Goal: Transaction & Acquisition: Book appointment/travel/reservation

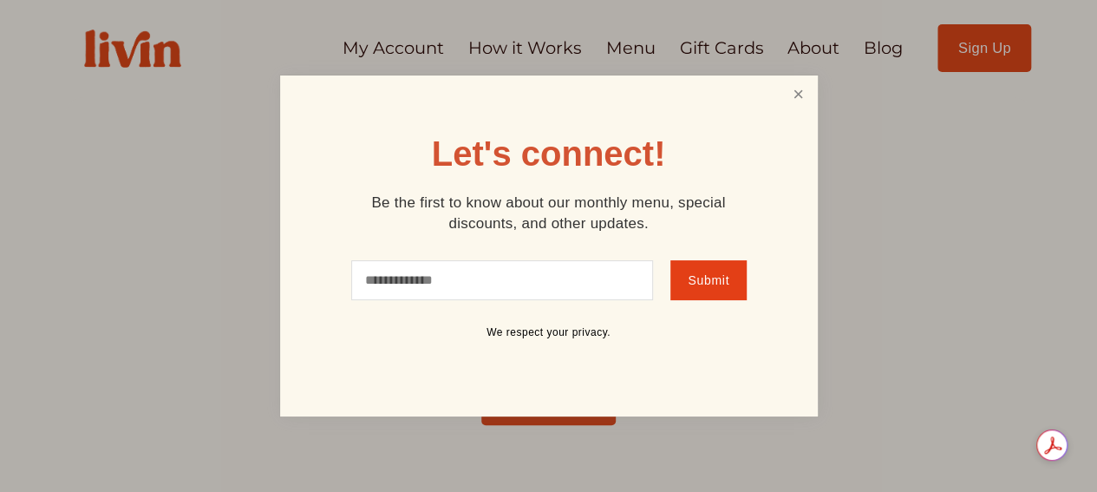
click at [798, 94] on link "Close" at bounding box center [798, 94] width 33 height 32
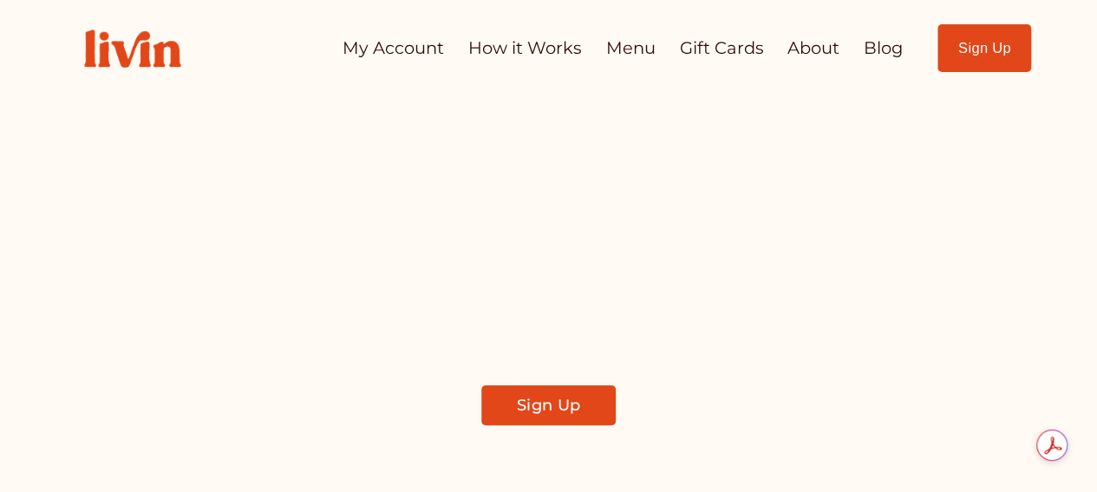
click at [377, 49] on link "My Account" at bounding box center [394, 48] width 102 height 34
click at [531, 46] on link "How it Works" at bounding box center [525, 48] width 114 height 34
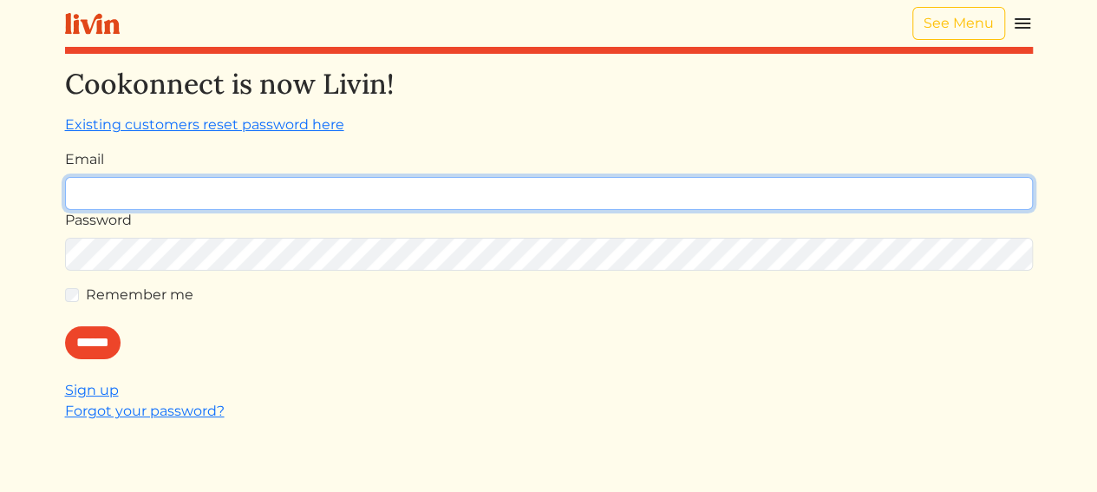
click at [327, 196] on input "Email" at bounding box center [549, 193] width 968 height 33
type input "**********"
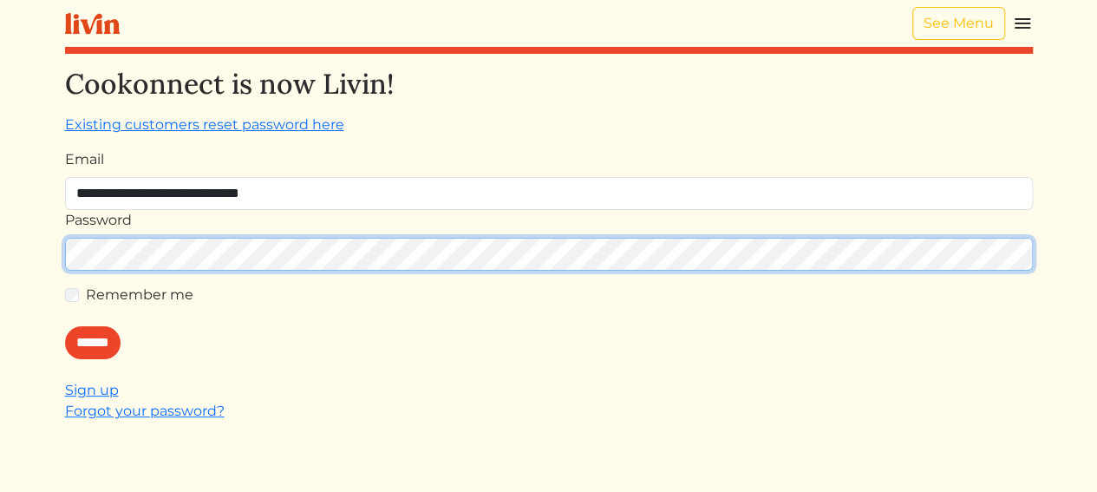
click at [65, 326] on input "******" at bounding box center [93, 342] width 56 height 33
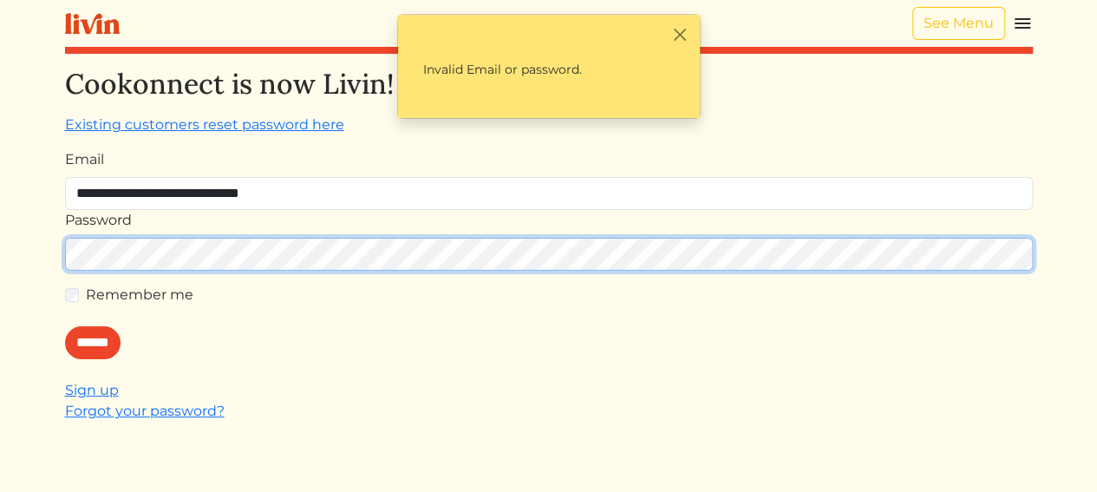
click at [65, 326] on input "******" at bounding box center [93, 342] width 56 height 33
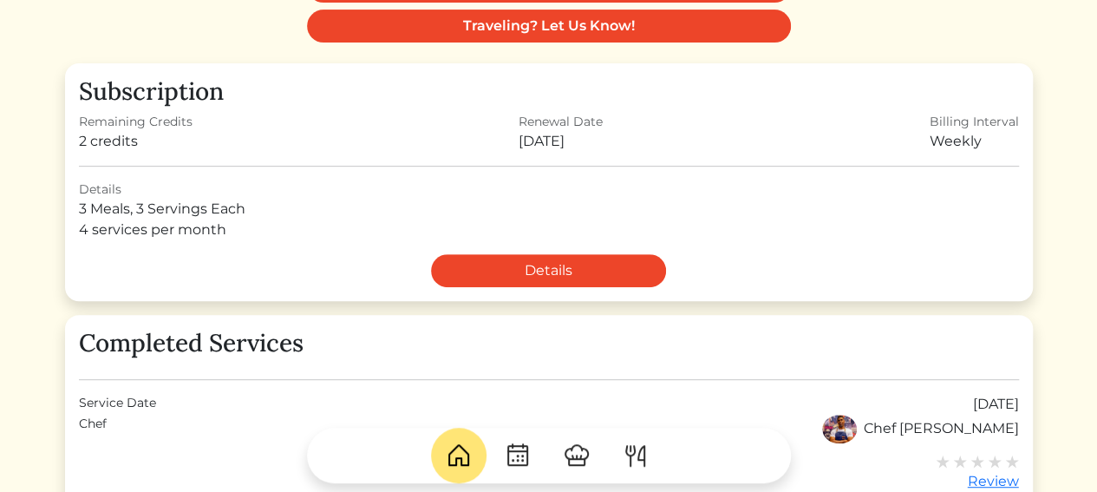
scroll to position [174, 0]
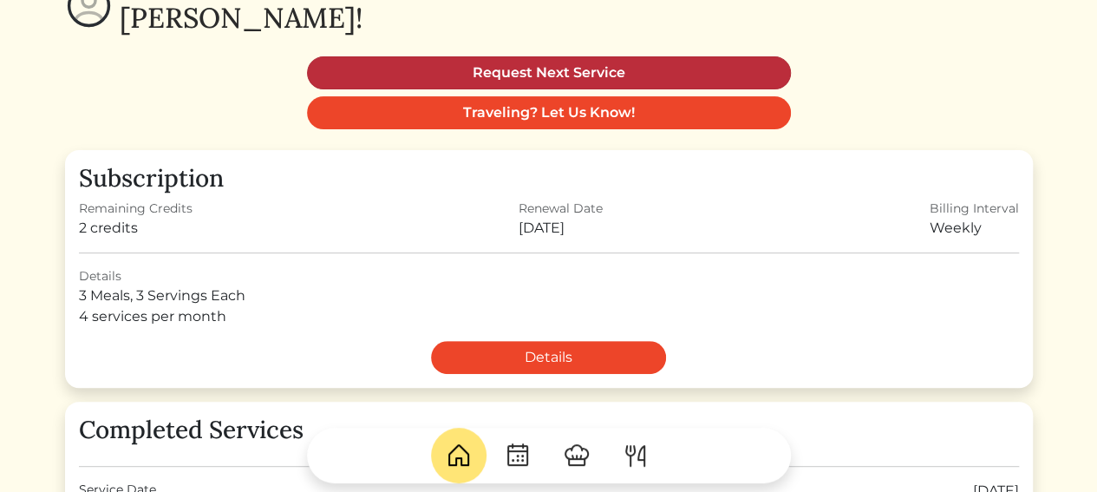
click at [575, 74] on link "Request Next Service" at bounding box center [549, 72] width 484 height 33
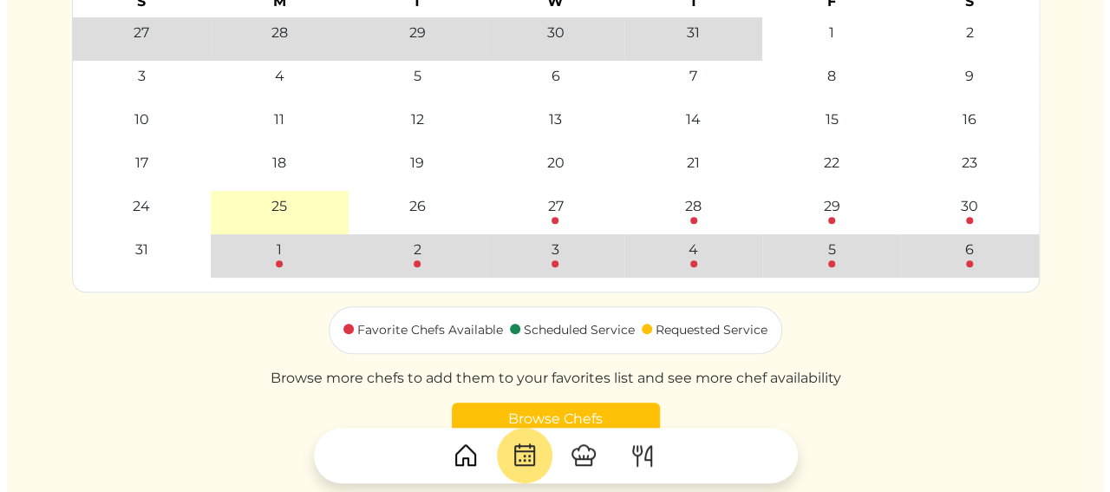
scroll to position [260, 0]
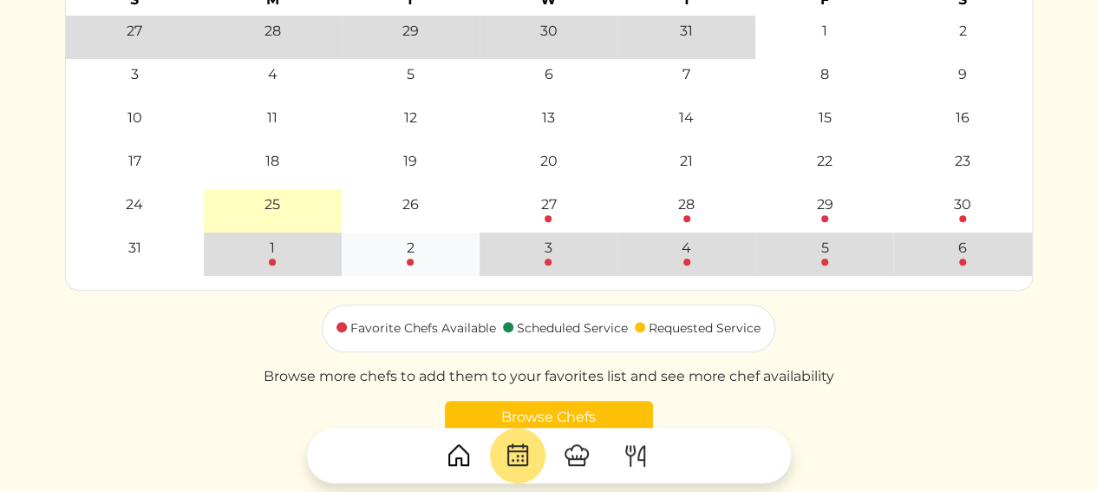
click at [413, 262] on div at bounding box center [410, 262] width 7 height 7
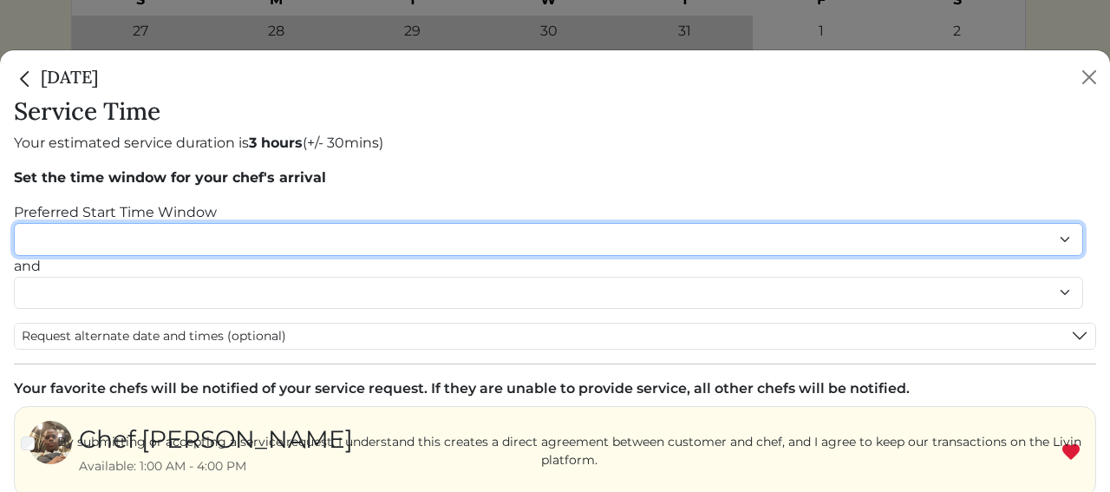
click at [1065, 244] on select "******* ******* ******* ******* ******* ******* ******** ******** ******** ****…" at bounding box center [549, 239] width 1070 height 32
select select "********"
click at [14, 223] on select "******* ******* ******* ******* ******* ******* ******** ******** ******** ****…" at bounding box center [549, 239] width 1070 height 32
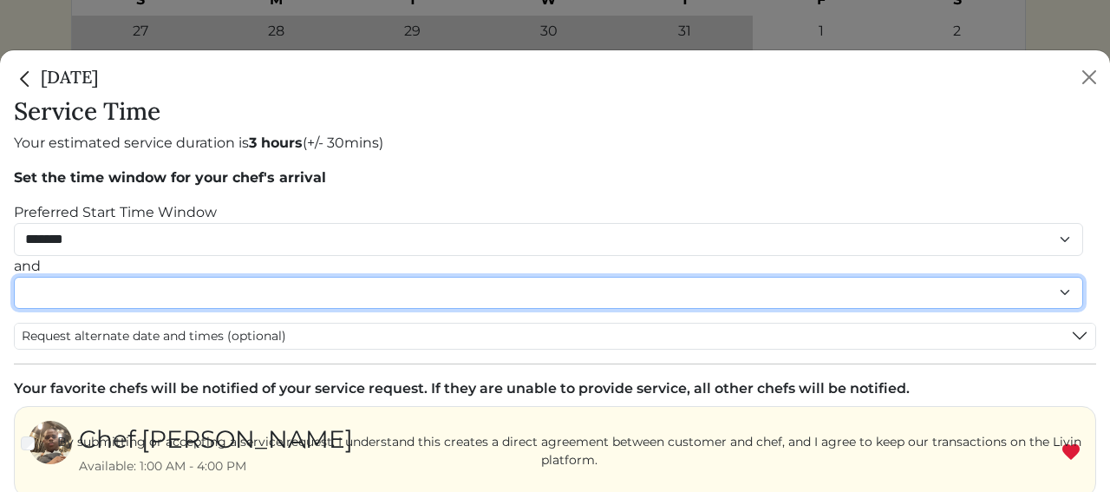
click at [175, 294] on select "******* ******* ******* ******* ******* ******* ******** ******** ******** ****…" at bounding box center [549, 293] width 1070 height 32
select select "********"
click at [14, 294] on select "******* ******* ******* ******* ******* ******* ******** ******** ******** ****…" at bounding box center [549, 293] width 1070 height 32
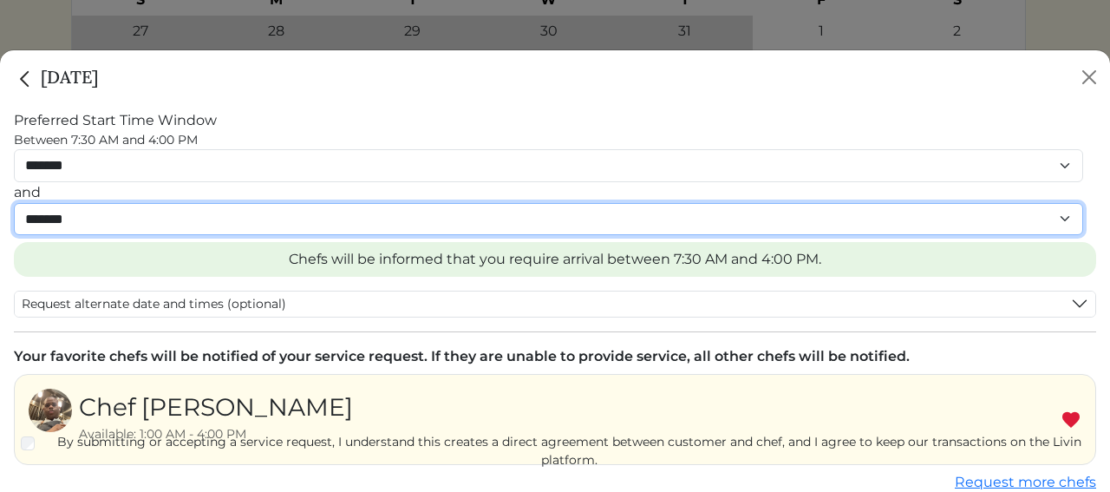
scroll to position [174, 0]
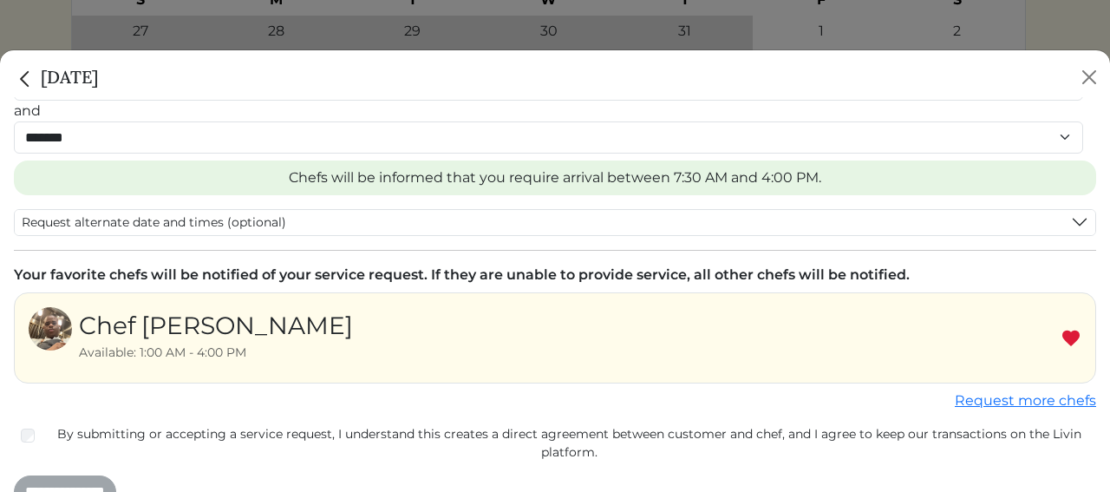
click at [1061, 341] on img at bounding box center [1071, 338] width 21 height 21
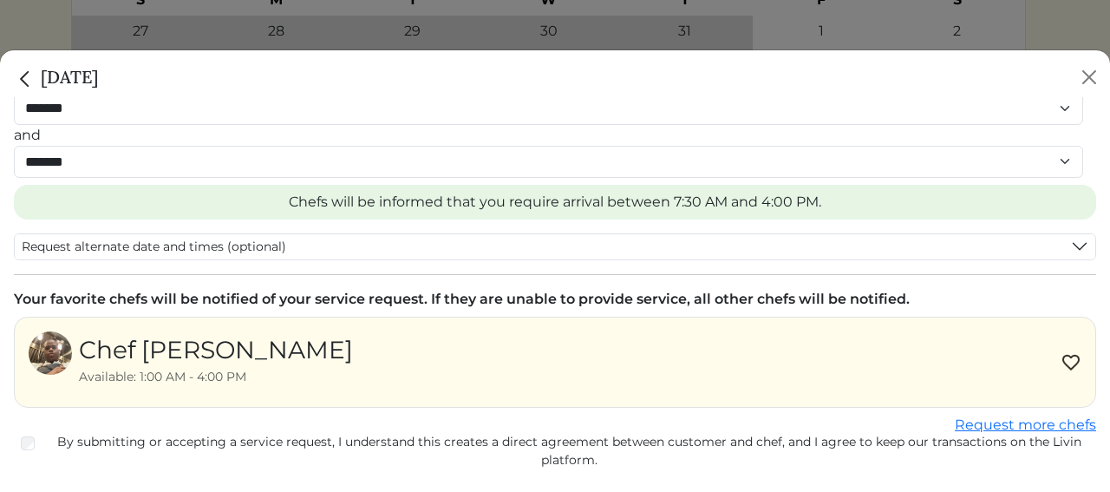
scroll to position [201, 0]
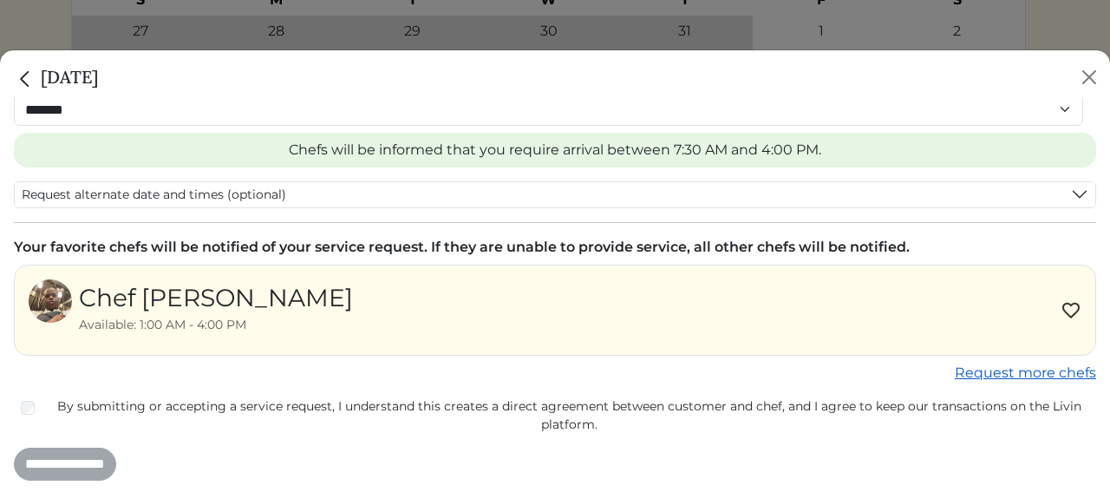
click at [1036, 372] on link "Request more chefs" at bounding box center [1025, 372] width 141 height 16
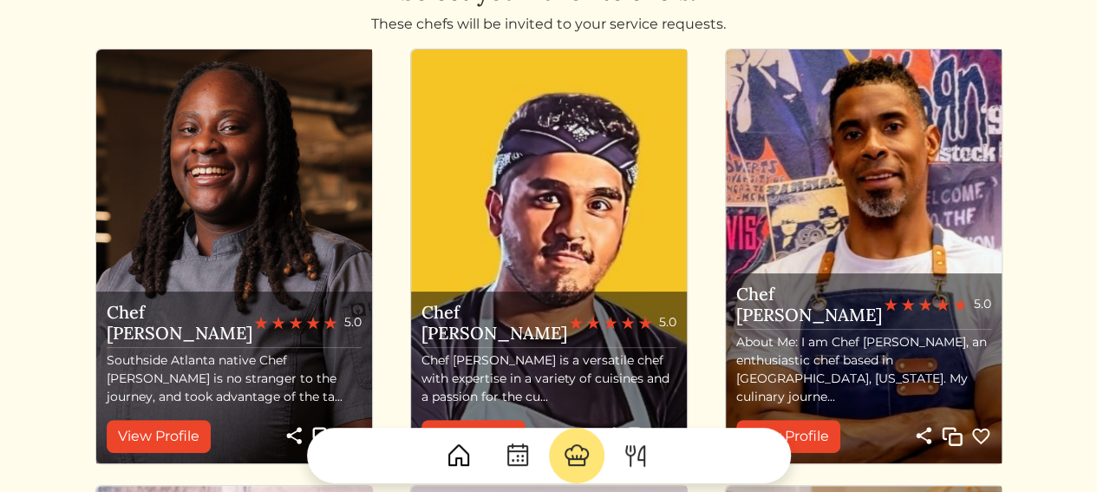
scroll to position [174, 0]
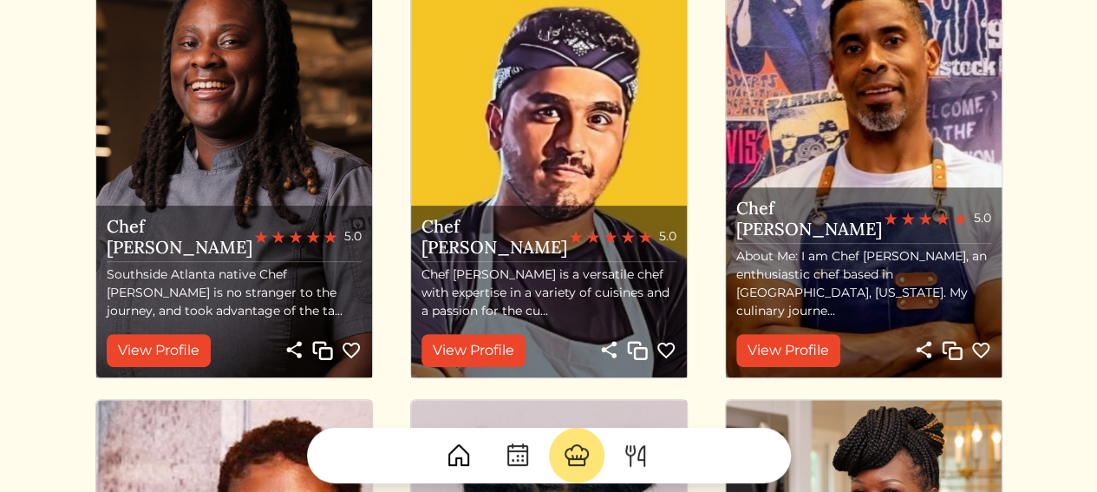
click at [983, 352] on img at bounding box center [981, 350] width 21 height 21
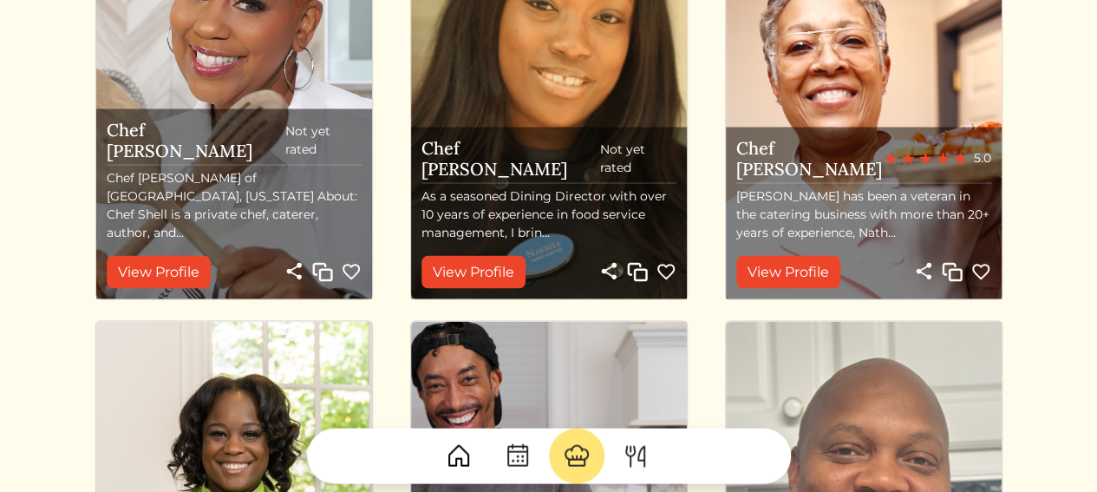
scroll to position [2112, 0]
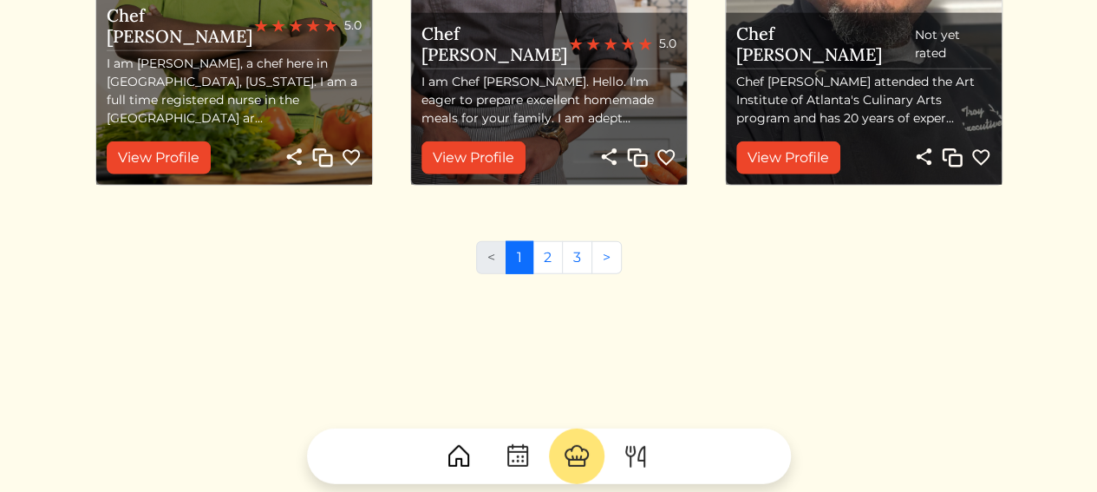
click at [515, 456] on img at bounding box center [518, 456] width 28 height 28
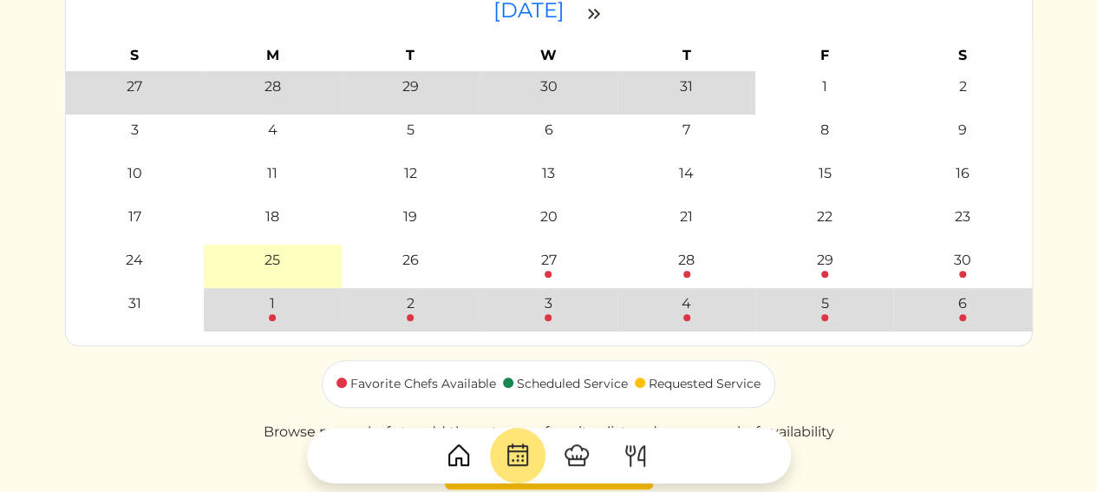
scroll to position [403, 0]
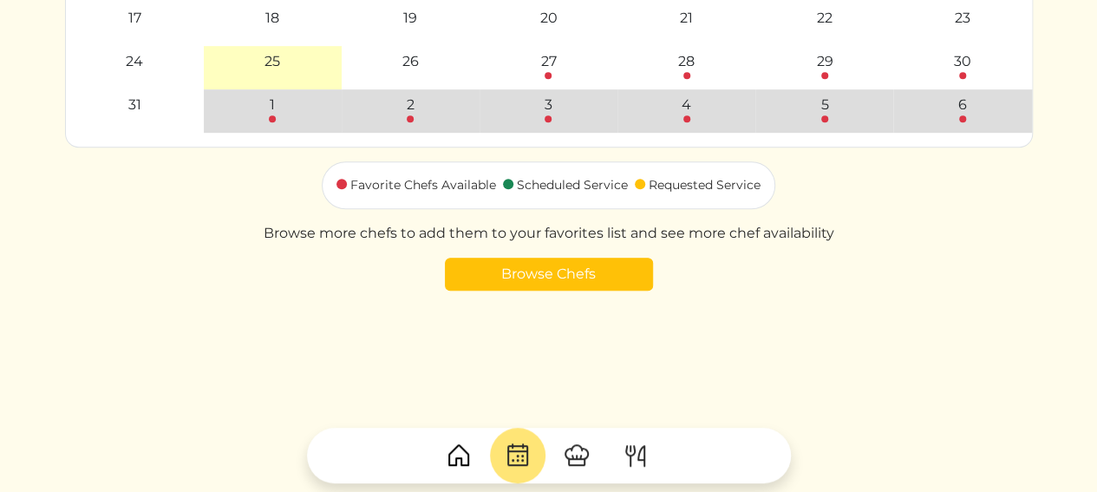
click at [455, 459] on img at bounding box center [459, 456] width 28 height 28
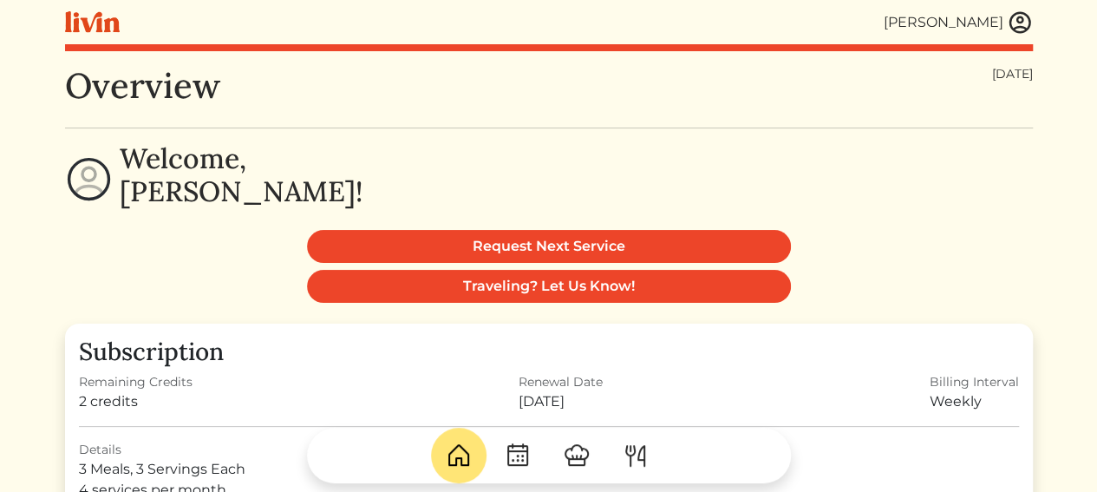
click at [1027, 23] on img at bounding box center [1020, 23] width 26 height 26
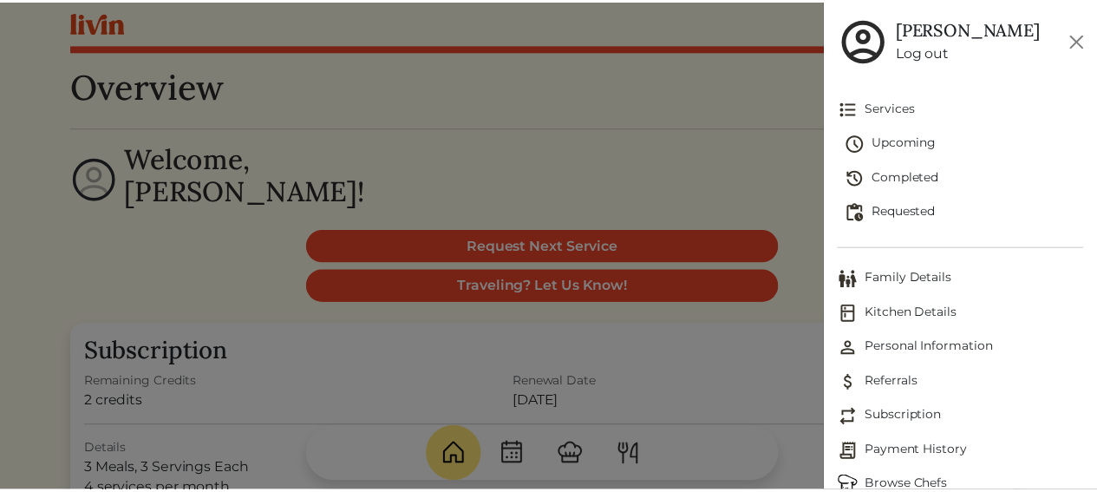
scroll to position [78, 0]
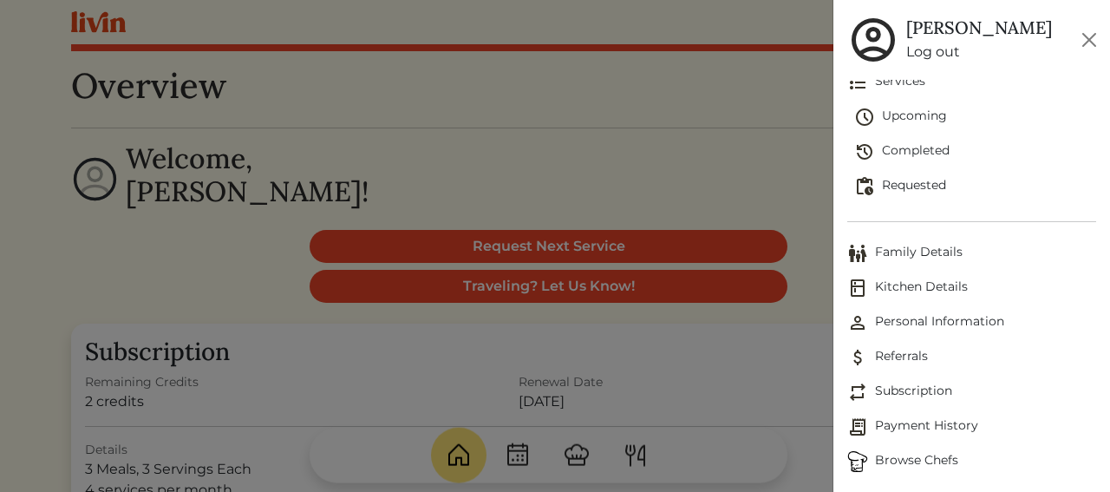
click at [904, 390] on span "Subscription" at bounding box center [972, 392] width 249 height 21
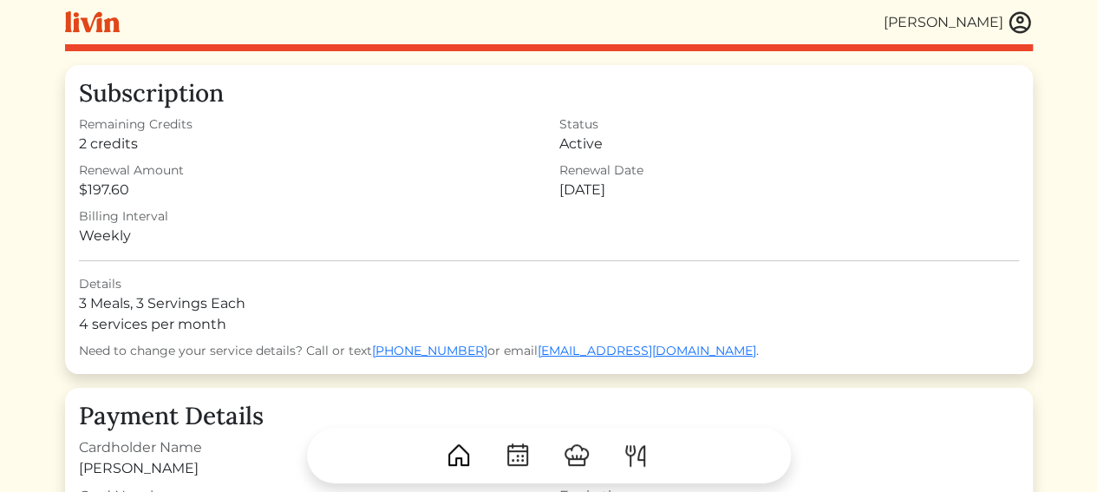
scroll to position [87, 0]
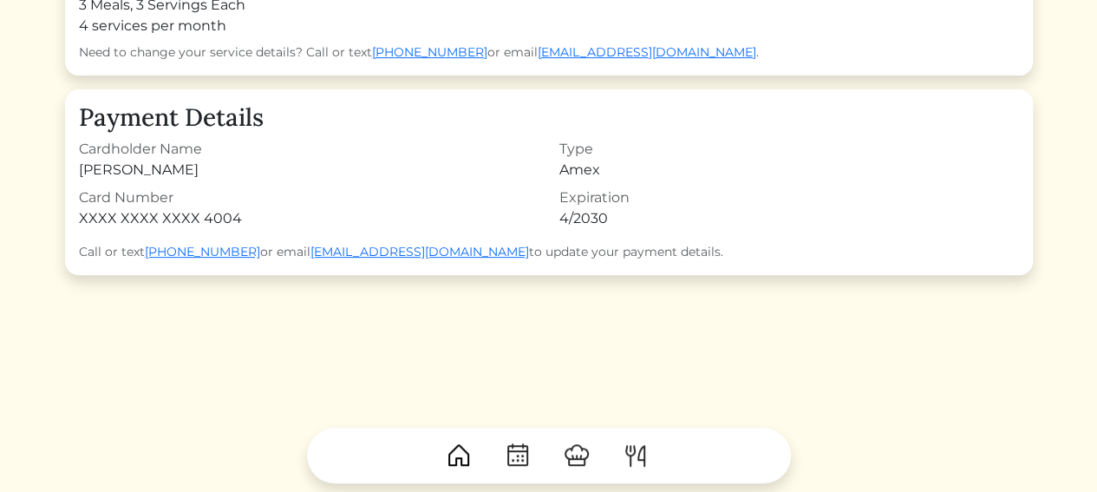
click at [526, 452] on img at bounding box center [518, 456] width 28 height 28
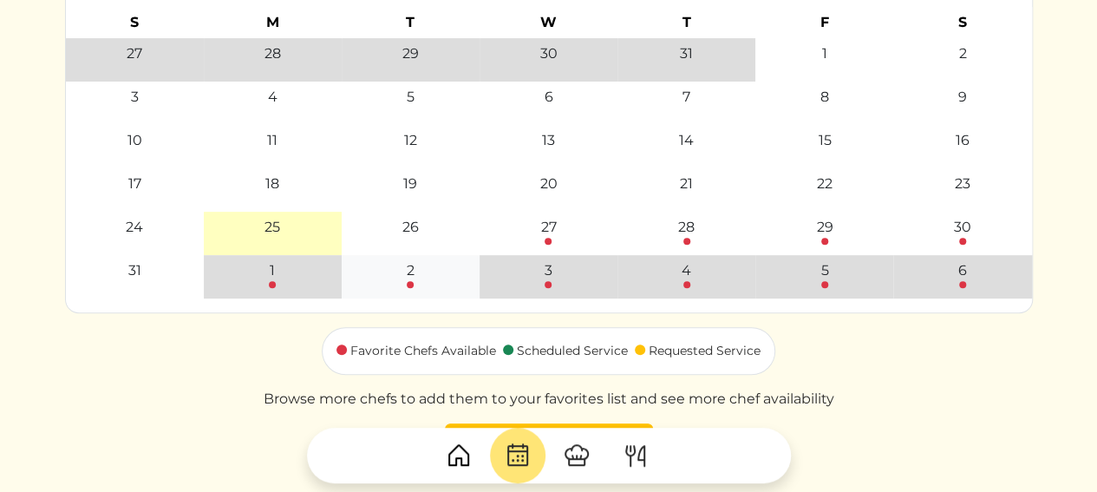
scroll to position [260, 0]
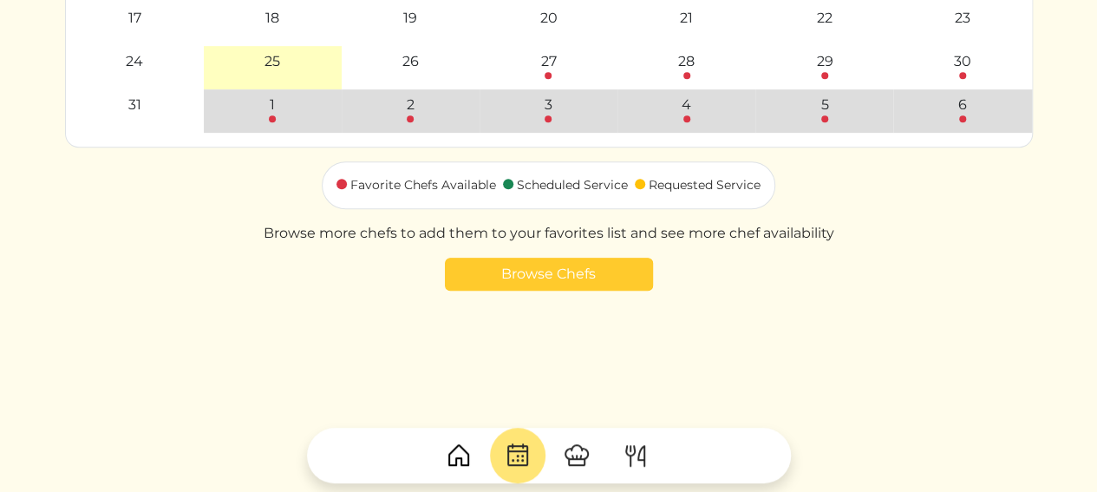
click at [557, 277] on link "Browse Chefs" at bounding box center [549, 274] width 208 height 33
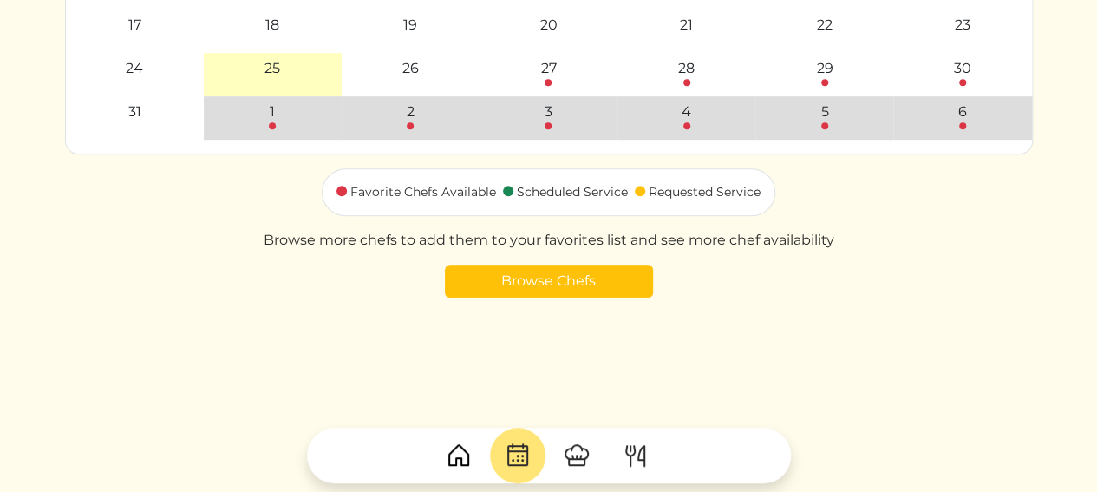
scroll to position [403, 0]
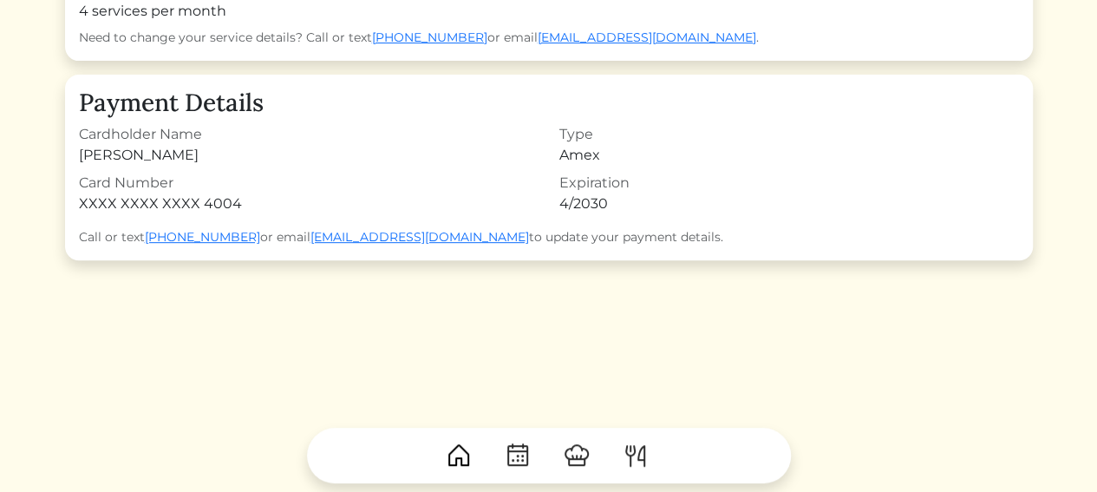
scroll to position [298, 0]
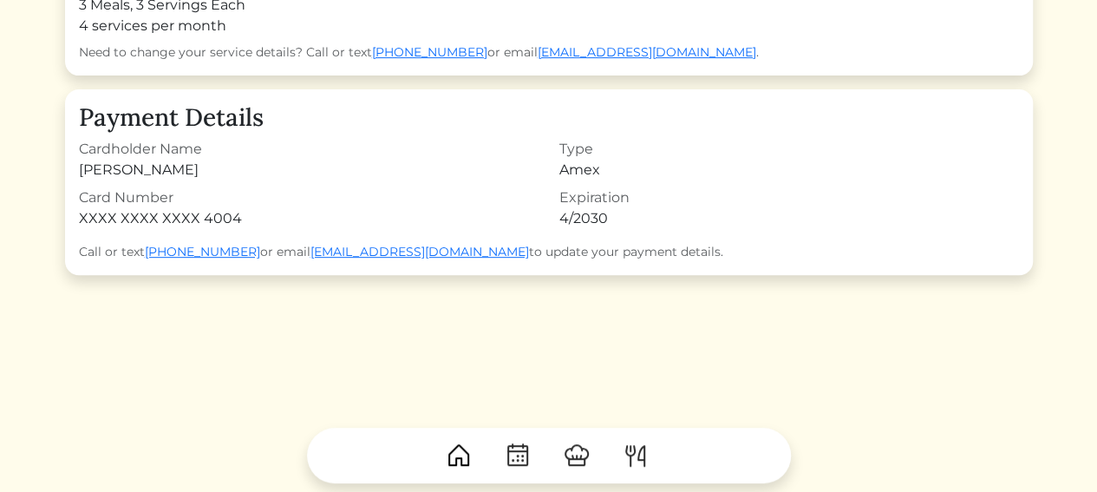
click at [593, 457] on link at bounding box center [577, 456] width 56 height 56
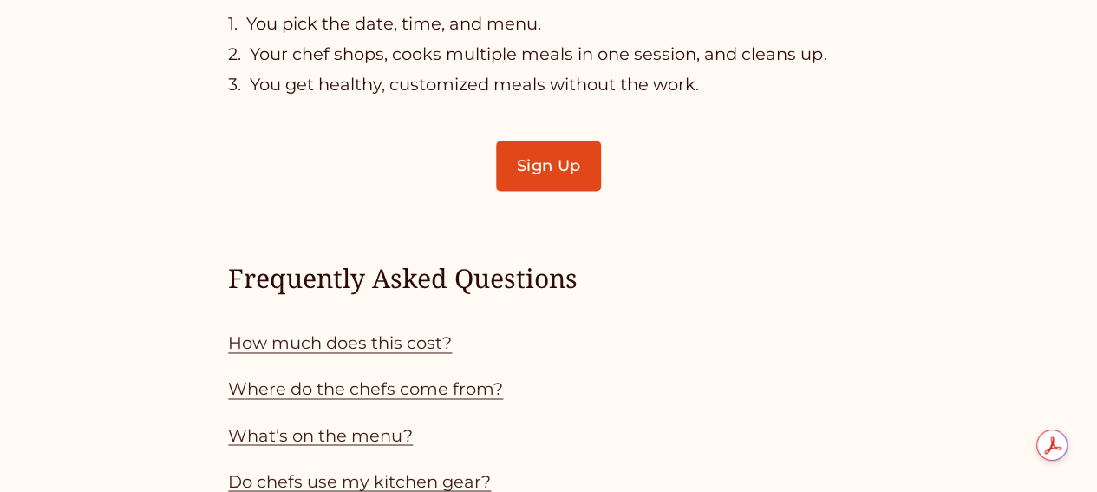
scroll to position [1388, 0]
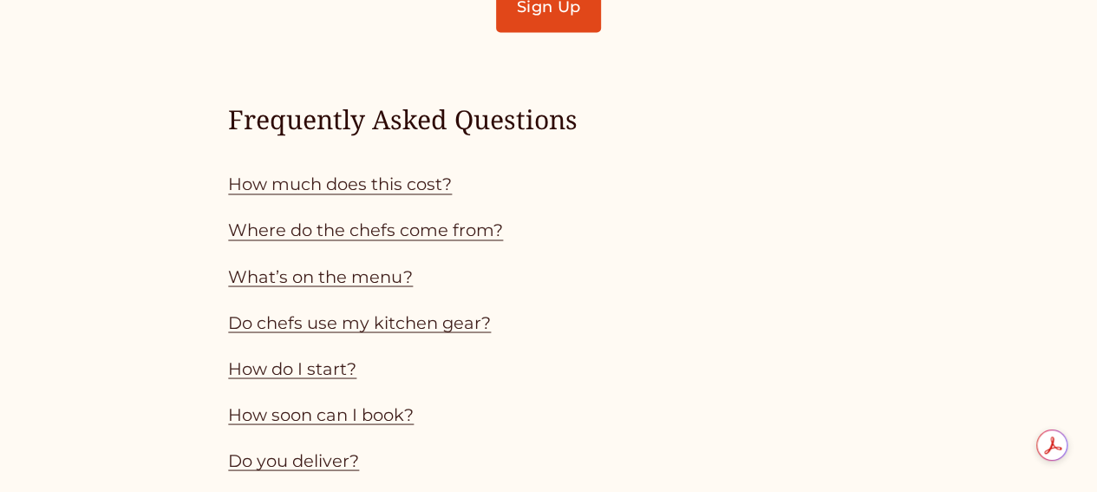
click at [309, 194] on link "How much does this cost?" at bounding box center [340, 184] width 224 height 21
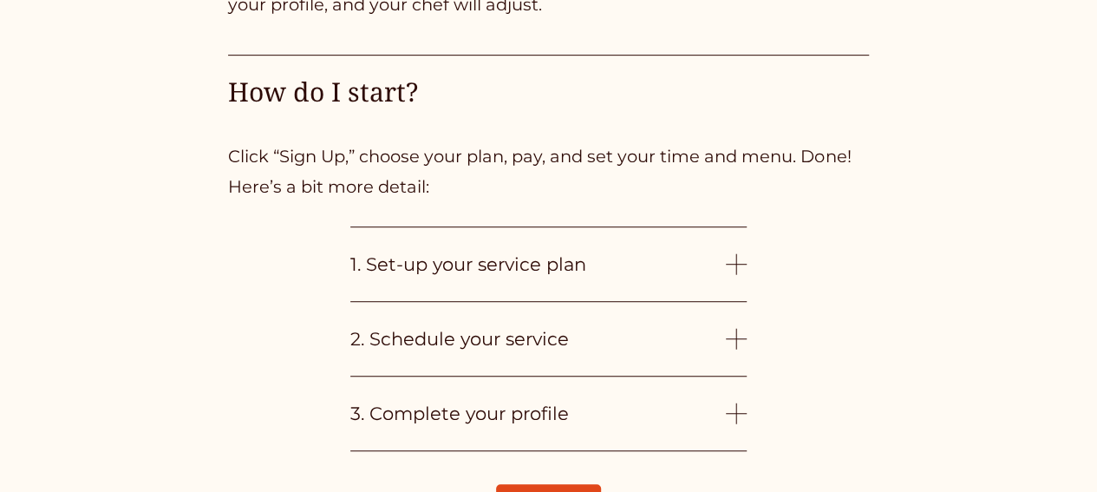
scroll to position [3726, 0]
click at [740, 267] on button "1. Set-up your service plan" at bounding box center [548, 263] width 396 height 74
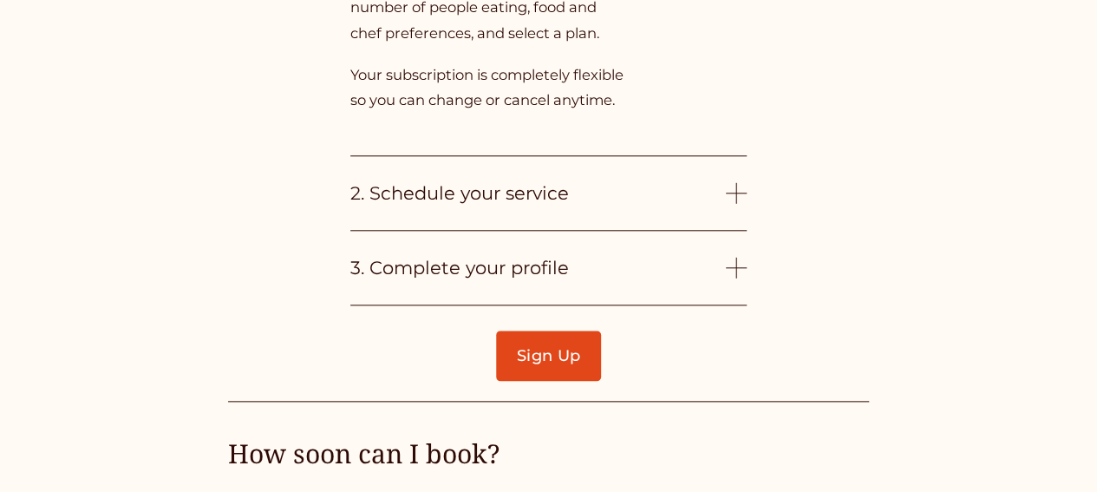
scroll to position [4073, 0]
click at [729, 202] on div at bounding box center [736, 191] width 21 height 21
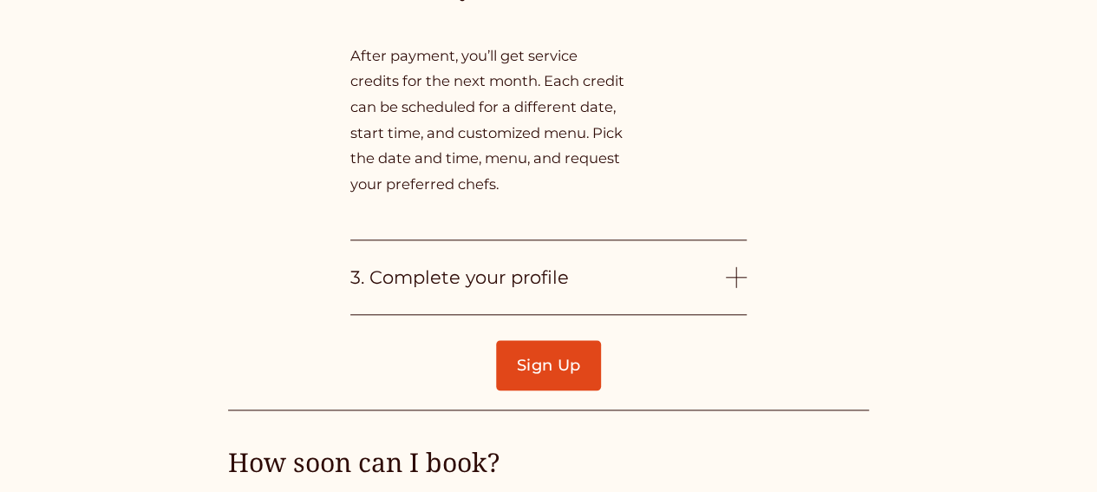
click at [503, 266] on span "3. Complete your profile" at bounding box center [538, 277] width 376 height 22
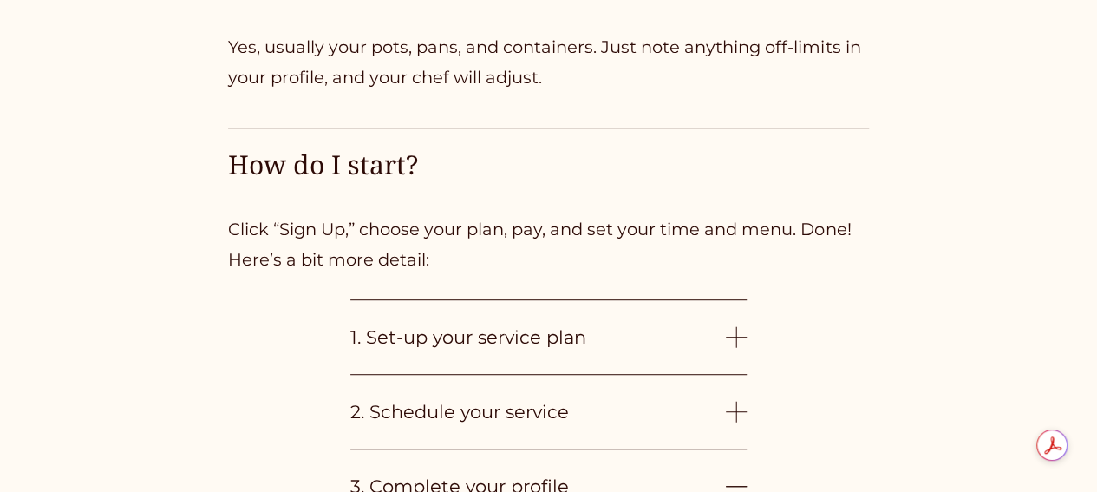
scroll to position [3045, 0]
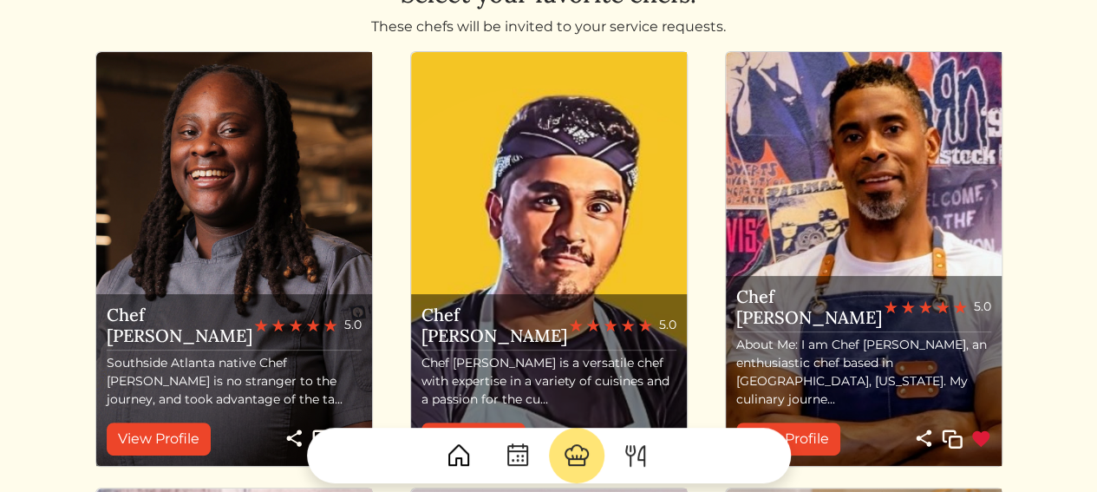
scroll to position [260, 0]
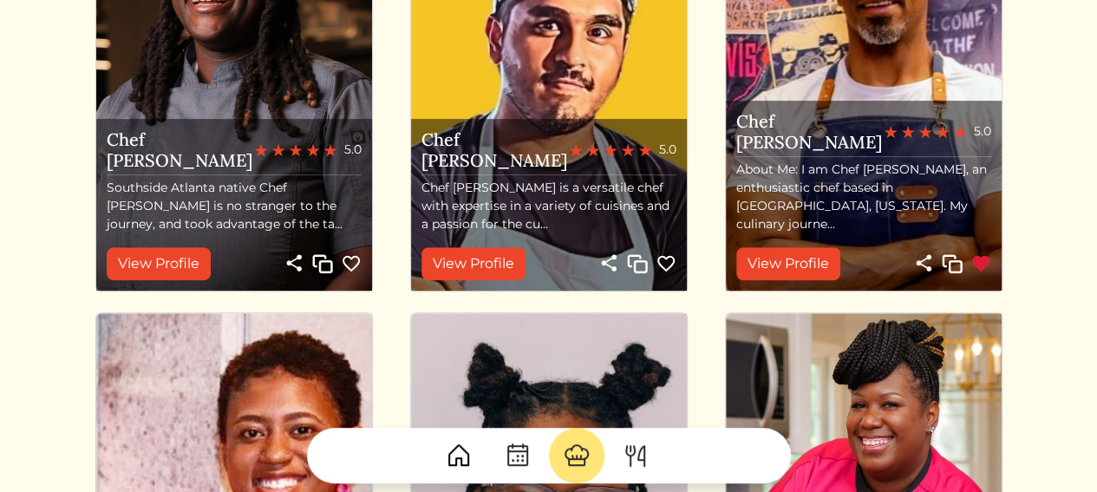
click at [981, 263] on img at bounding box center [981, 263] width 21 height 21
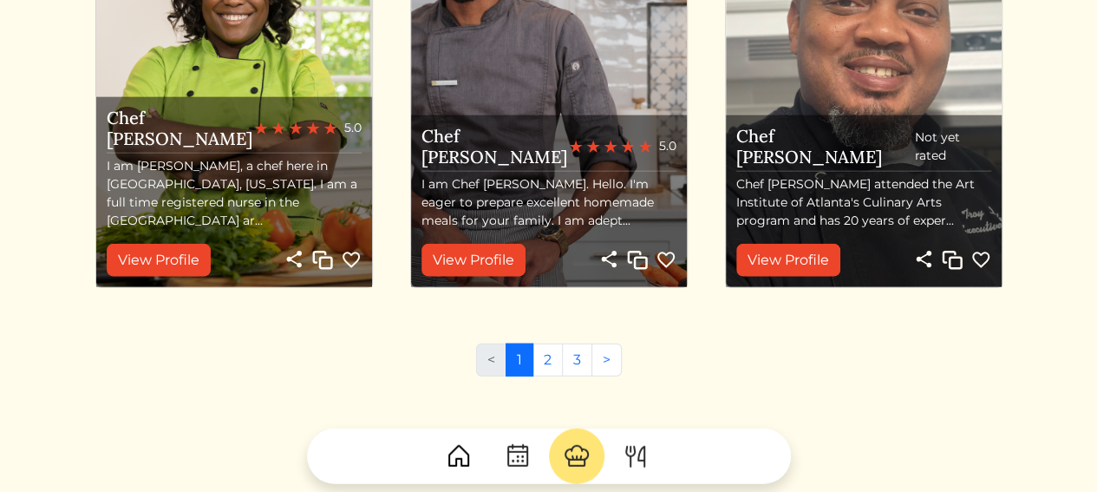
scroll to position [2112, 0]
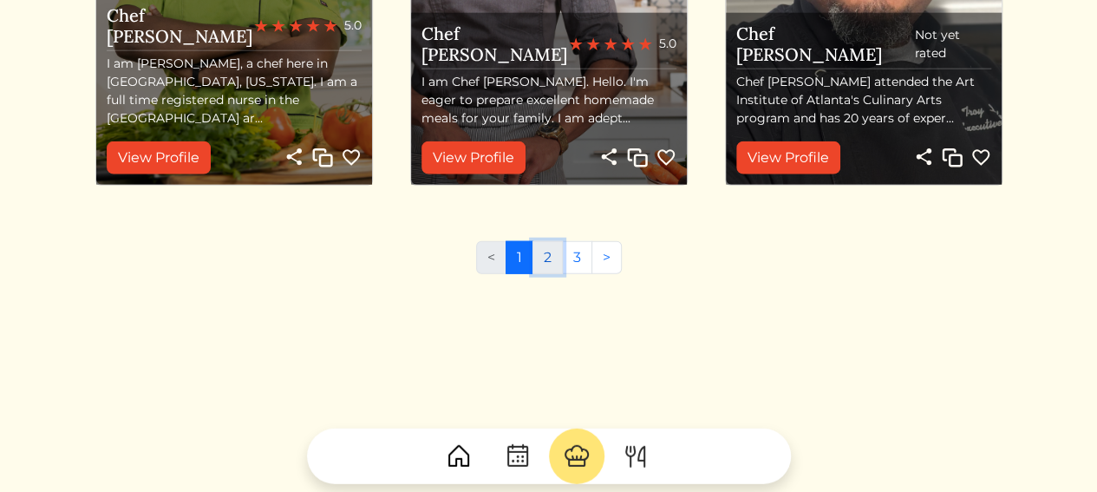
click at [545, 265] on link "2" at bounding box center [548, 257] width 30 height 33
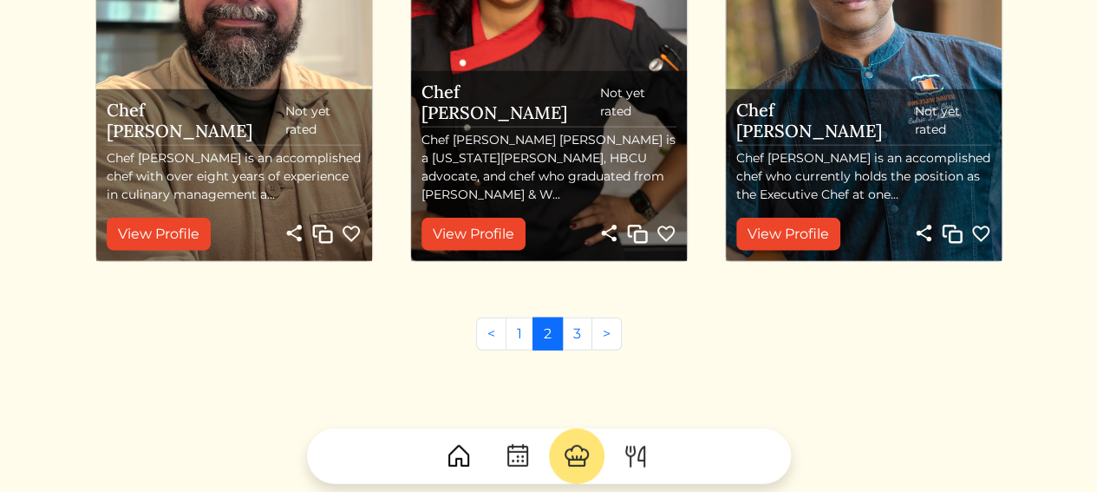
scroll to position [2082, 0]
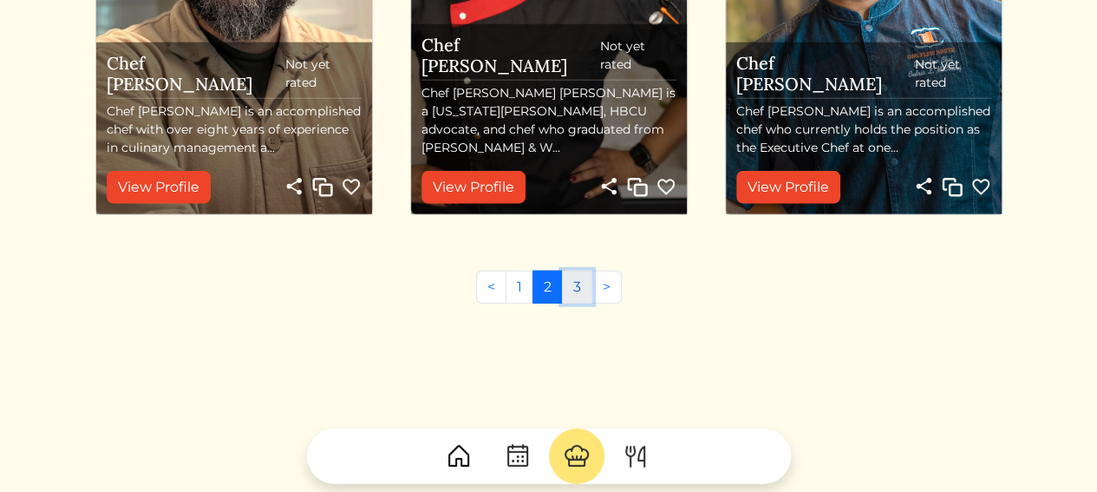
click at [579, 289] on link "3" at bounding box center [577, 287] width 30 height 33
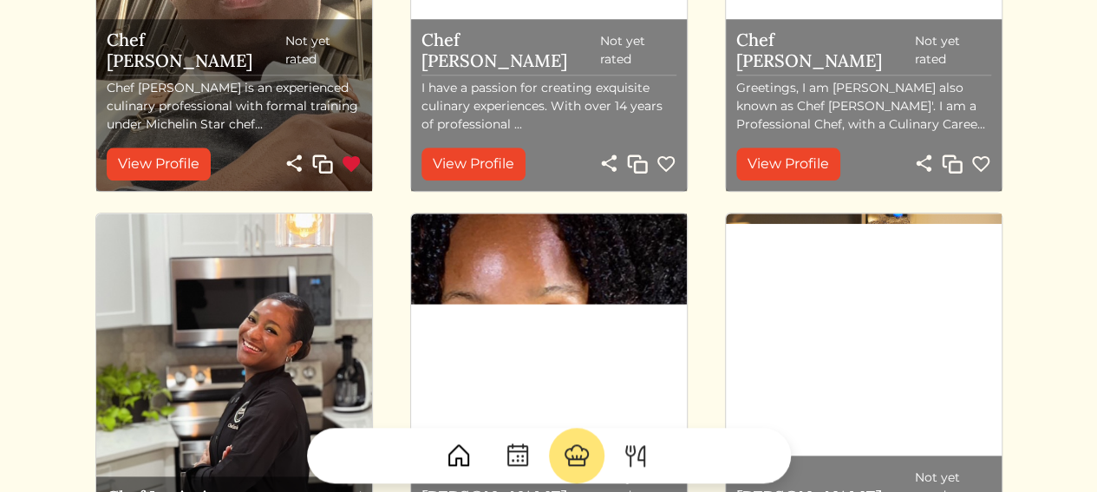
scroll to position [544, 0]
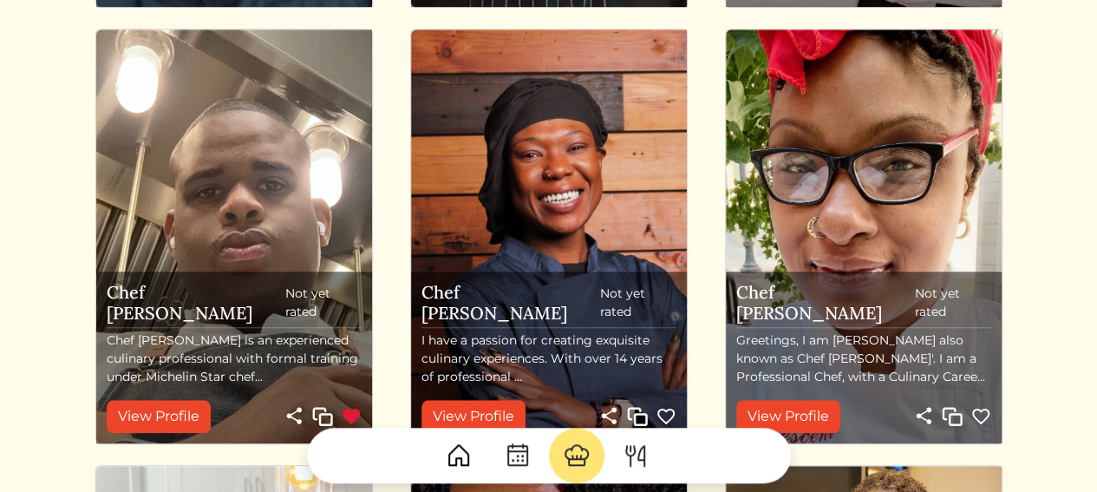
click at [521, 455] on img at bounding box center [518, 456] width 28 height 28
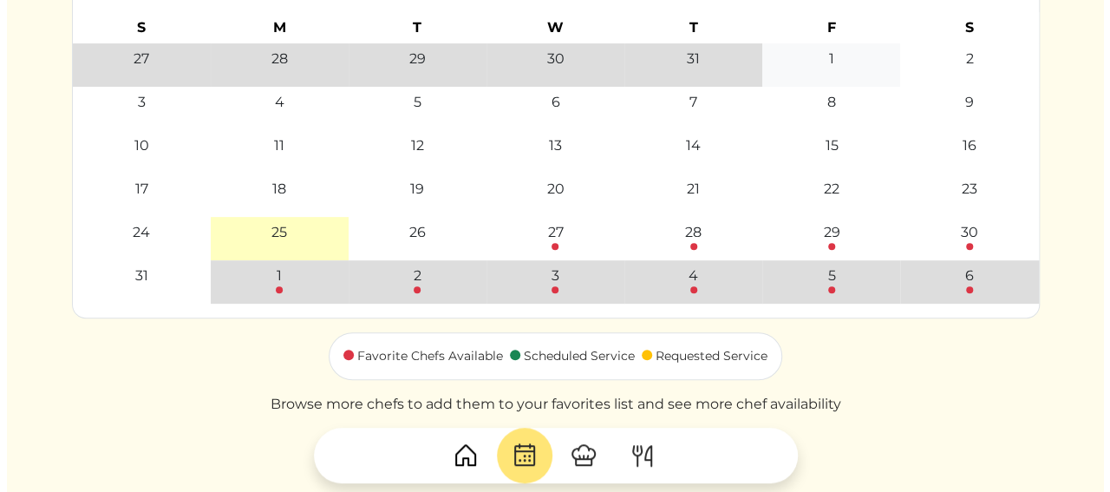
scroll to position [260, 0]
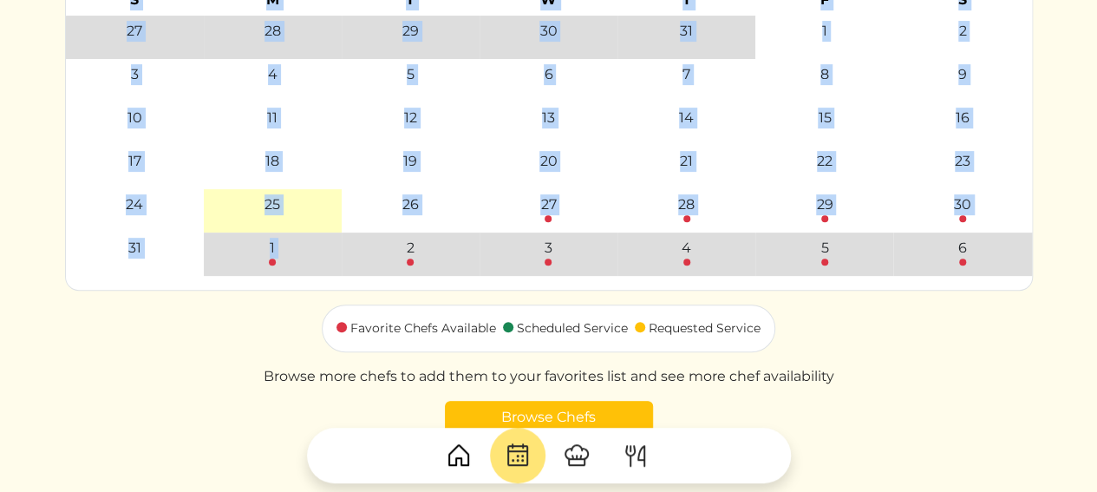
drag, startPoint x: 387, startPoint y: 259, endPoint x: 932, endPoint y: 381, distance: 558.2
click at [932, 381] on div "Click on a date to schedule your meal service 2 service credits available Subsc…" at bounding box center [549, 119] width 968 height 629
click at [932, 380] on div "Click on a date to schedule your meal service 2 service credits available Subsc…" at bounding box center [549, 119] width 968 height 629
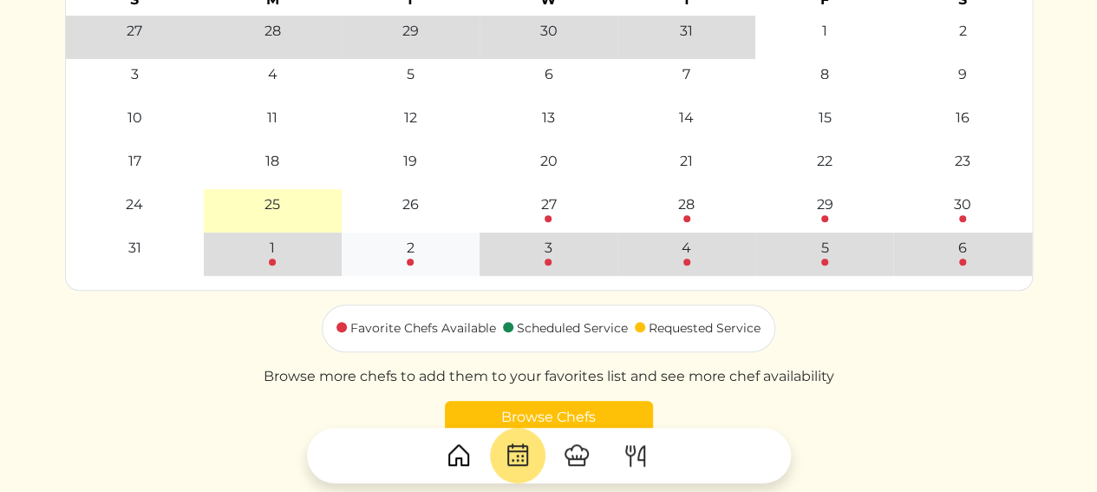
click at [418, 252] on div "2" at bounding box center [411, 252] width 128 height 28
click at [407, 258] on div "2" at bounding box center [411, 248] width 8 height 21
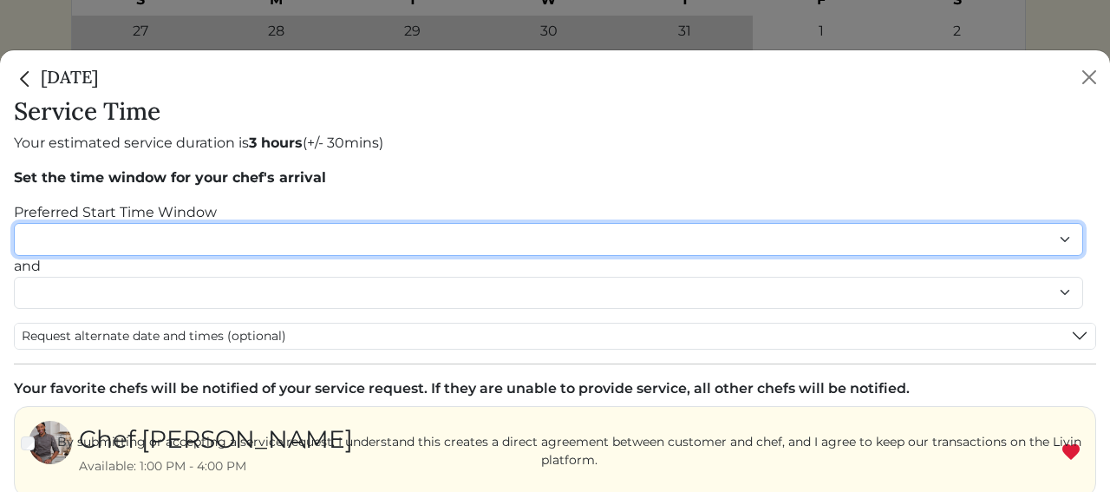
click at [383, 233] on select "******* ******* ******* ******* ******* ******* ******** ******** ******** ****…" at bounding box center [549, 239] width 1070 height 32
select select "********"
click at [14, 223] on select "******* ******* ******* ******* ******* ******* ******** ******** ******** ****…" at bounding box center [549, 239] width 1070 height 32
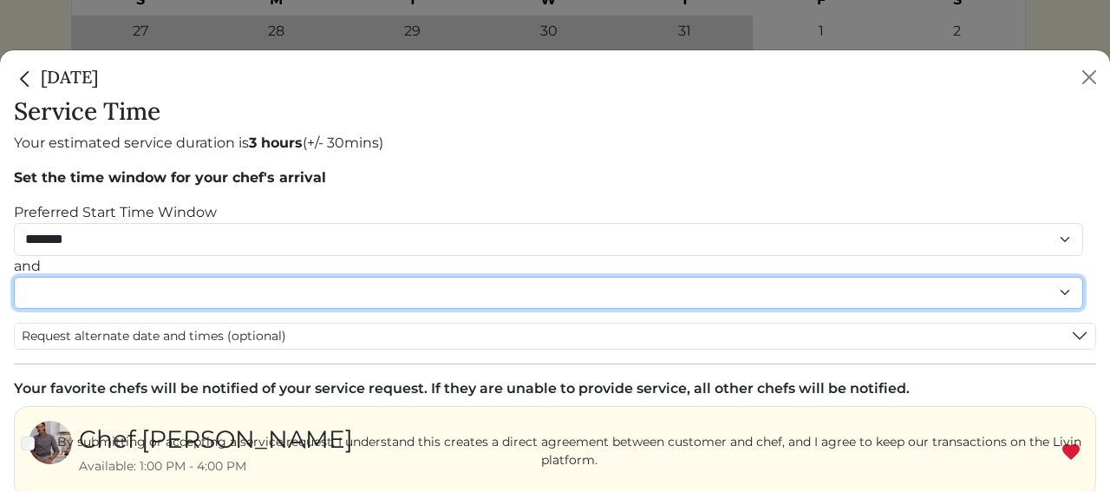
click at [269, 297] on select "******* ******* ******* ******* ******* ******* ******** ******** ******** ****…" at bounding box center [549, 293] width 1070 height 32
click at [14, 294] on select "******* ******* ******* ******* ******* ******* ******** ******** ******** ****…" at bounding box center [549, 293] width 1070 height 32
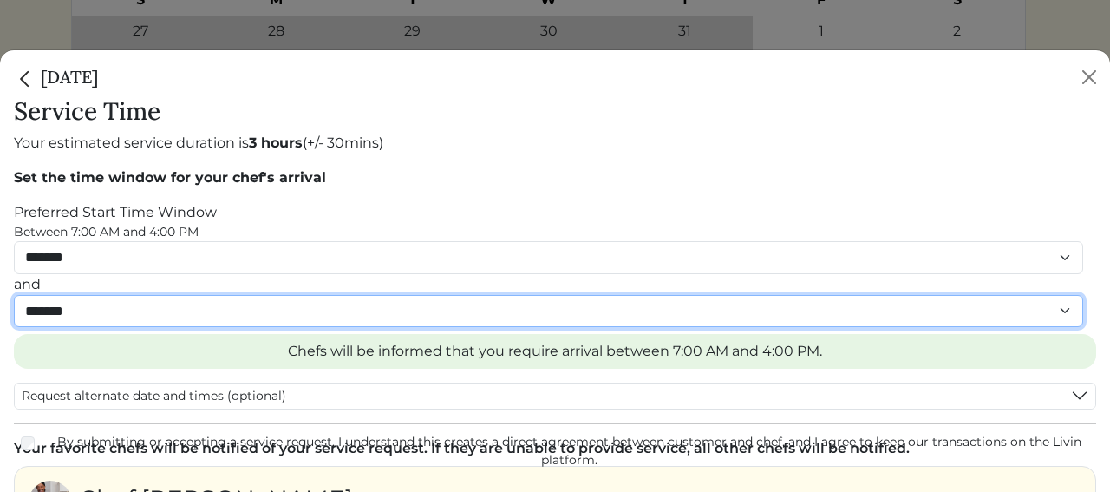
scroll to position [87, 0]
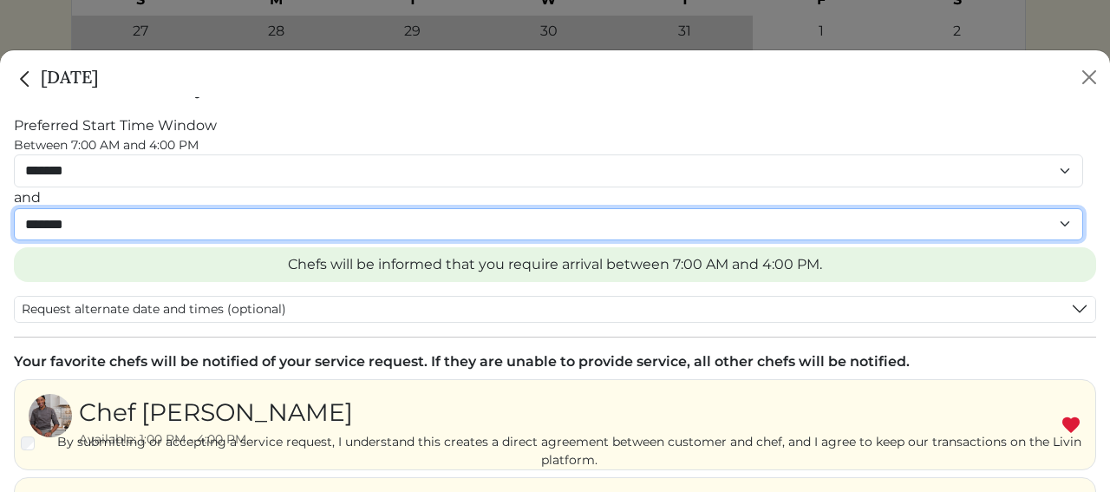
click at [364, 224] on select "******* ******* ******* ******* ******* ******* ******** ******** ******** ****…" at bounding box center [549, 224] width 1070 height 32
select select "********"
click at [14, 208] on select "******* ******* ******* ******* ******* ******* ******** ******** ******** ****…" at bounding box center [549, 224] width 1070 height 32
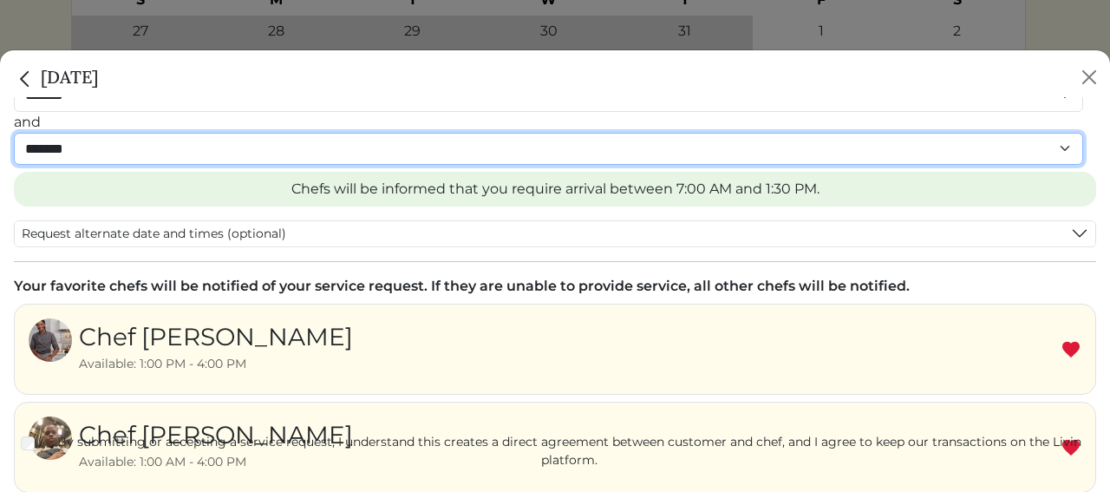
scroll to position [260, 0]
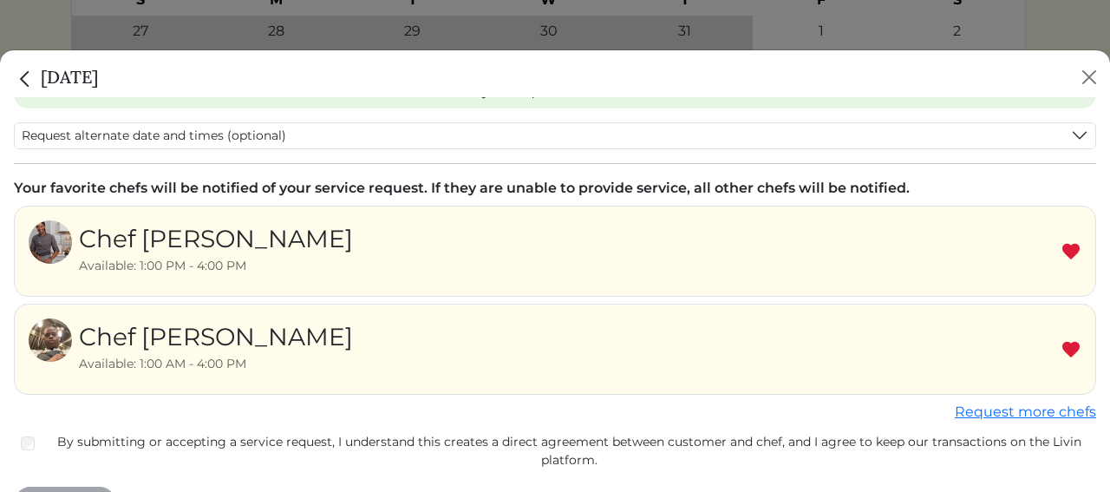
click at [1061, 252] on img at bounding box center [1071, 251] width 21 height 21
click at [1061, 343] on img at bounding box center [1071, 349] width 21 height 21
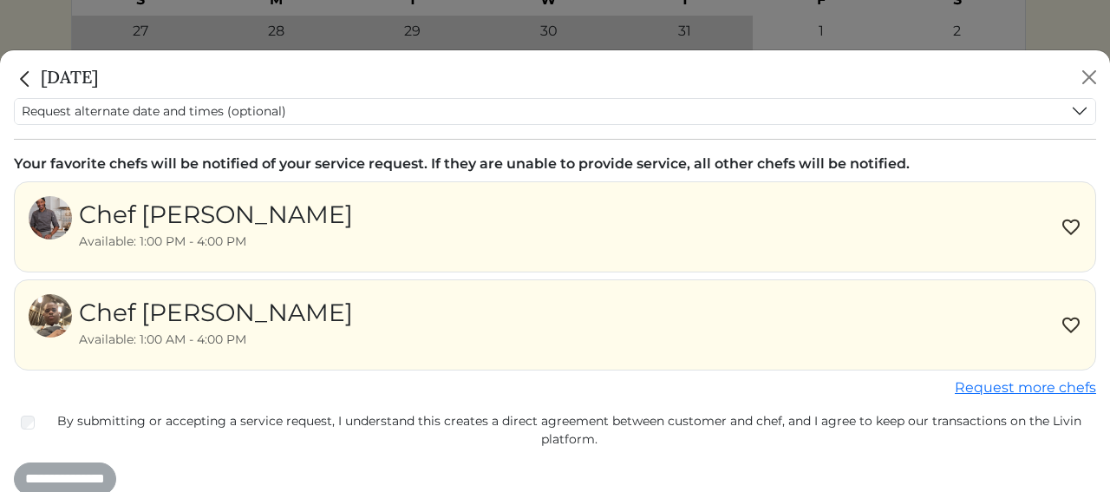
scroll to position [298, 0]
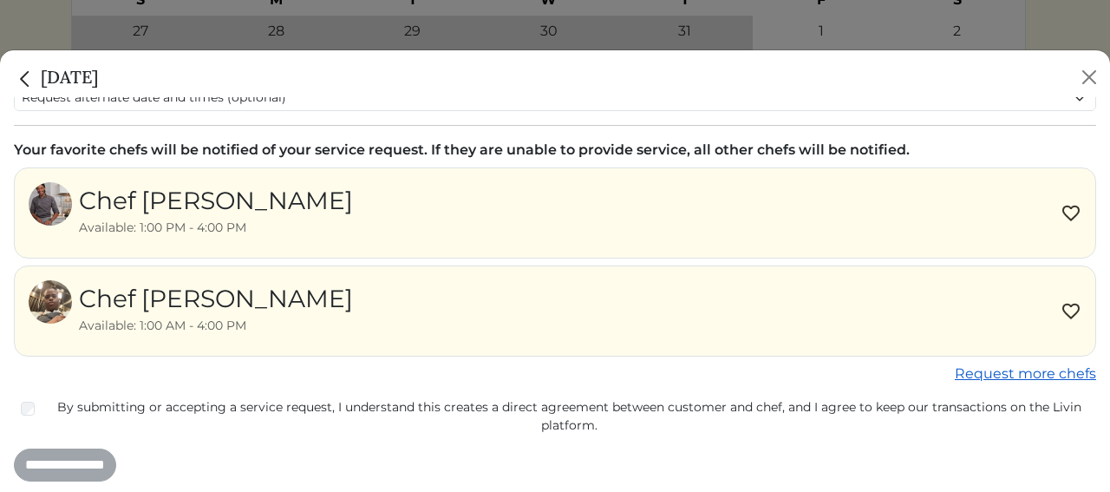
click at [991, 370] on link "Request more chefs" at bounding box center [1025, 373] width 141 height 16
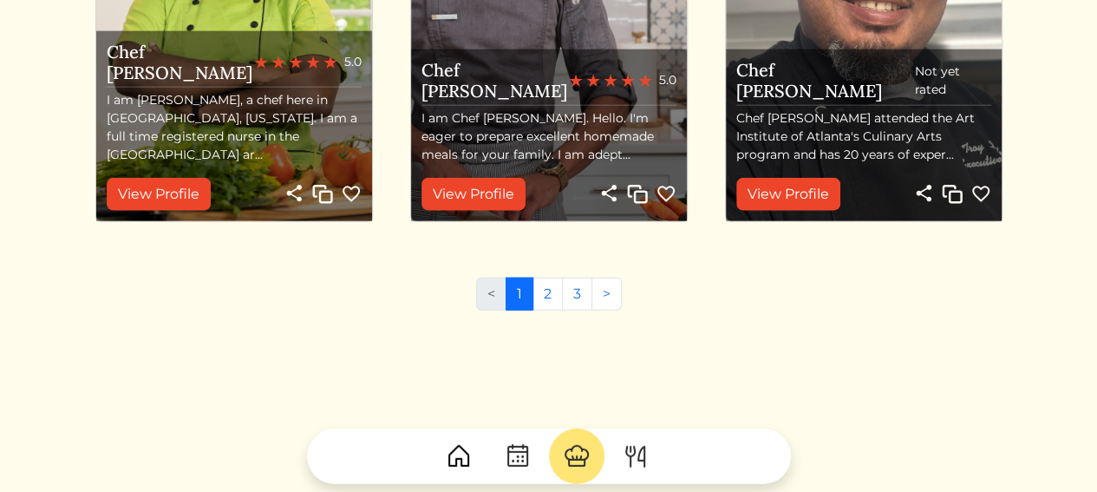
scroll to position [2082, 0]
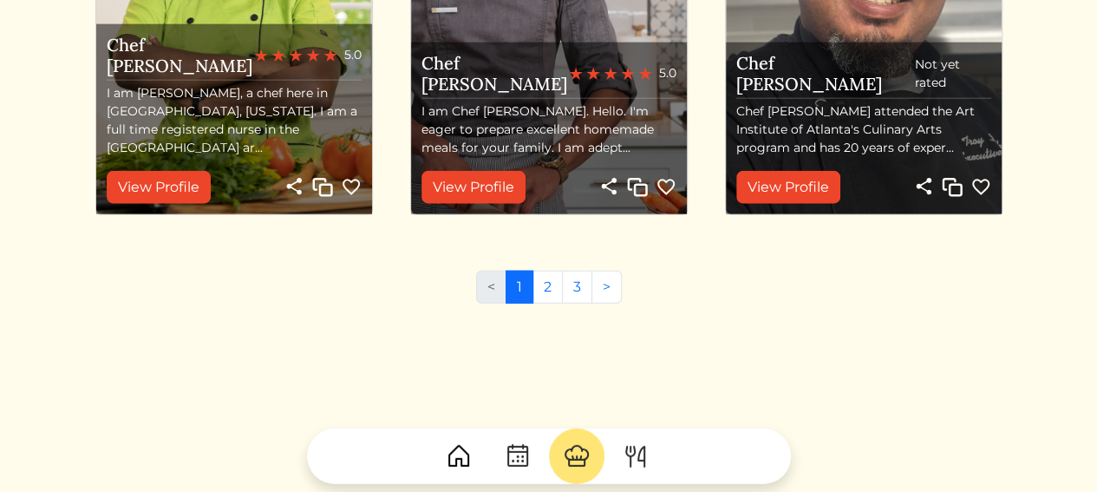
click at [513, 457] on img at bounding box center [518, 456] width 28 height 28
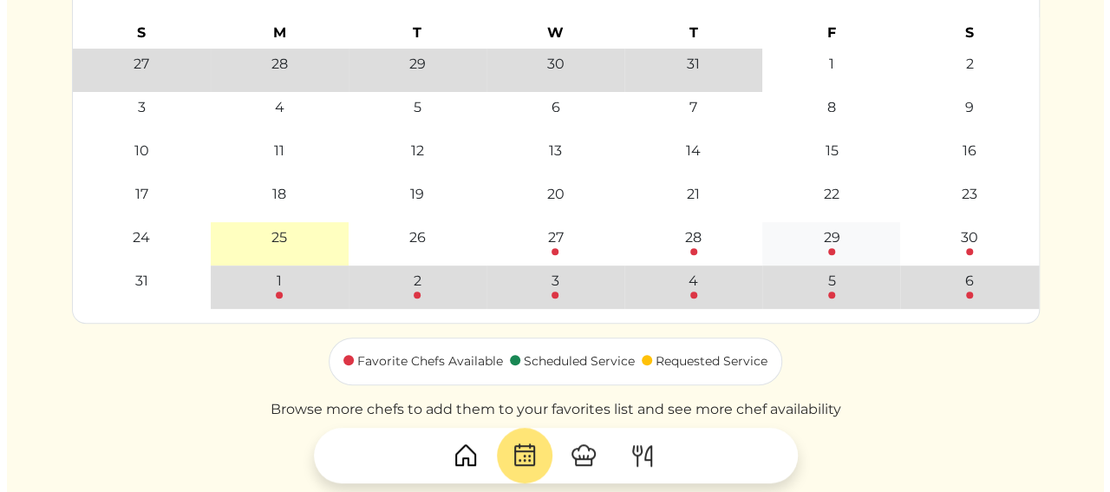
scroll to position [403, 0]
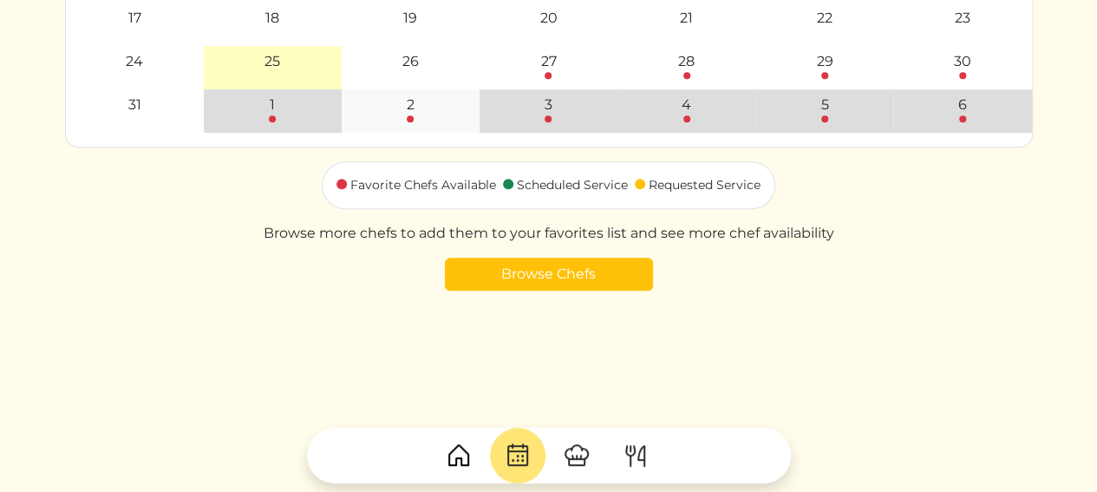
click at [410, 112] on div "2" at bounding box center [411, 105] width 8 height 21
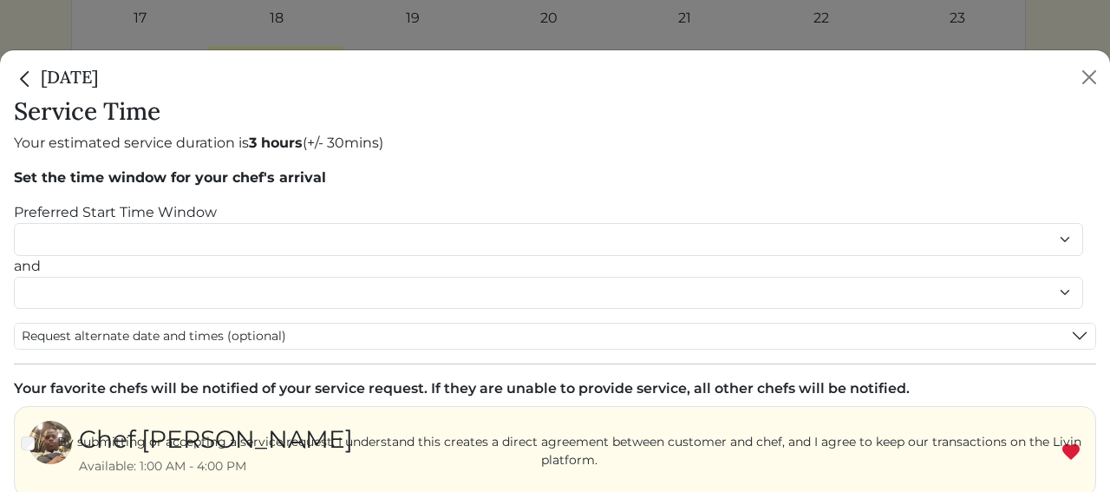
scroll to position [141, 0]
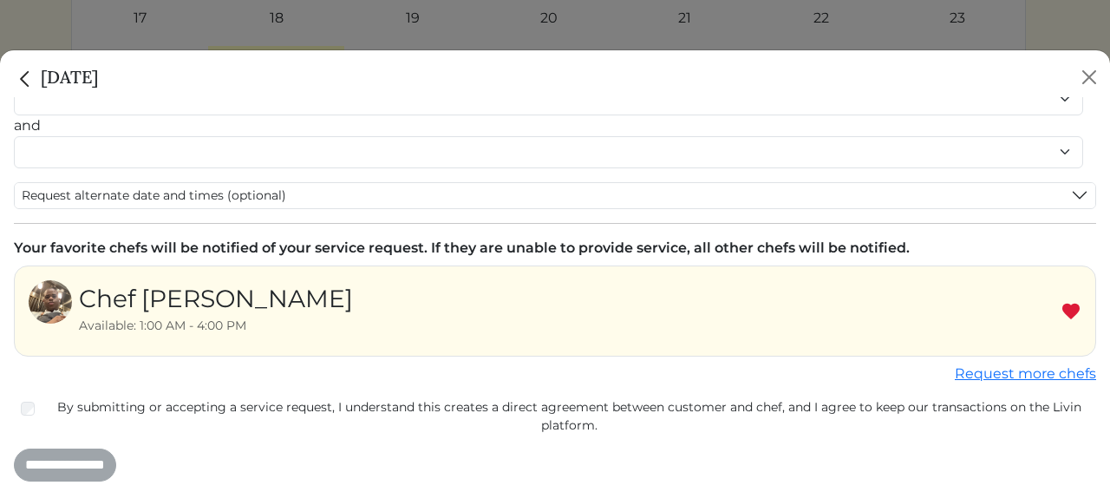
click at [1061, 305] on img at bounding box center [1071, 311] width 21 height 21
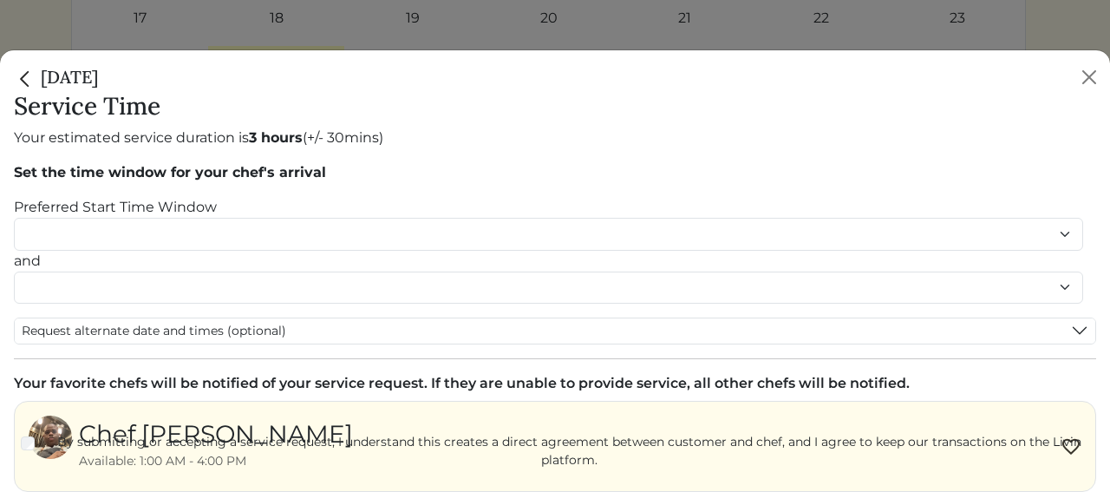
scroll to position [0, 0]
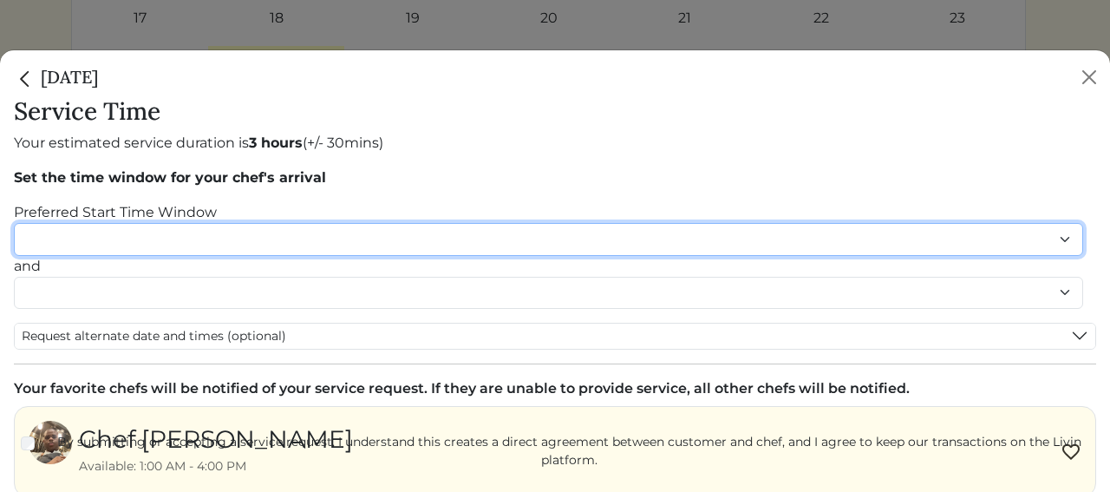
click at [308, 240] on select "******* ******* ******* ******* ******* ******* ******** ******** ******** ****…" at bounding box center [549, 239] width 1070 height 32
select select "********"
click at [14, 223] on select "******* ******* ******* ******* ******* ******* ******** ******** ******** ****…" at bounding box center [549, 239] width 1070 height 32
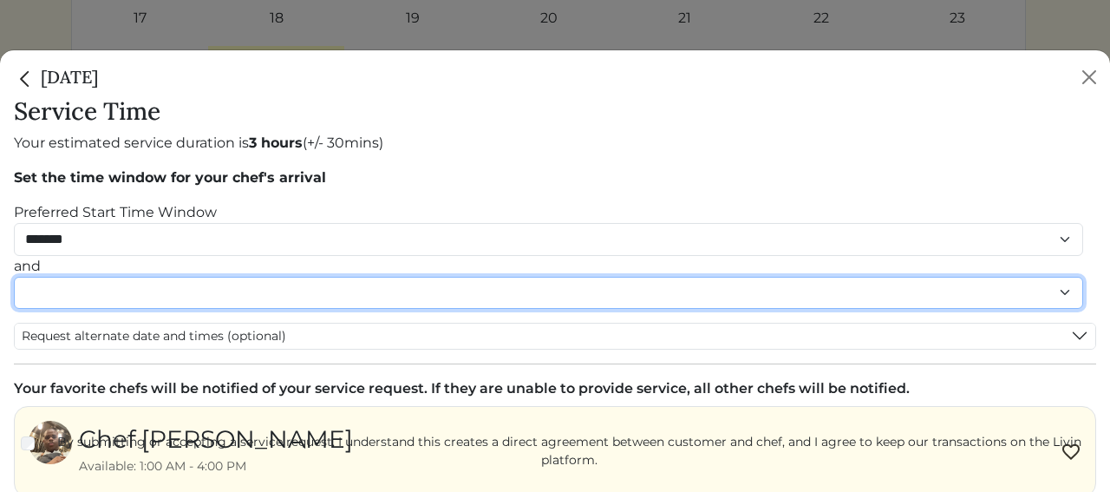
click at [189, 299] on select "******* ******* ******* ******* ******* ******* ******** ******** ******** ****…" at bounding box center [549, 293] width 1070 height 32
select select "********"
click at [14, 294] on select "******* ******* ******* ******* ******* ******* ******** ******** ******** ****…" at bounding box center [549, 293] width 1070 height 32
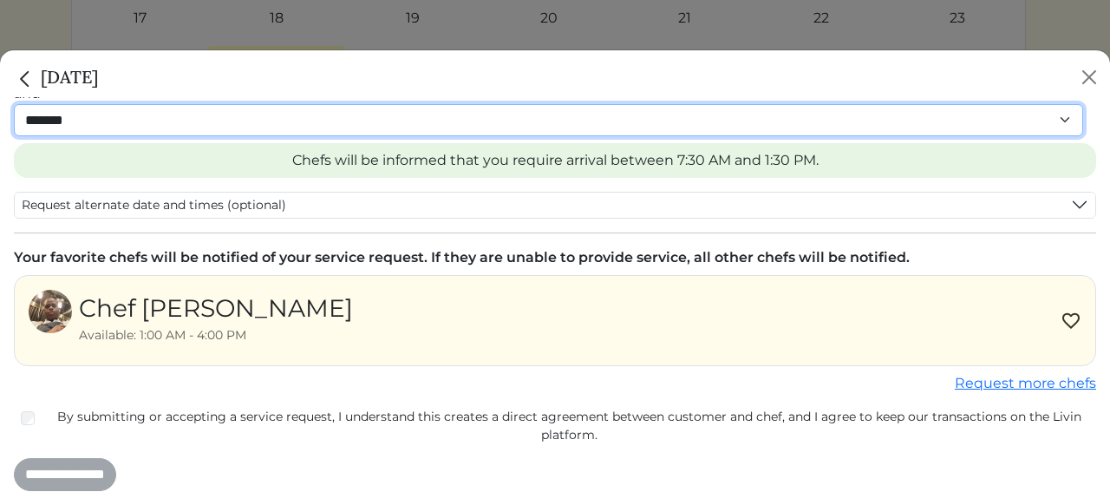
scroll to position [201, 0]
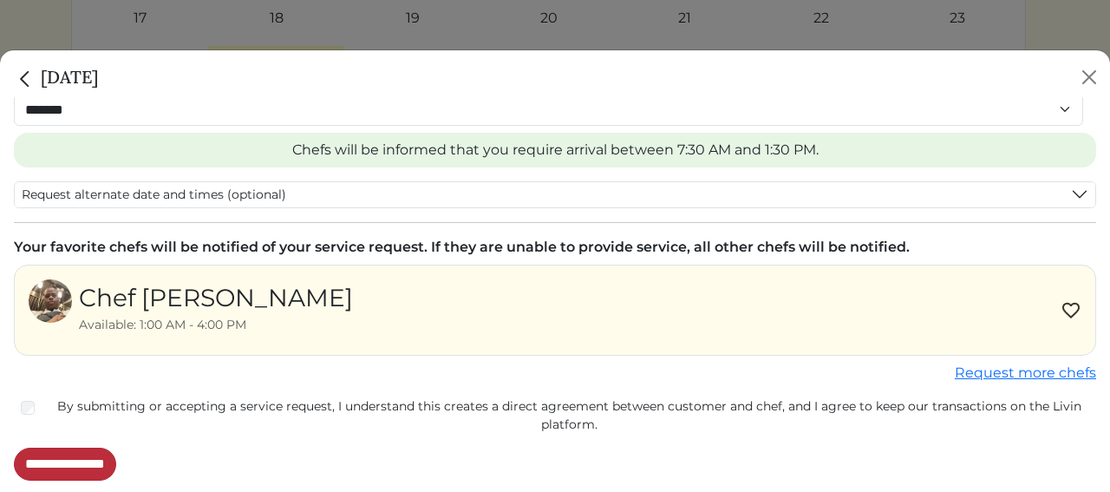
click at [99, 462] on input "**********" at bounding box center [65, 464] width 102 height 33
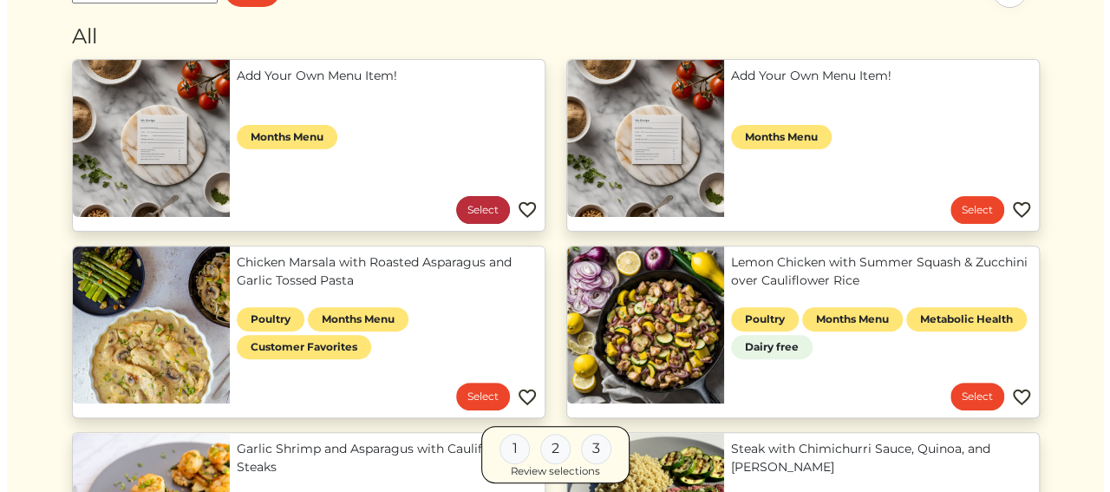
scroll to position [174, 0]
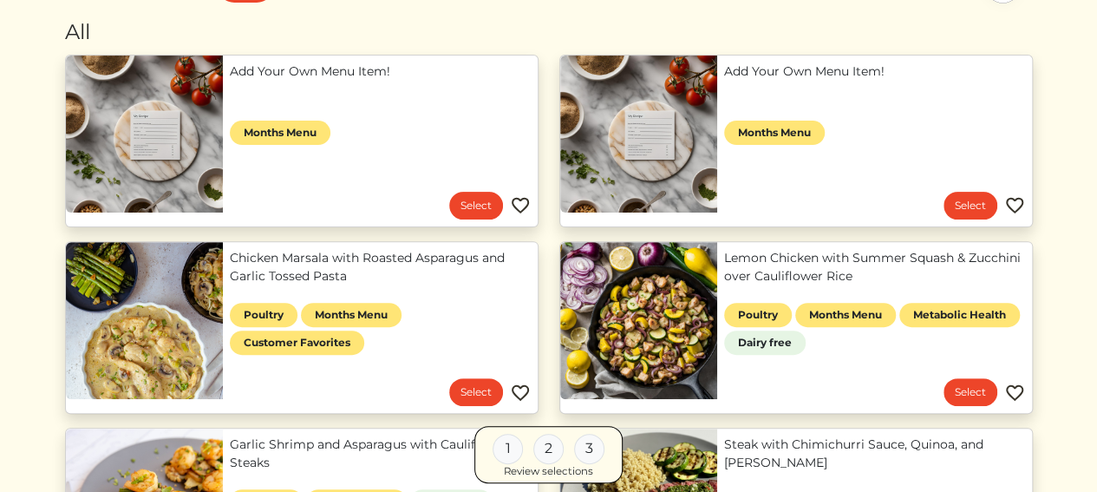
click at [283, 81] on link "Add Your Own Menu Item!" at bounding box center [380, 71] width 301 height 18
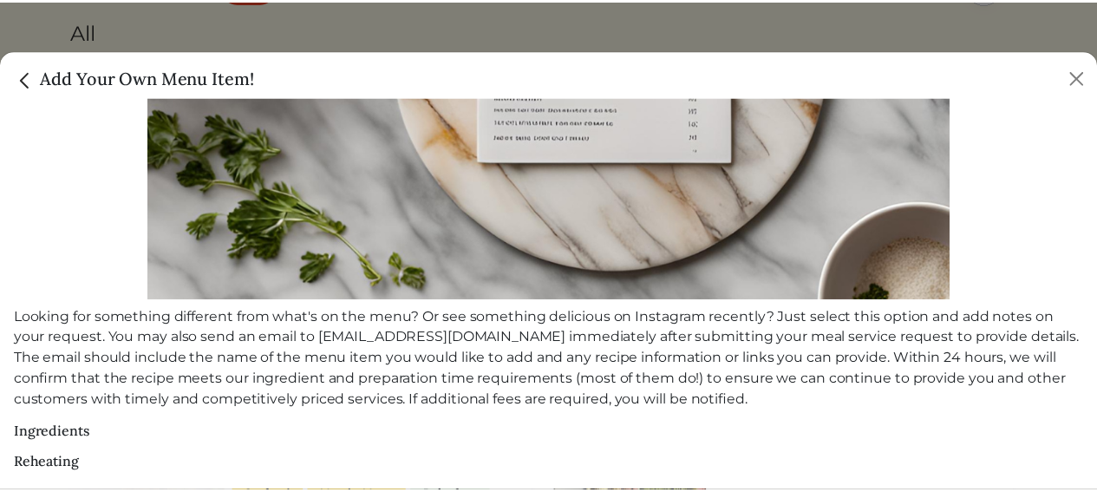
scroll to position [373, 0]
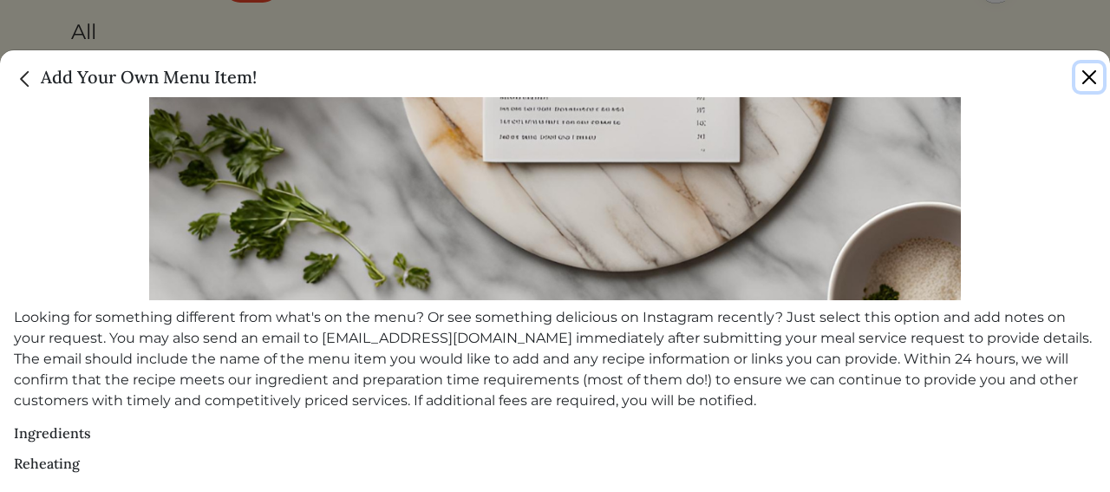
click at [1089, 78] on button "Close" at bounding box center [1090, 77] width 28 height 28
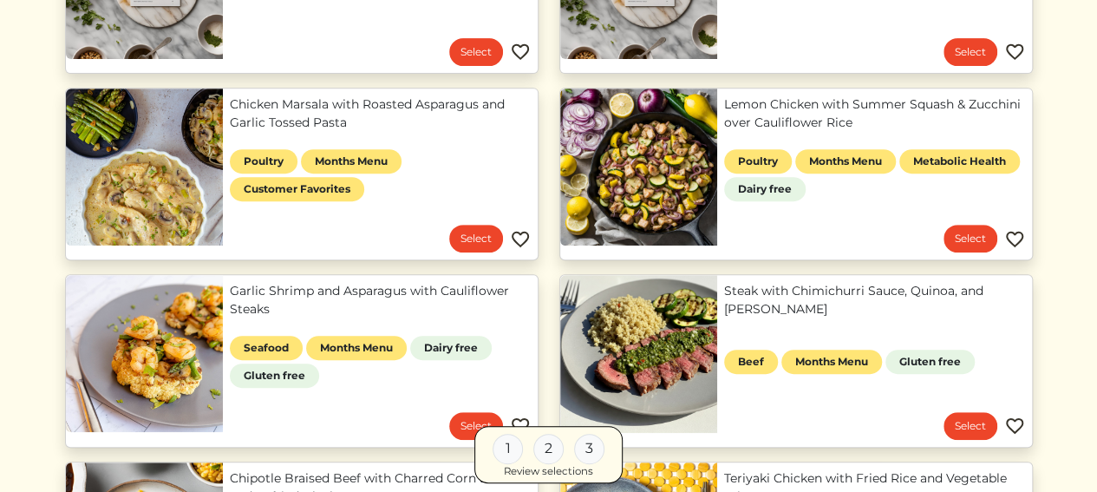
scroll to position [347, 0]
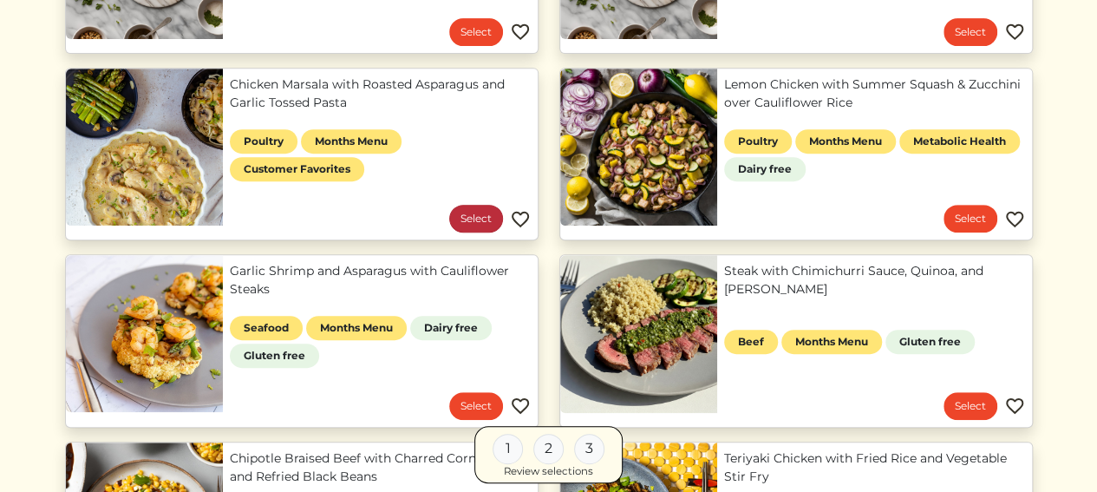
click at [468, 218] on link "Select" at bounding box center [476, 219] width 54 height 28
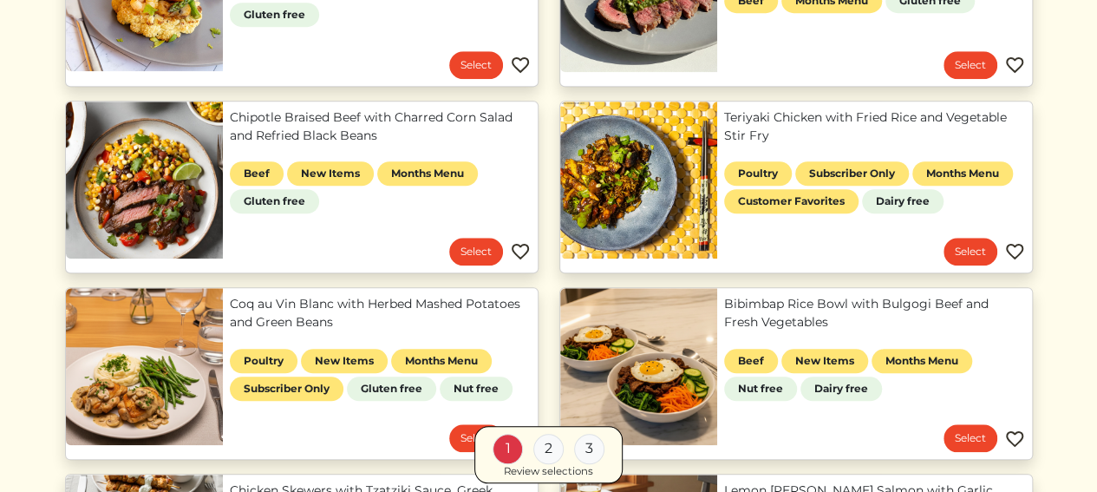
scroll to position [694, 0]
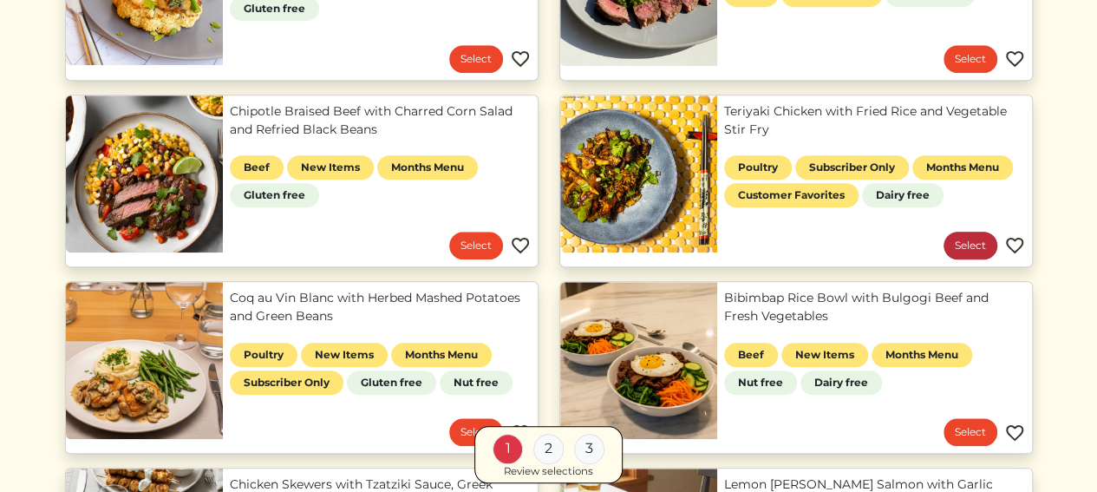
click at [966, 242] on link "Select" at bounding box center [971, 246] width 54 height 28
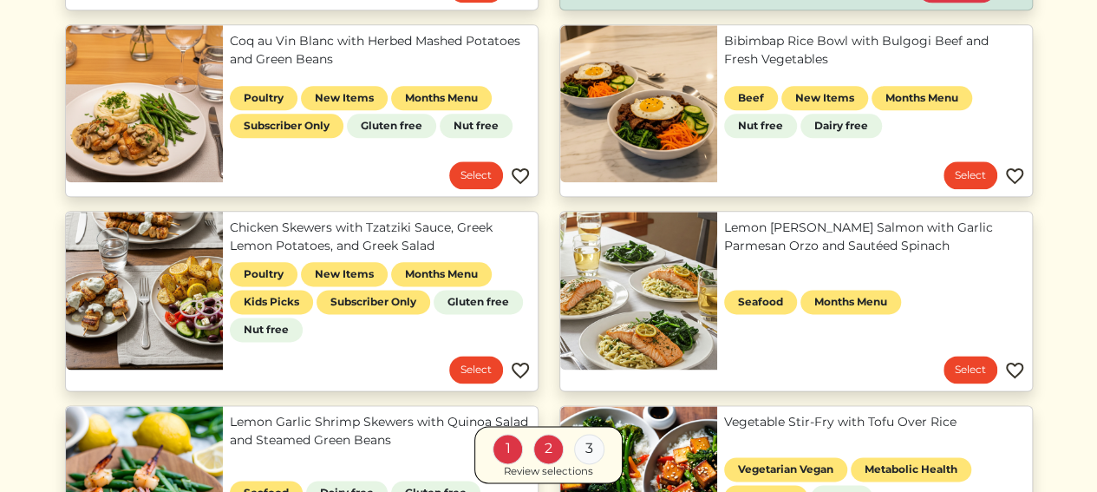
scroll to position [954, 0]
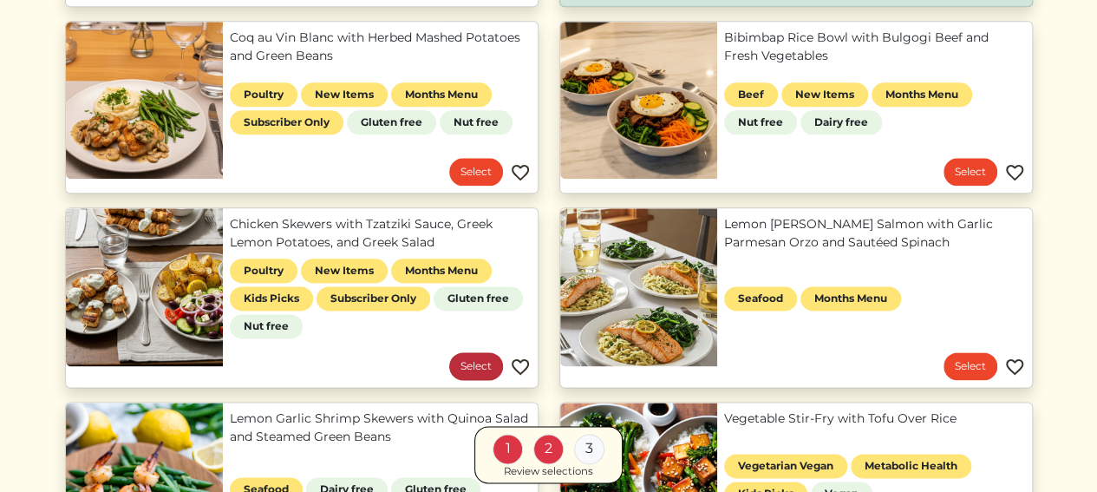
click at [469, 362] on link "Select" at bounding box center [476, 366] width 54 height 28
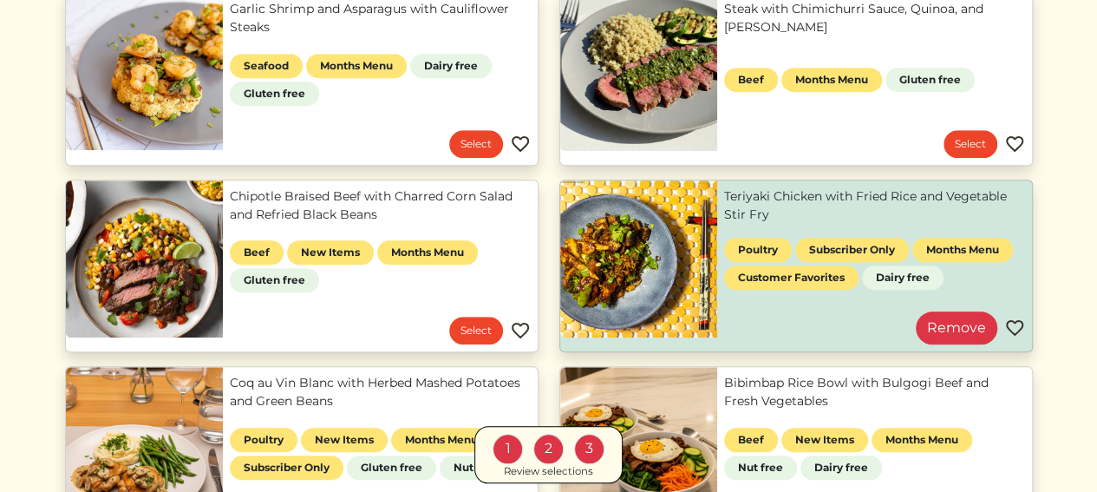
scroll to position [607, 0]
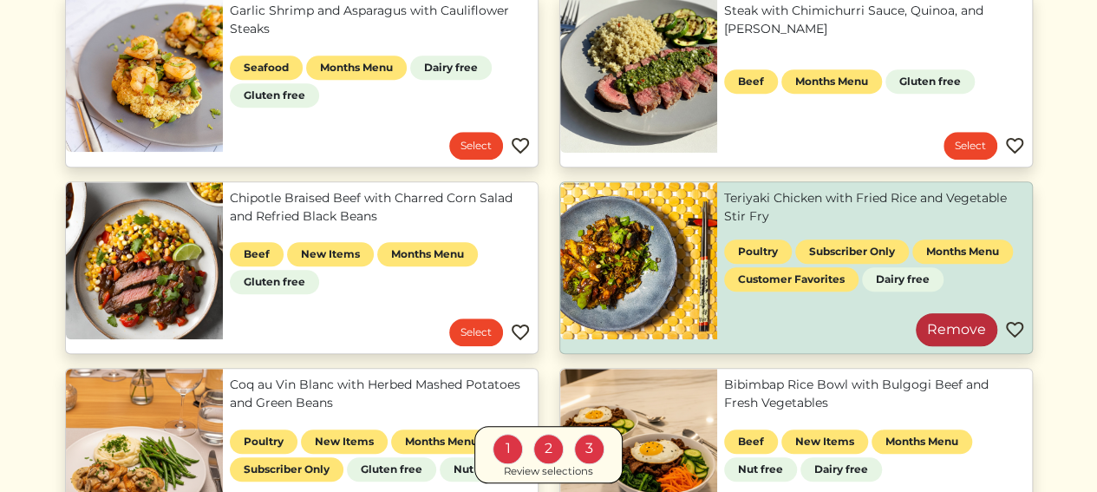
click at [958, 325] on link "Remove" at bounding box center [957, 329] width 82 height 33
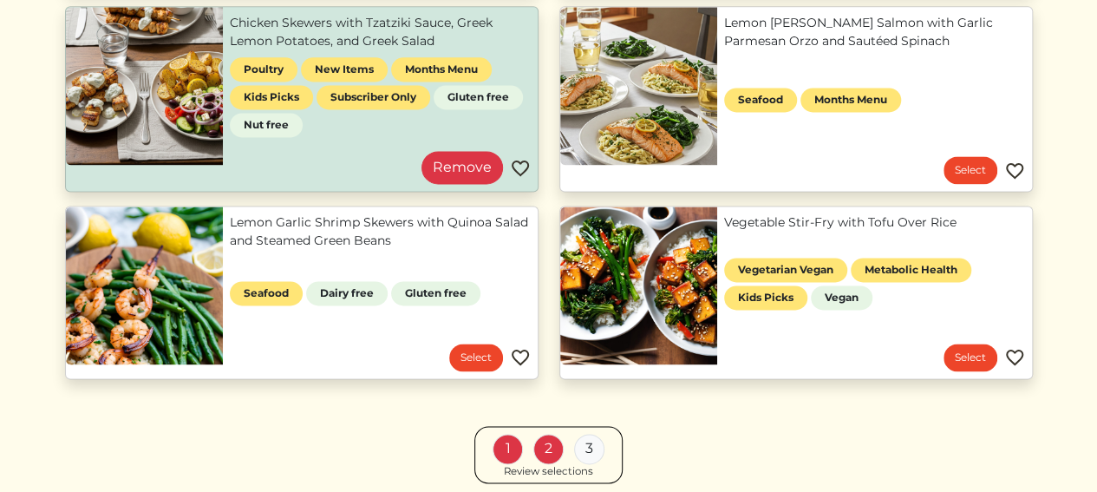
scroll to position [1117, 0]
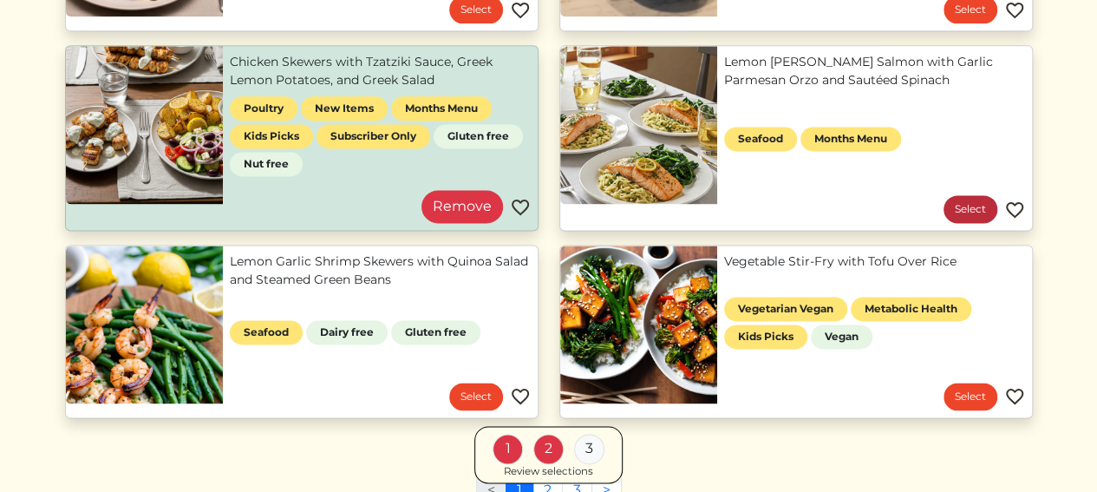
click at [971, 200] on link "Select" at bounding box center [971, 209] width 54 height 28
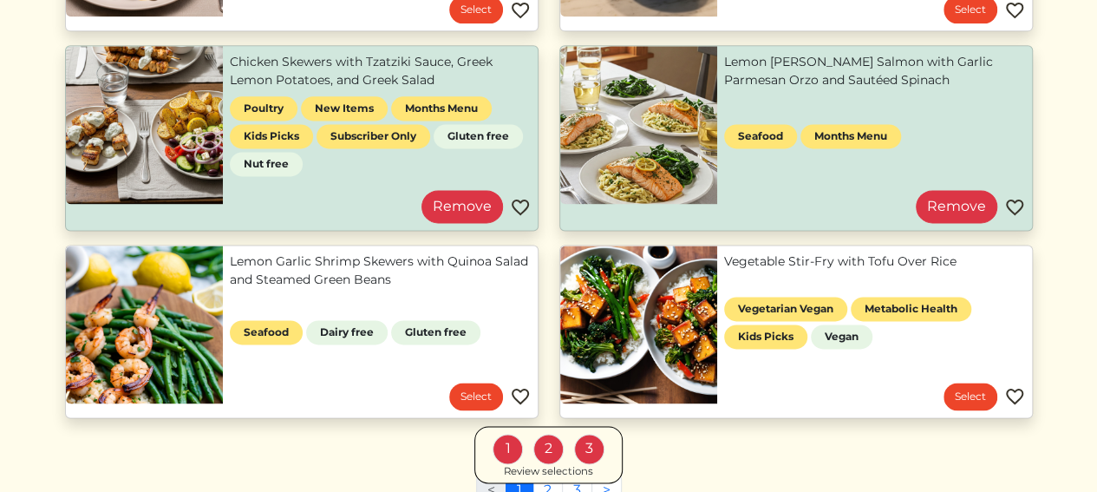
scroll to position [1290, 0]
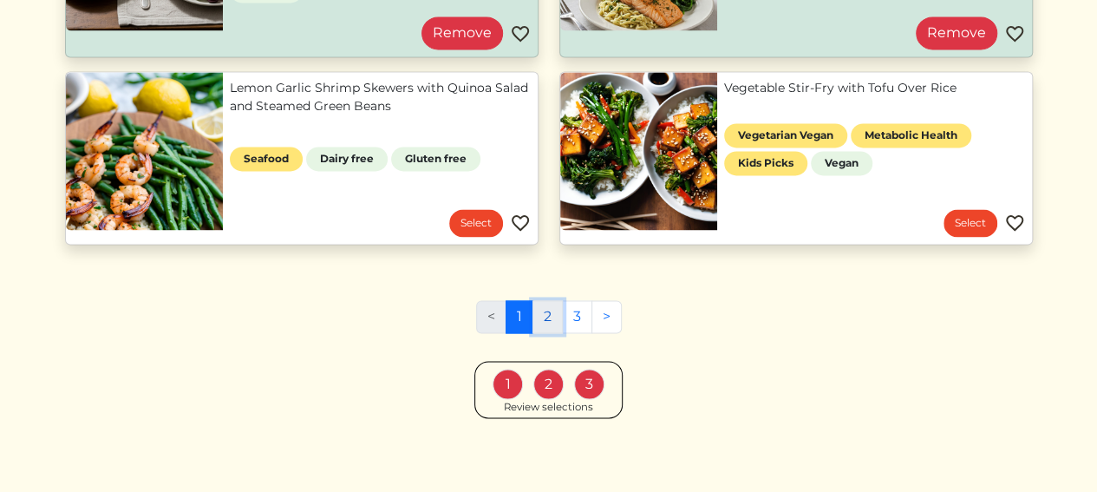
click at [555, 314] on link "2" at bounding box center [548, 316] width 30 height 33
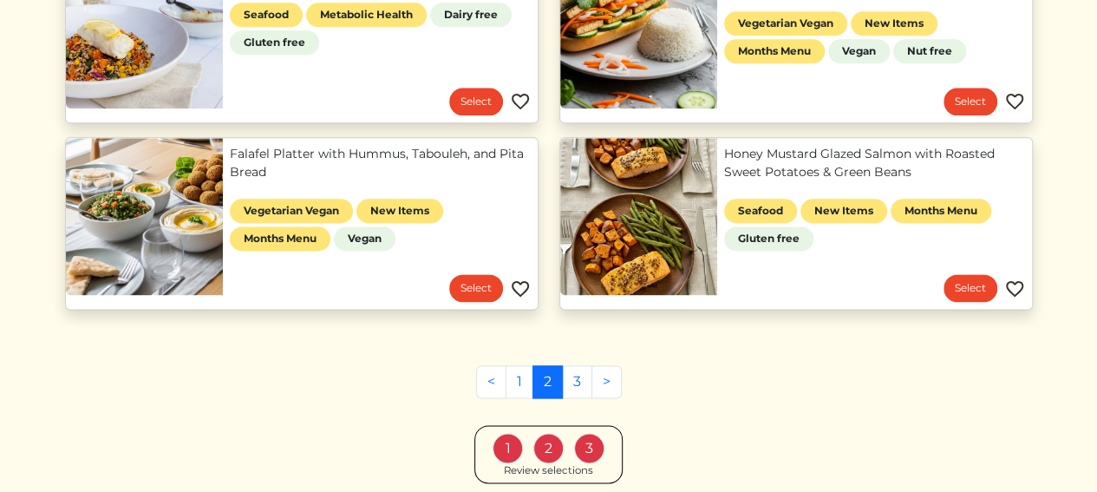
scroll to position [1041, 0]
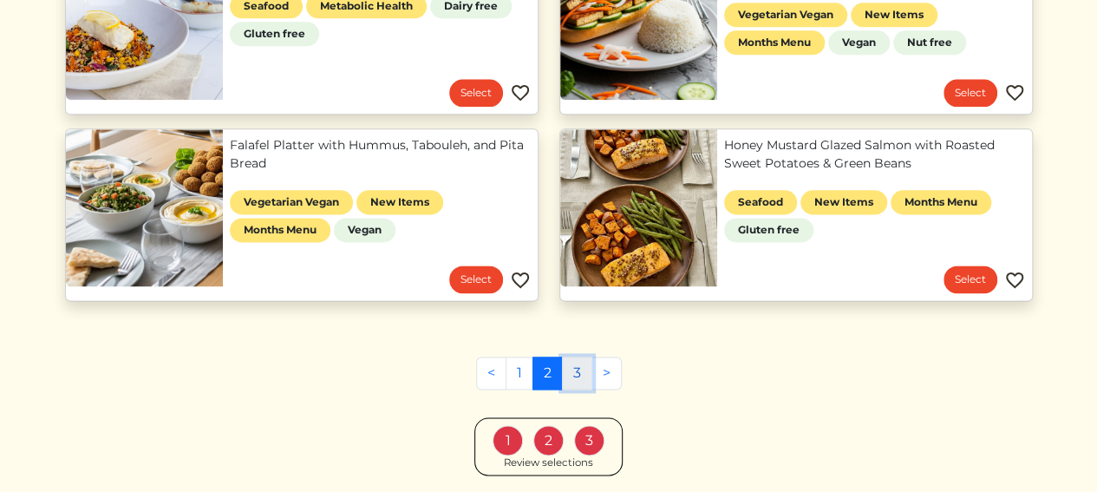
click at [585, 370] on link "3" at bounding box center [577, 373] width 30 height 33
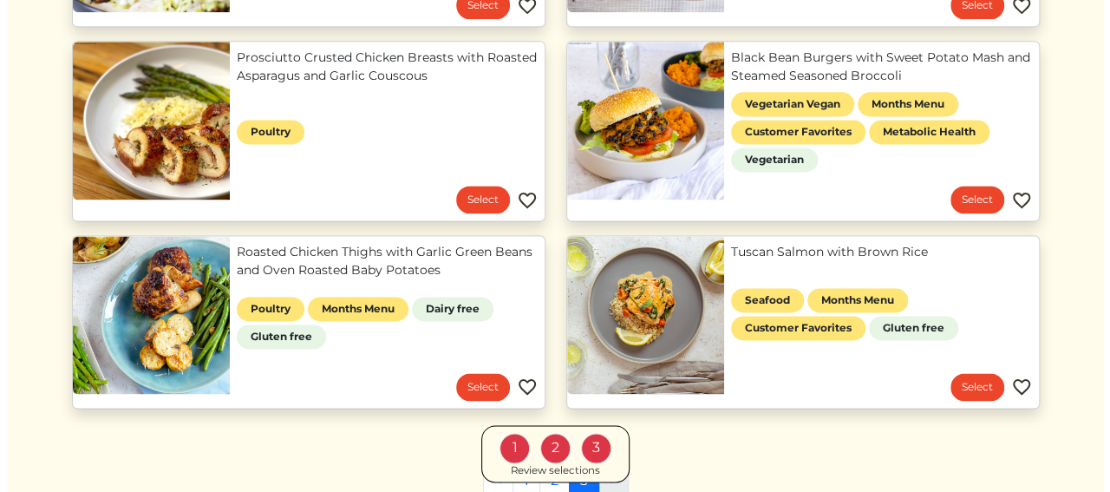
scroll to position [1215, 0]
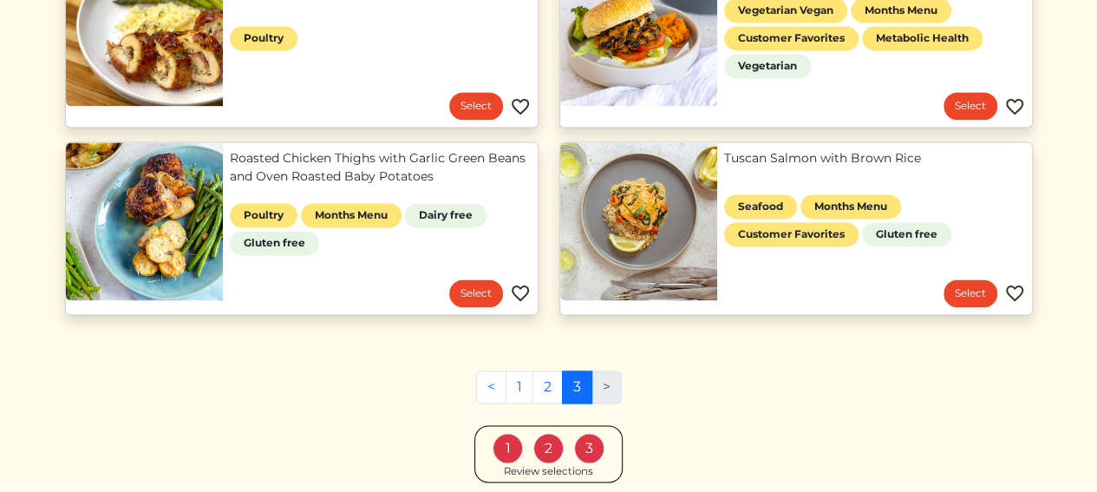
click at [777, 150] on link "Tuscan Salmon with Brown Rice" at bounding box center [874, 158] width 301 height 18
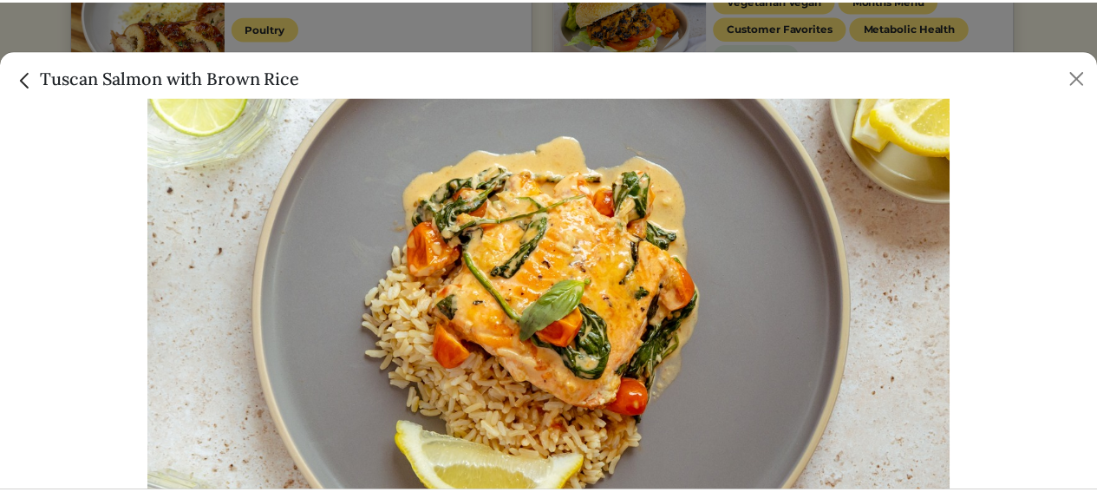
scroll to position [0, 0]
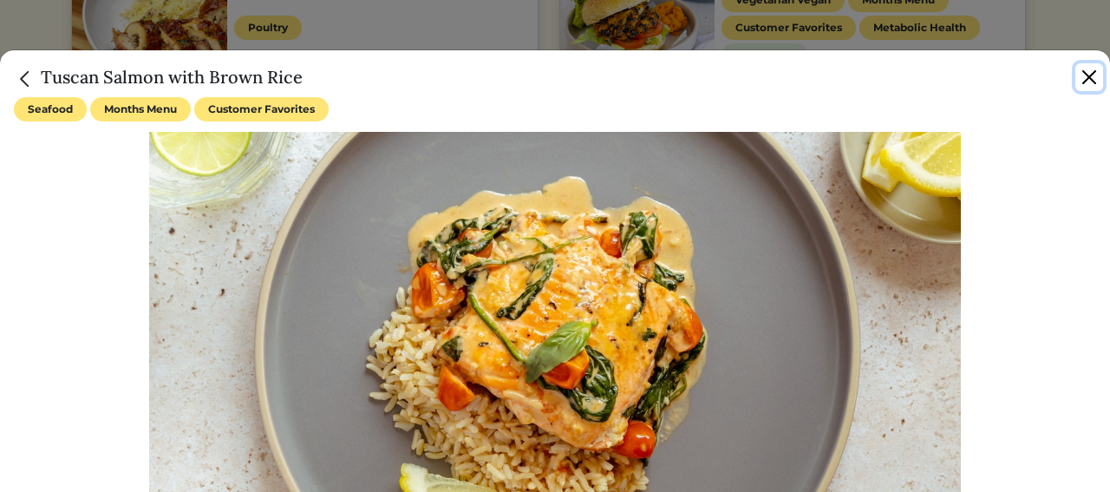
click at [1083, 82] on button "Close" at bounding box center [1090, 77] width 28 height 28
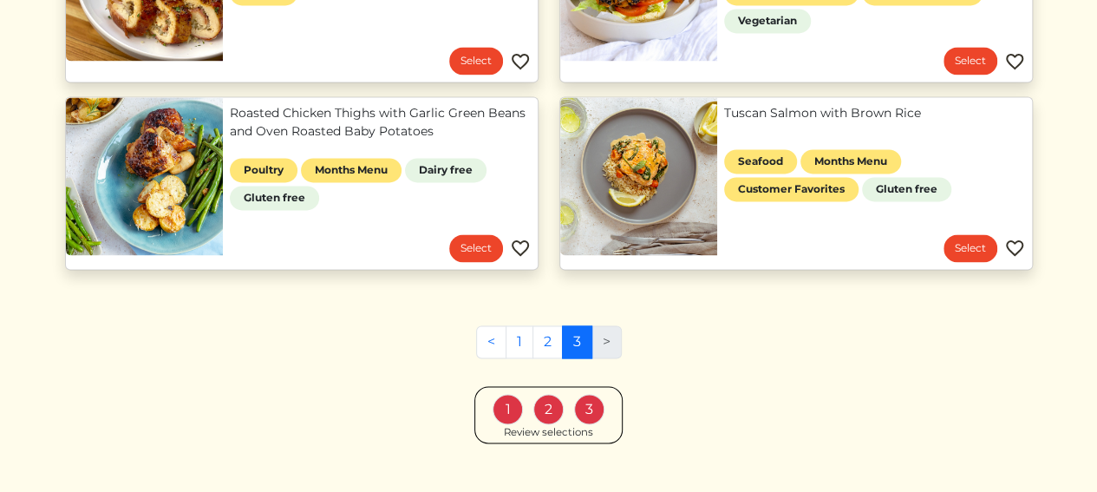
scroll to position [1285, 0]
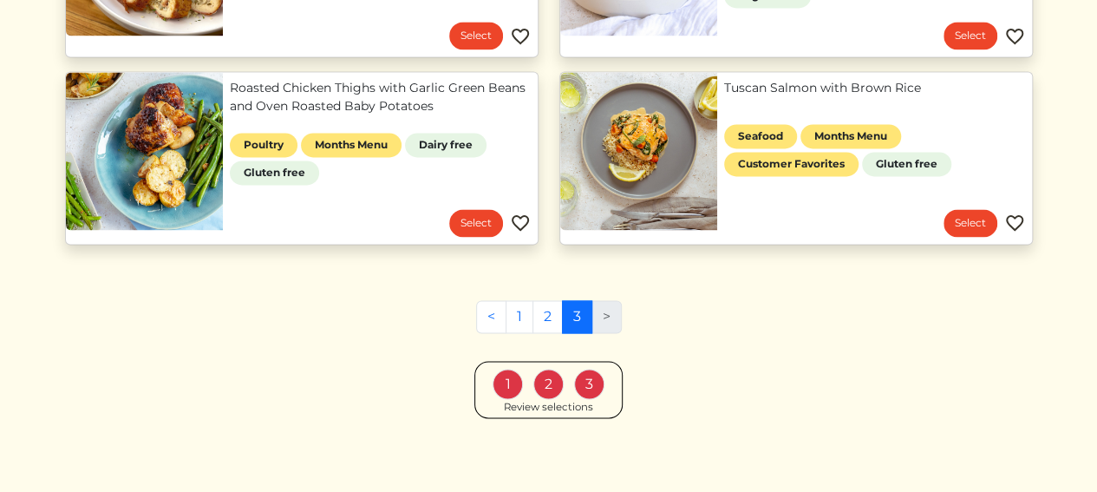
click at [508, 381] on div "1" at bounding box center [508, 384] width 30 height 30
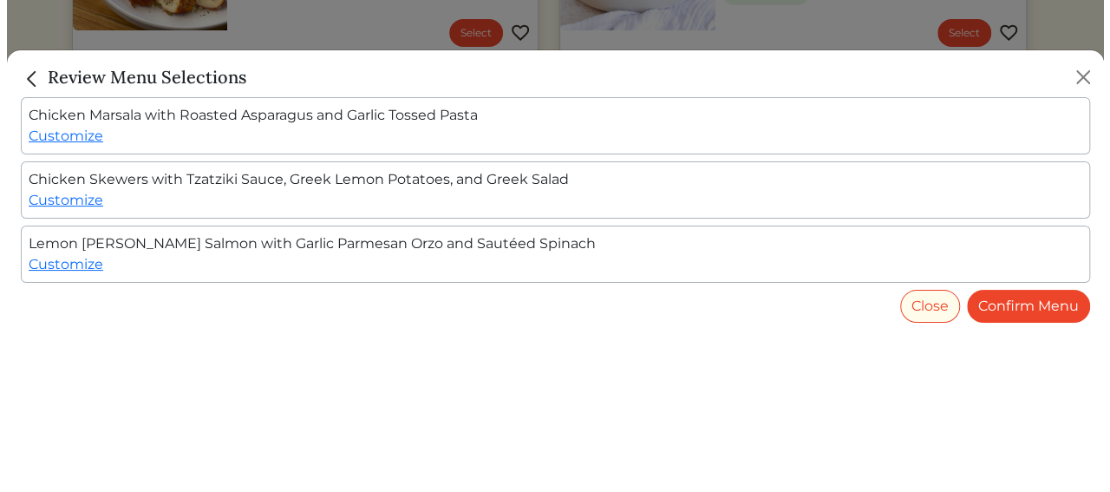
scroll to position [1272, 0]
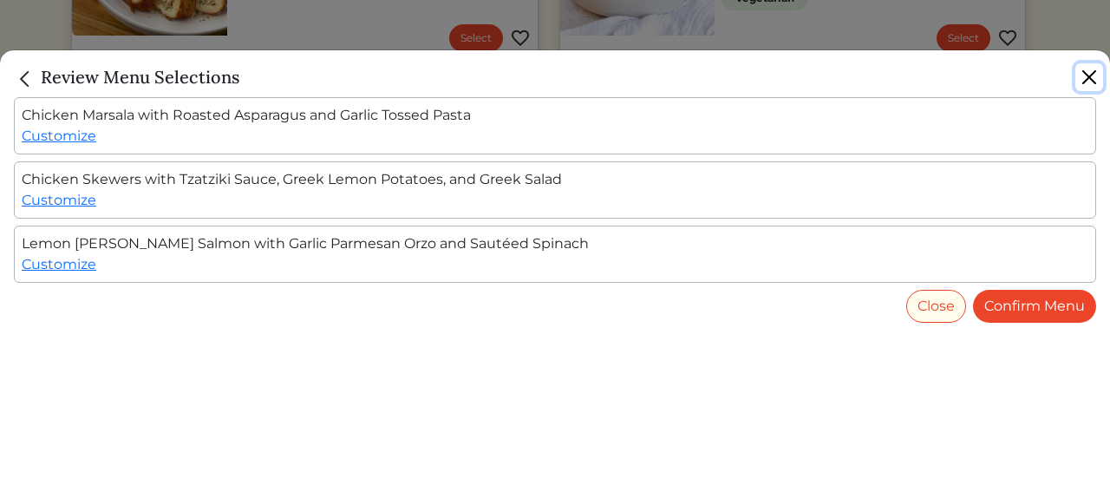
click at [1091, 75] on button "Close" at bounding box center [1090, 77] width 28 height 28
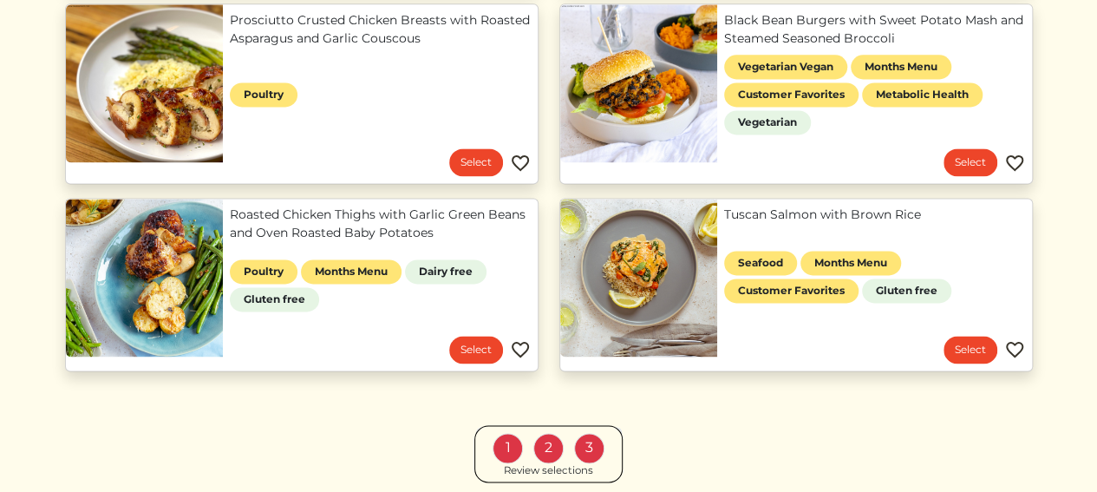
scroll to position [1285, 0]
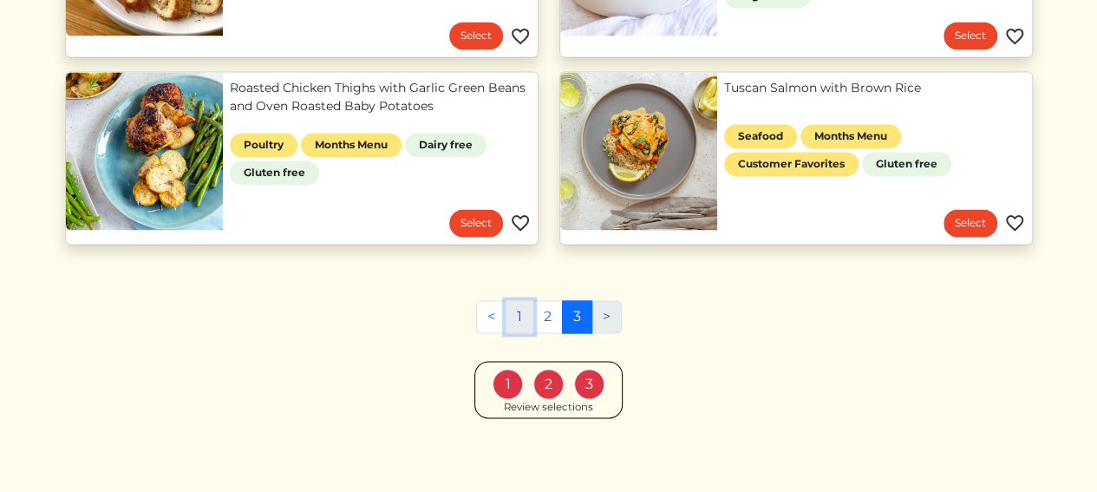
click at [518, 310] on link "1" at bounding box center [520, 316] width 28 height 33
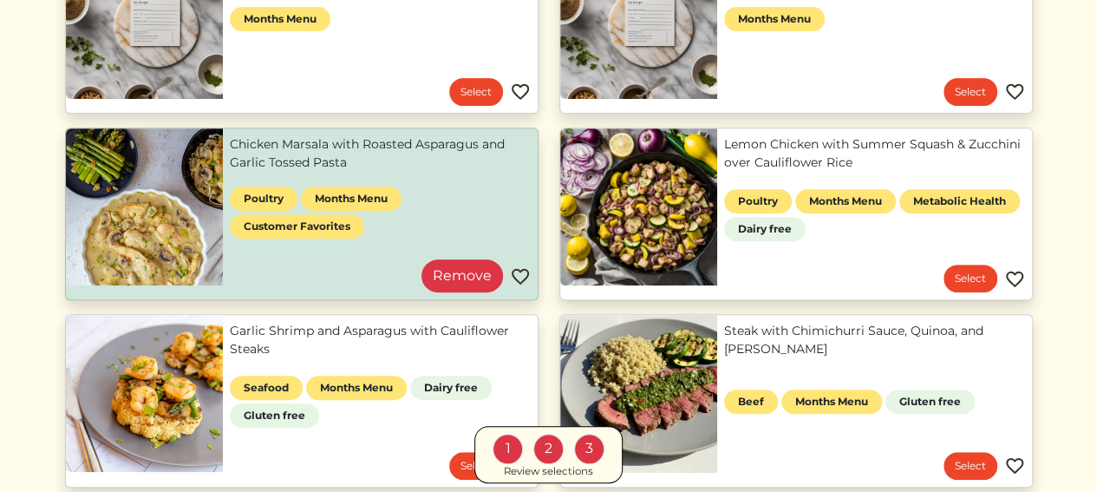
scroll to position [260, 0]
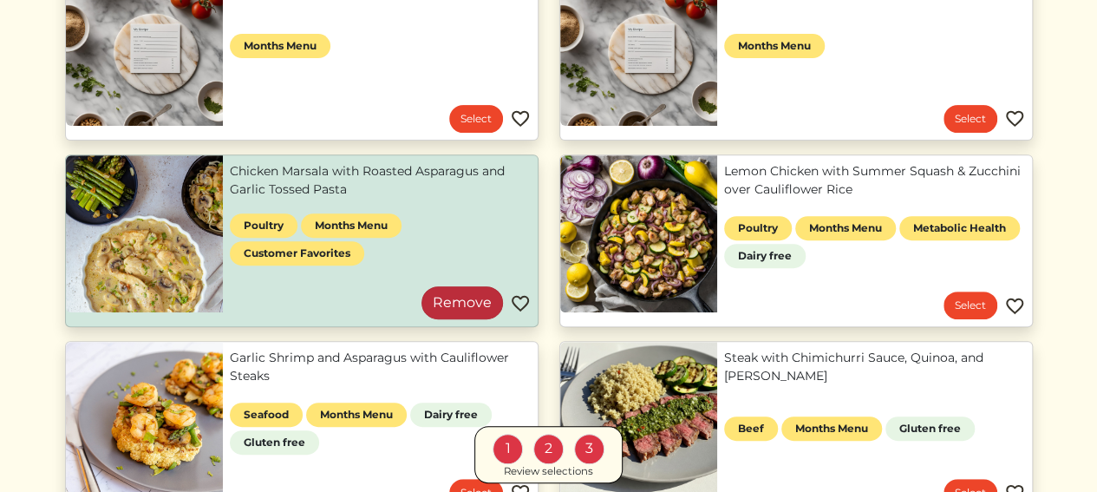
click at [454, 303] on link "Remove" at bounding box center [463, 302] width 82 height 33
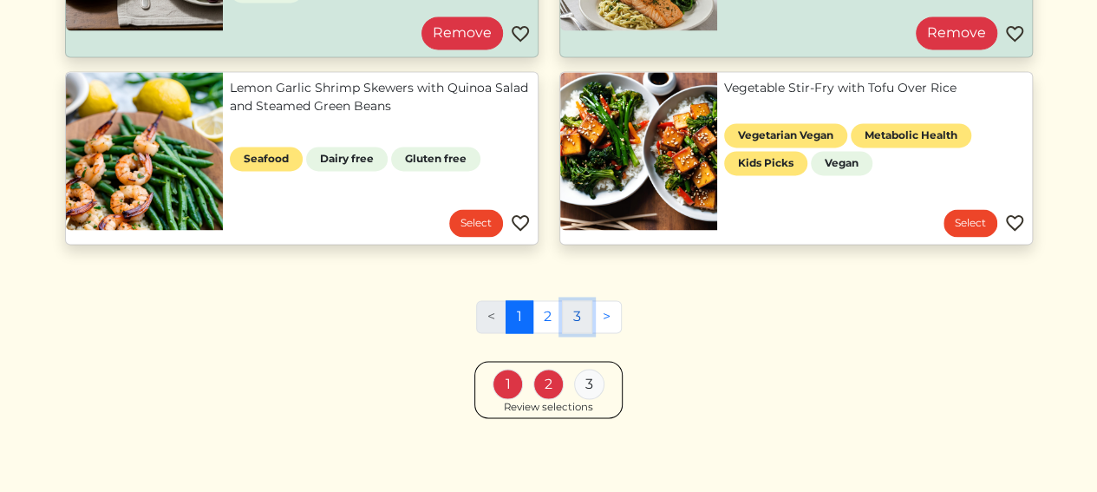
click at [573, 315] on link "3" at bounding box center [577, 316] width 30 height 33
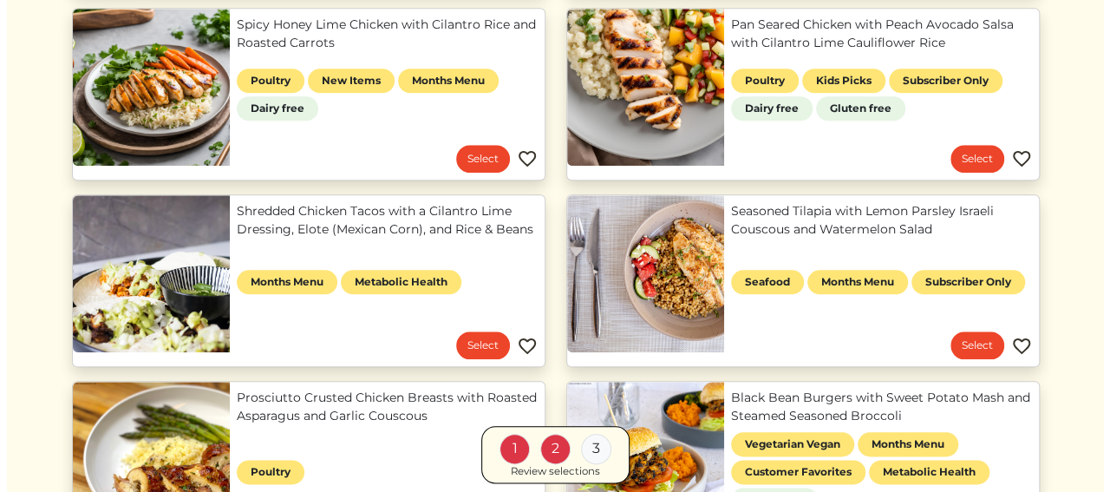
scroll to position [954, 0]
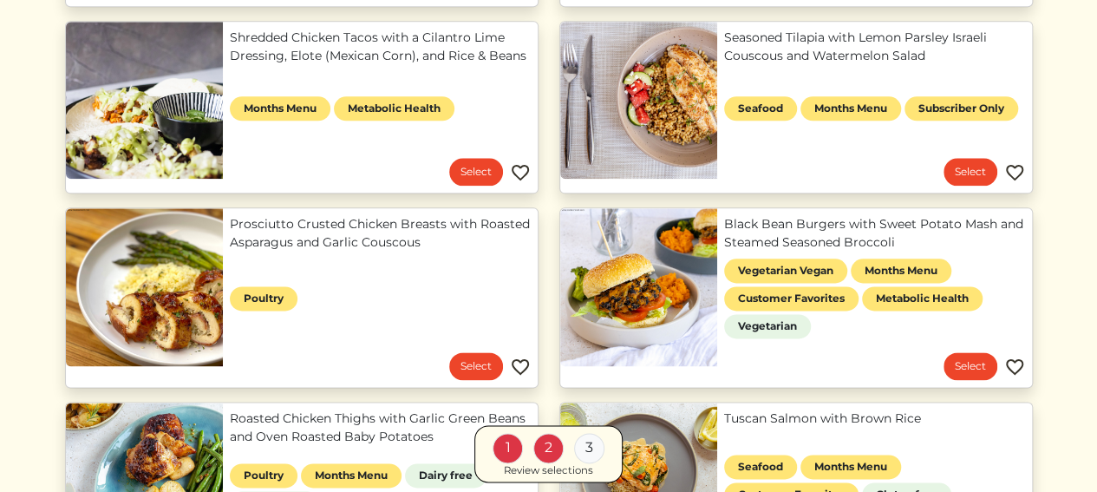
click at [375, 235] on link "Prosciutto Crusted Chicken Breasts with Roasted Asparagus and Garlic Couscous" at bounding box center [380, 233] width 301 height 36
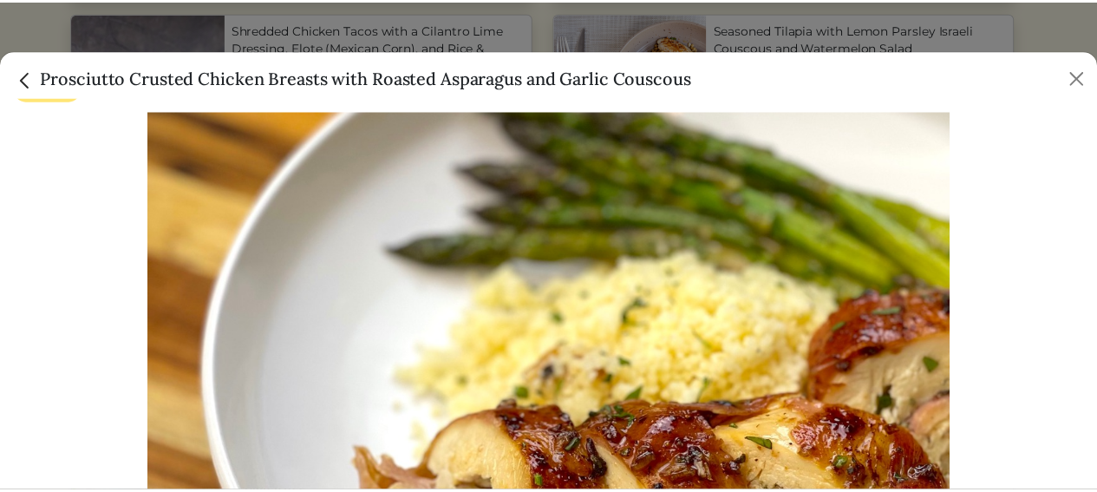
scroll to position [0, 0]
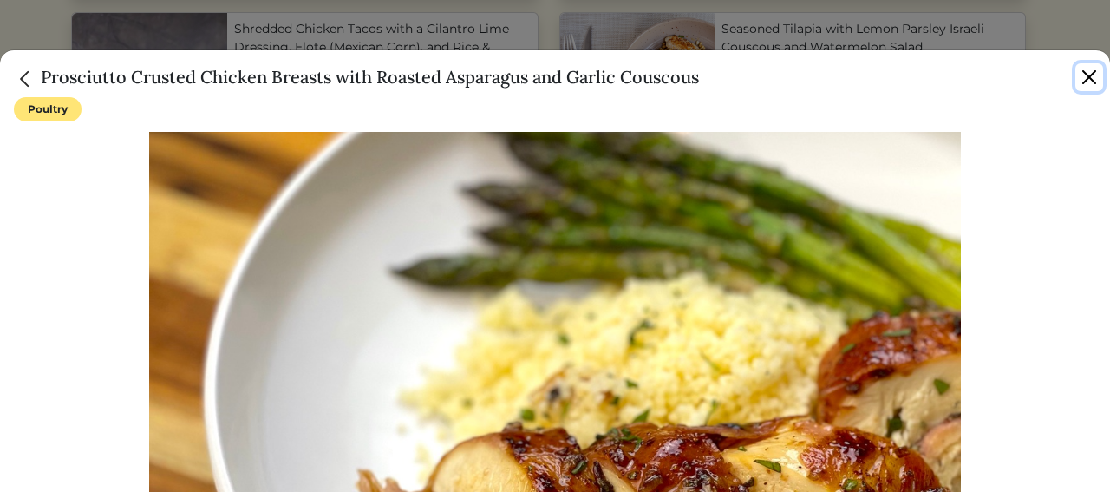
click at [1084, 73] on button "Close" at bounding box center [1090, 77] width 28 height 28
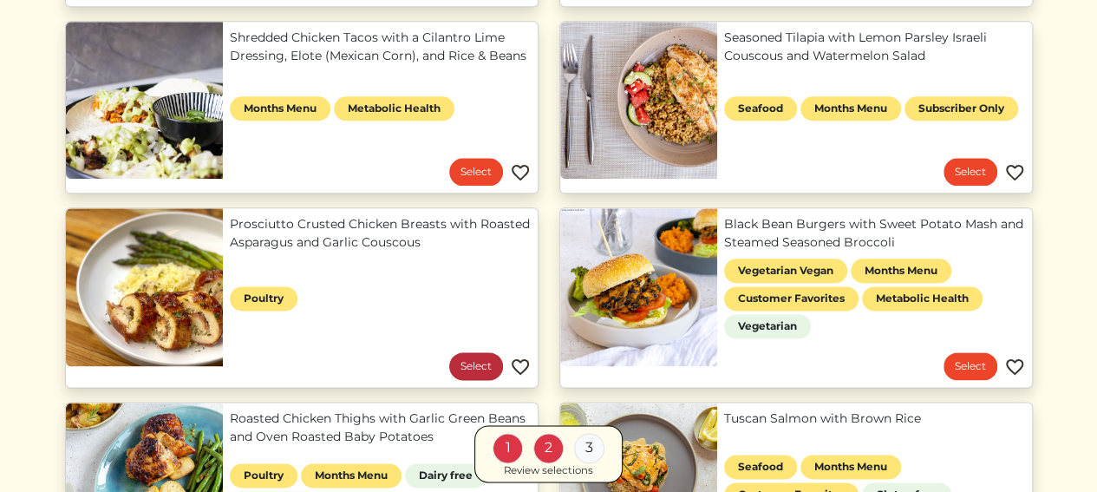
click at [460, 363] on link "Select" at bounding box center [476, 366] width 54 height 28
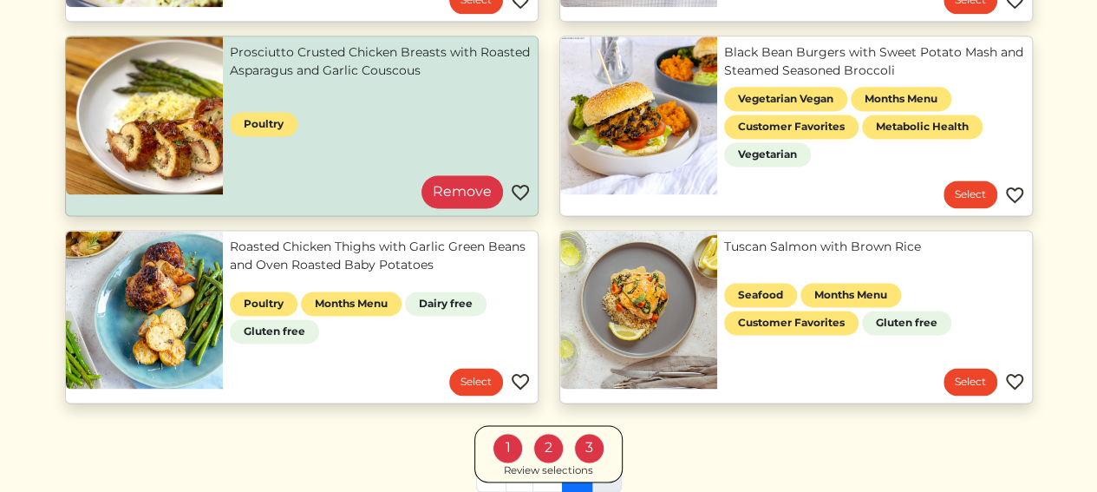
scroll to position [1128, 0]
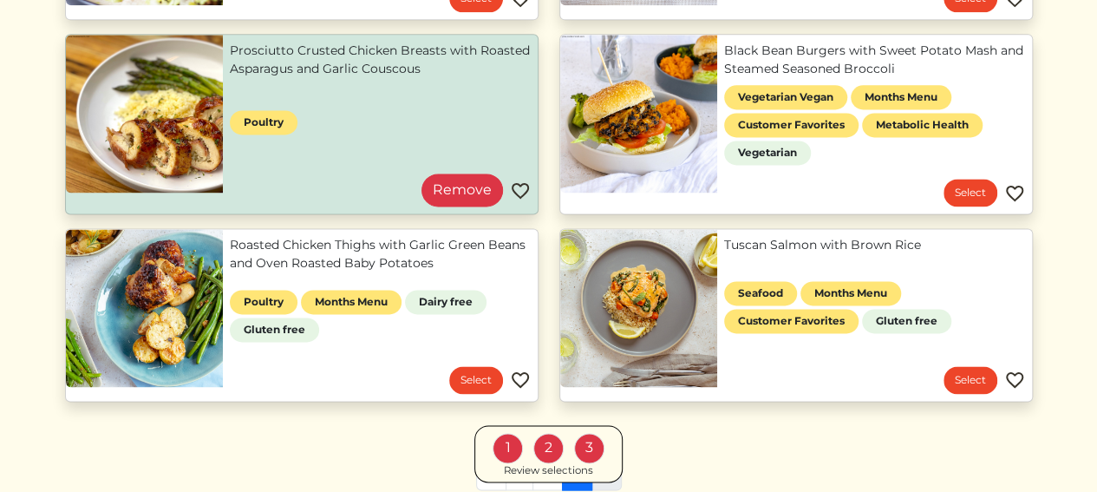
click at [560, 447] on div "2" at bounding box center [549, 448] width 30 height 30
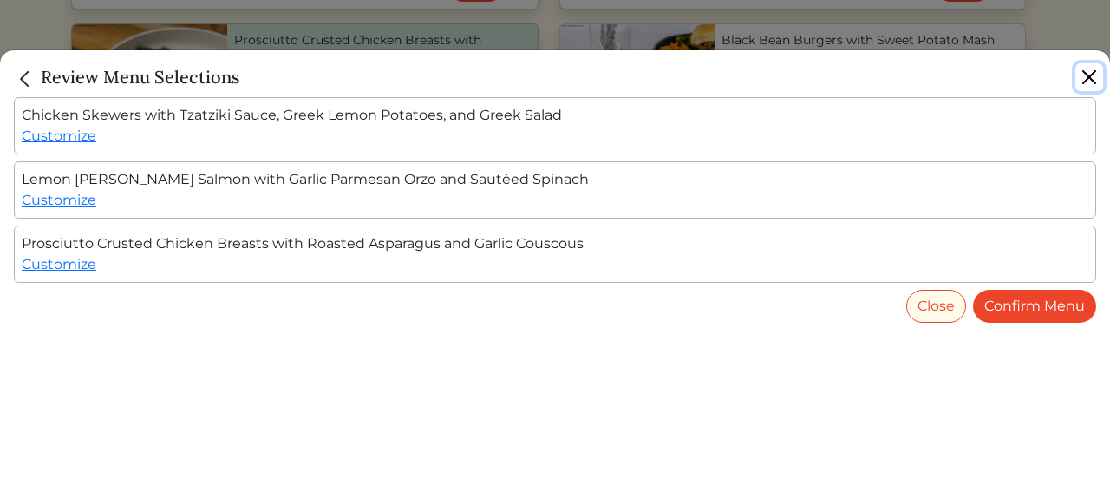
click at [1097, 75] on button "Close" at bounding box center [1090, 77] width 28 height 28
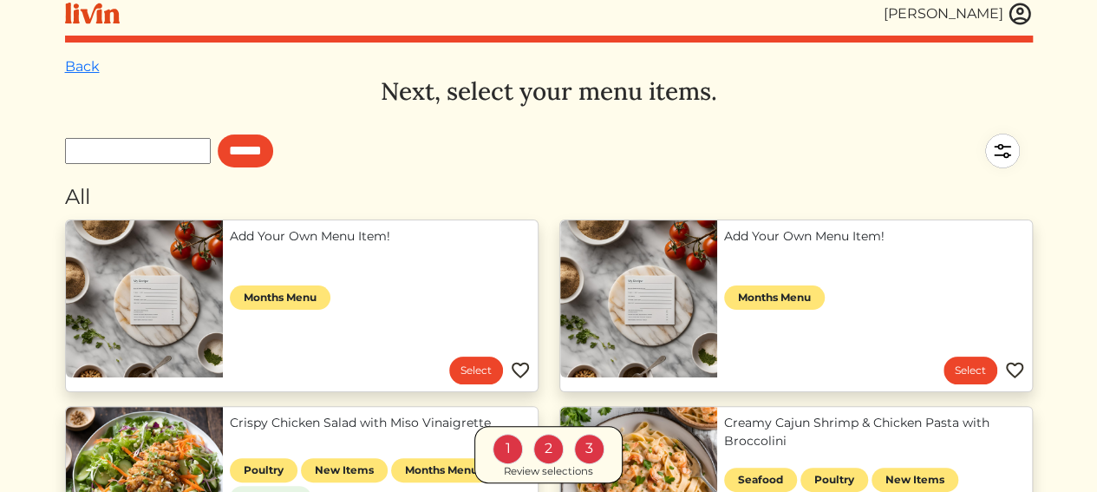
scroll to position [0, 0]
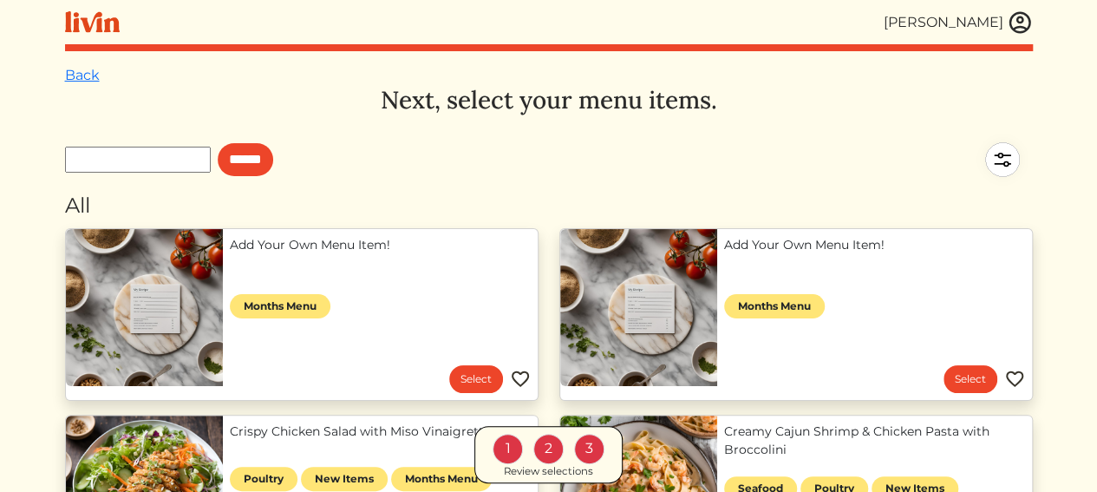
click at [514, 452] on div "1" at bounding box center [508, 448] width 30 height 30
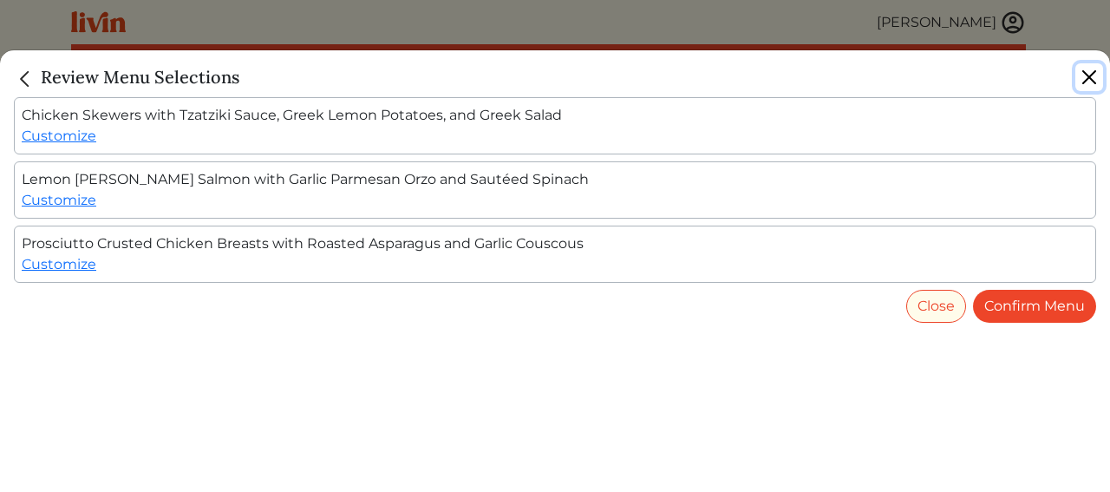
click at [1095, 81] on button "Close" at bounding box center [1090, 77] width 28 height 28
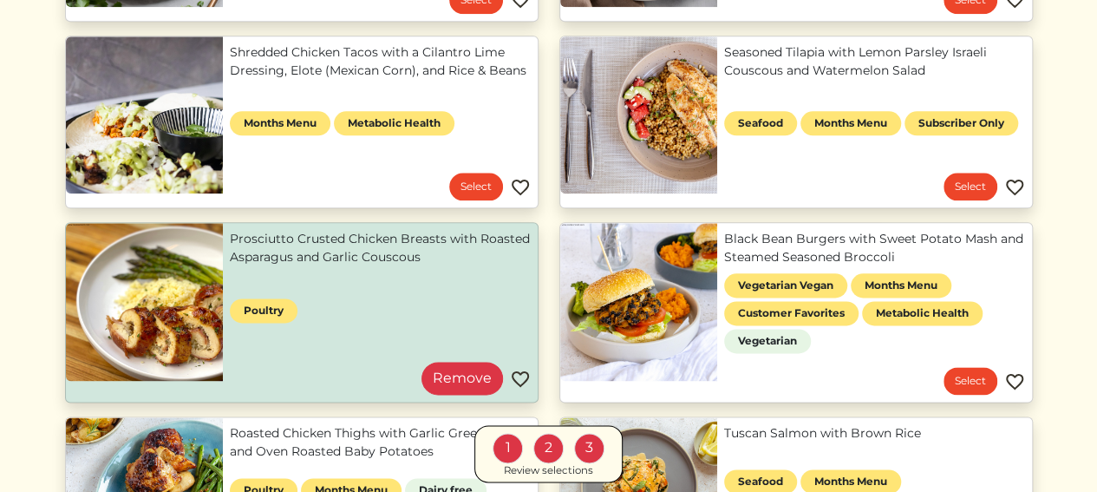
scroll to position [1285, 0]
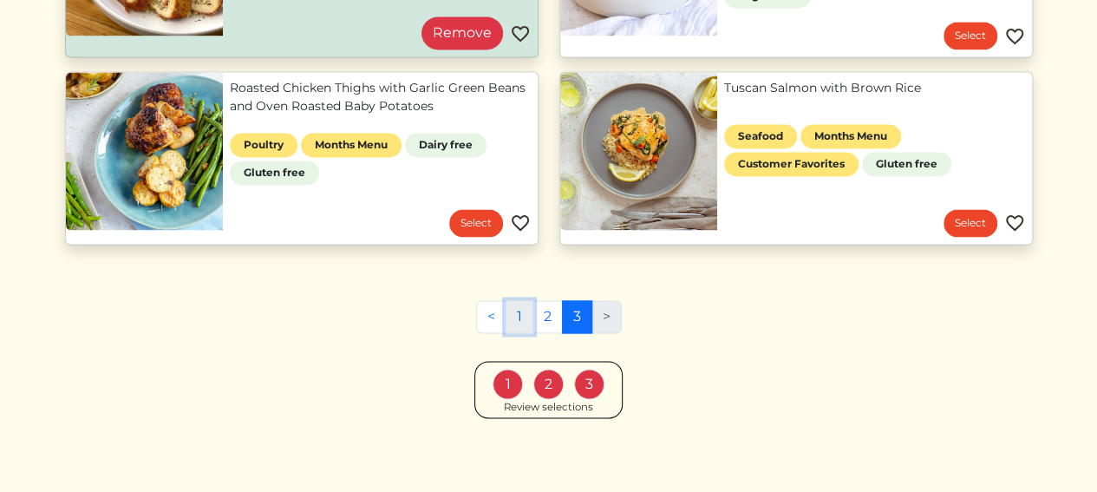
click at [511, 306] on link "1" at bounding box center [520, 316] width 28 height 33
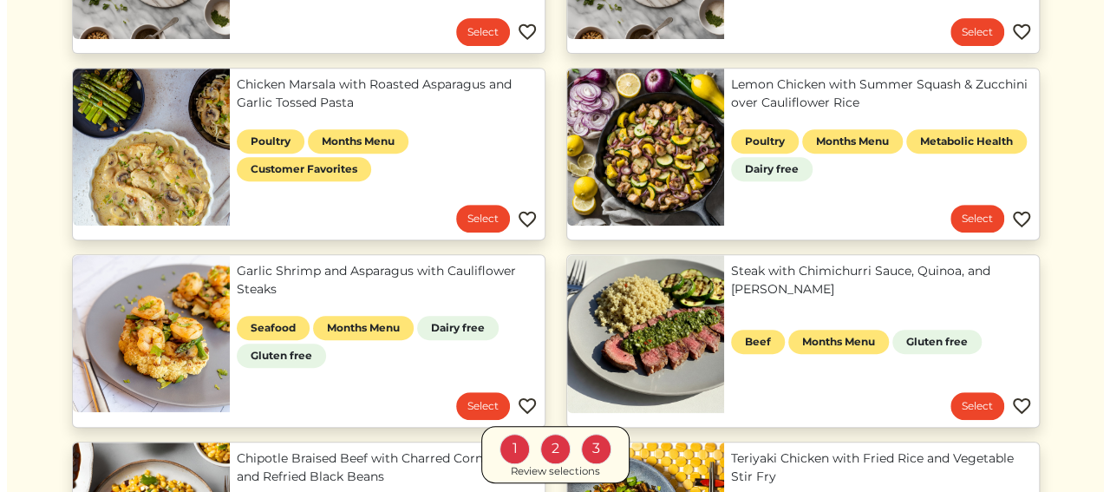
scroll to position [521, 0]
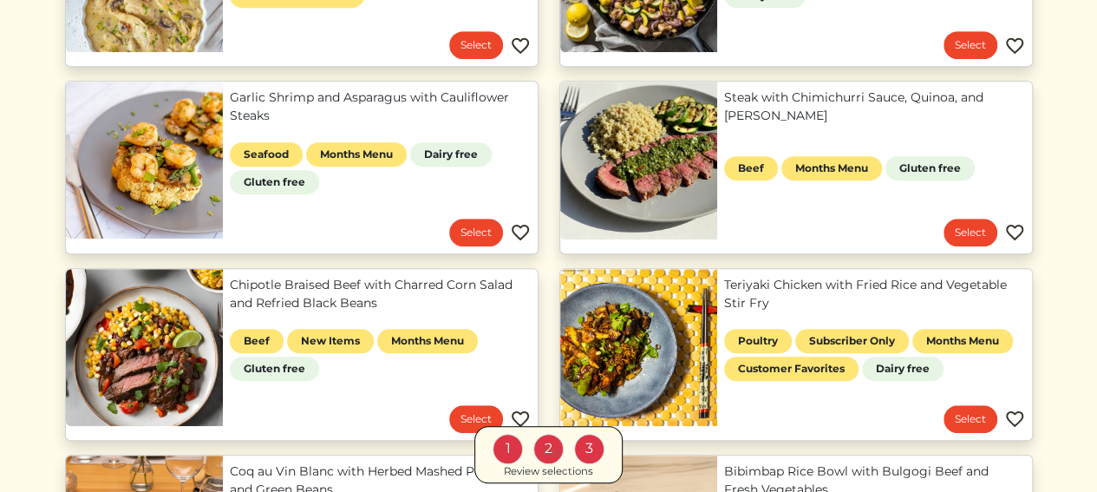
click at [370, 97] on link "Garlic Shrimp and Asparagus with Cauliflower Steaks" at bounding box center [380, 106] width 301 height 36
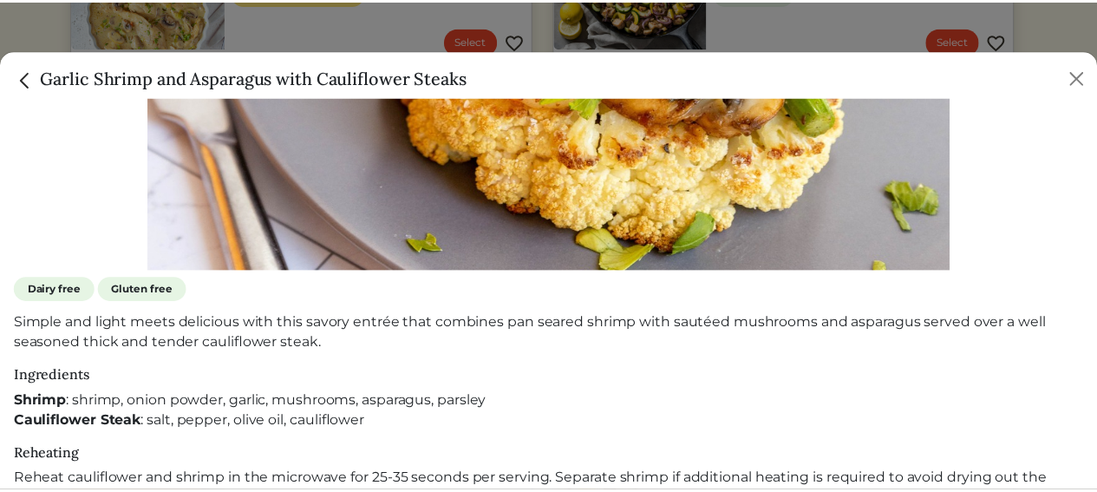
scroll to position [442, 0]
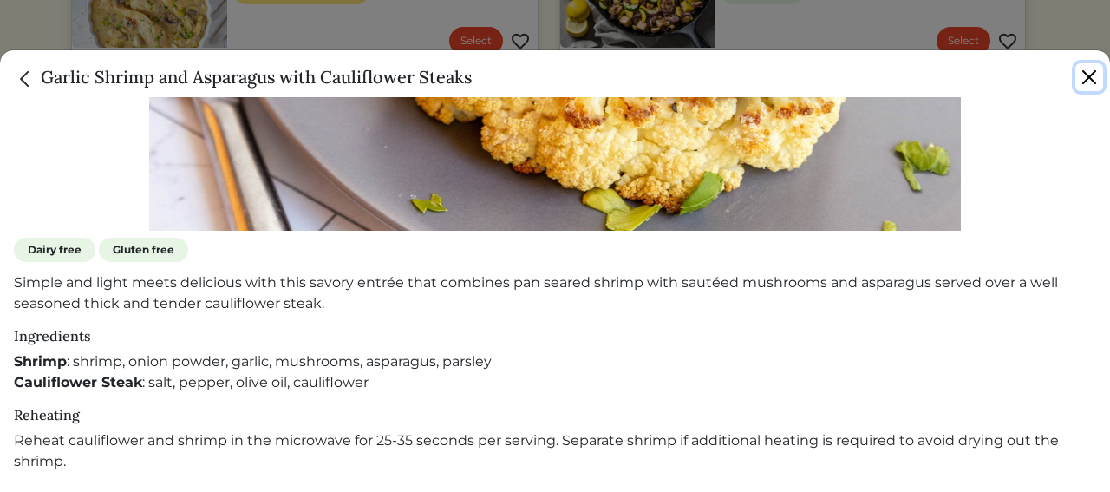
click at [1097, 75] on button "Close" at bounding box center [1090, 77] width 28 height 28
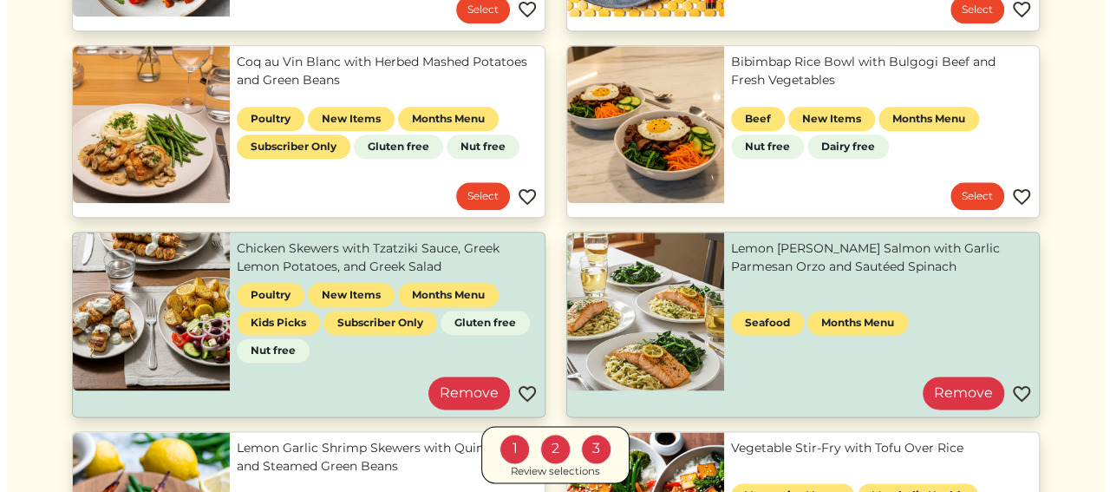
scroll to position [954, 0]
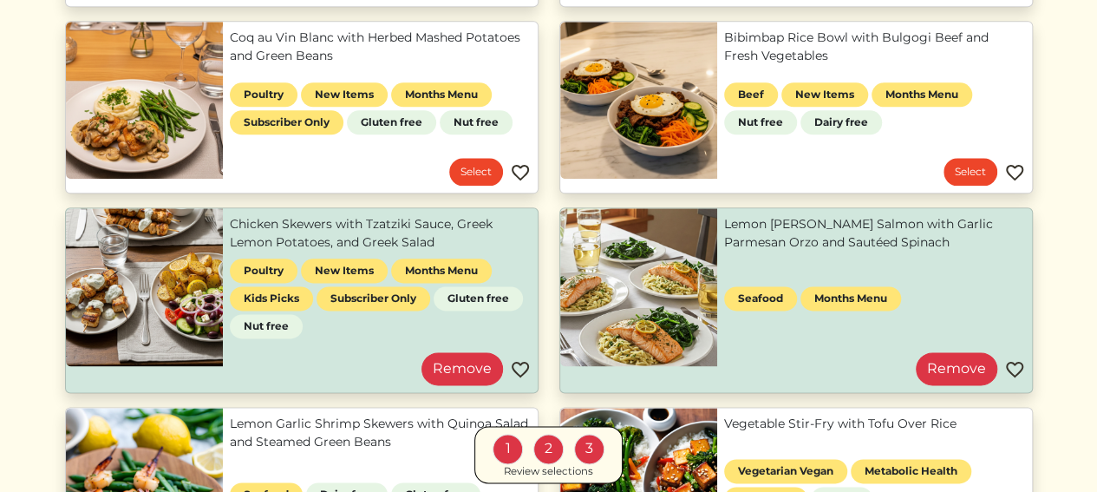
click at [295, 224] on link "Chicken Skewers with Tzatziki Sauce, Greek Lemon Potatoes, and Greek Salad" at bounding box center [380, 233] width 301 height 36
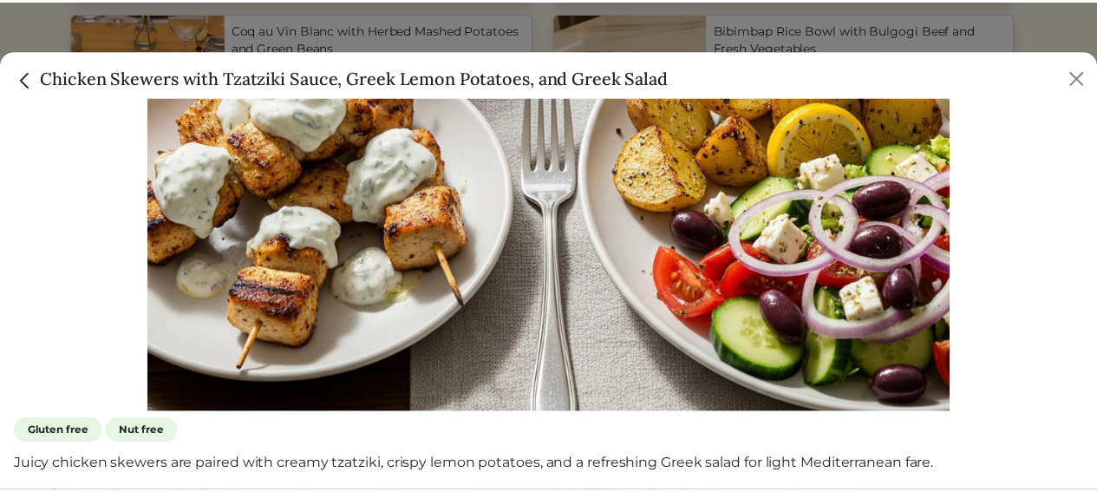
scroll to position [0, 0]
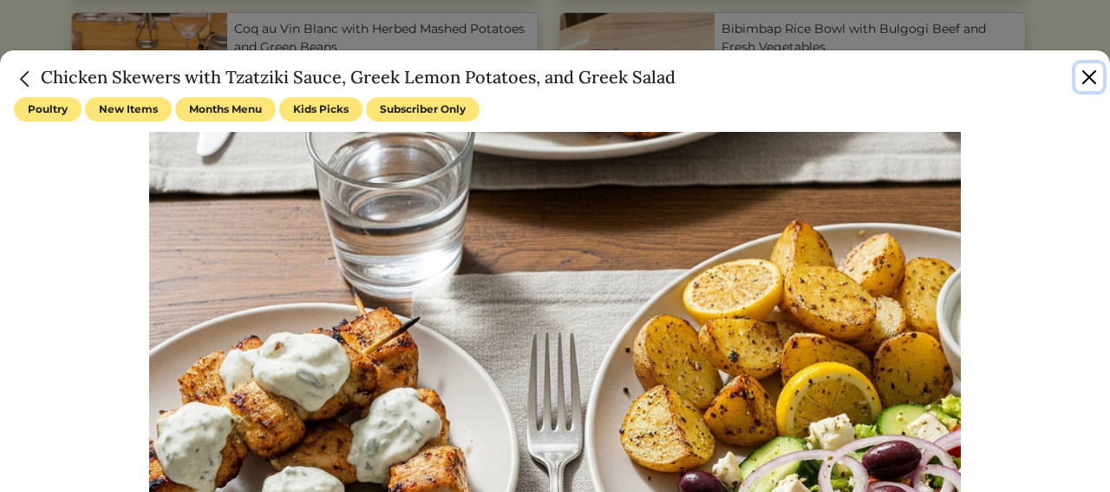
click at [1095, 77] on button "Close" at bounding box center [1090, 77] width 28 height 28
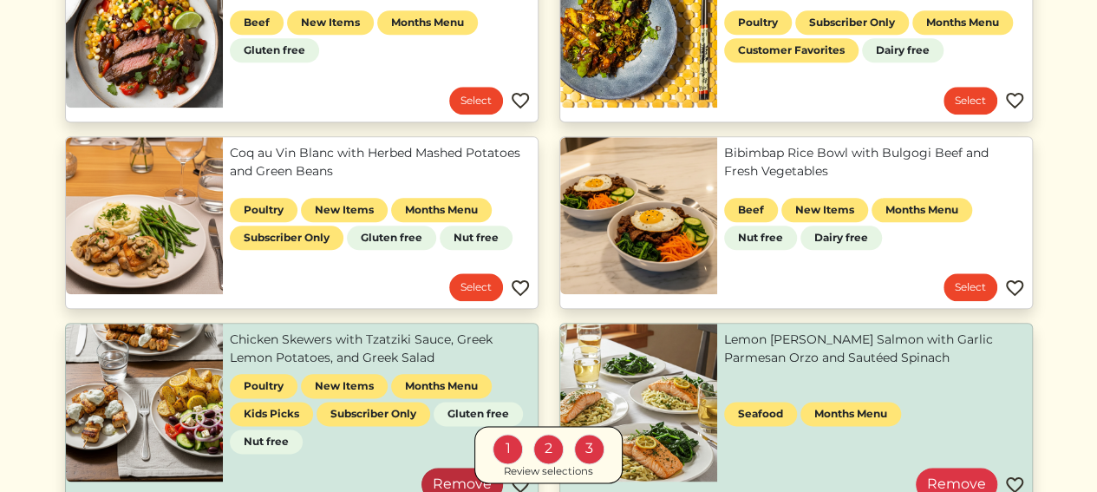
scroll to position [954, 0]
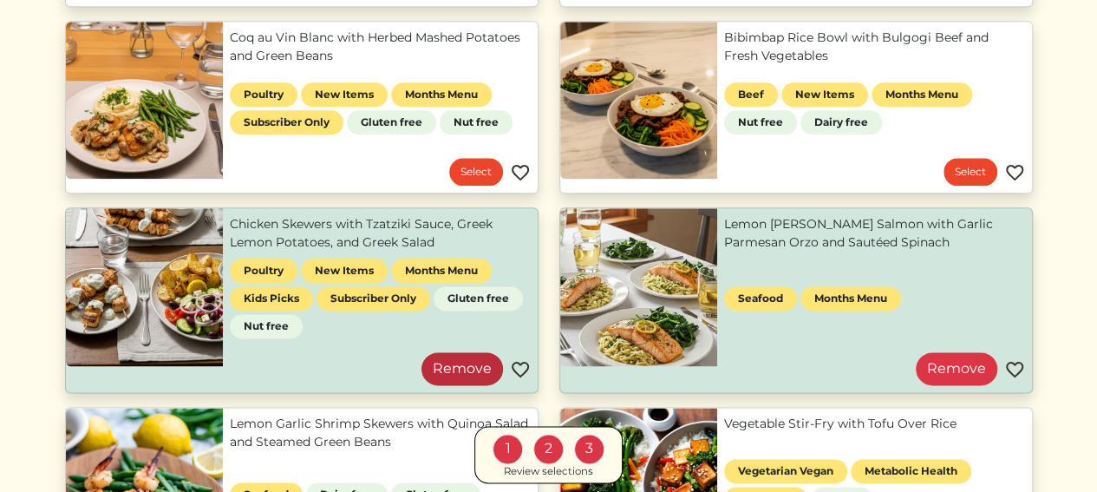
click at [469, 368] on link "Remove" at bounding box center [463, 368] width 82 height 33
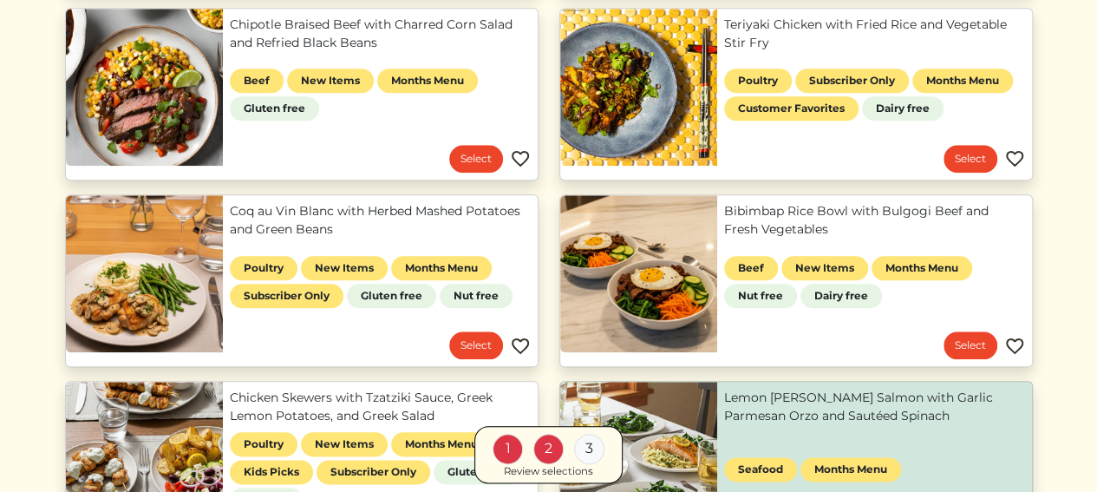
scroll to position [434, 0]
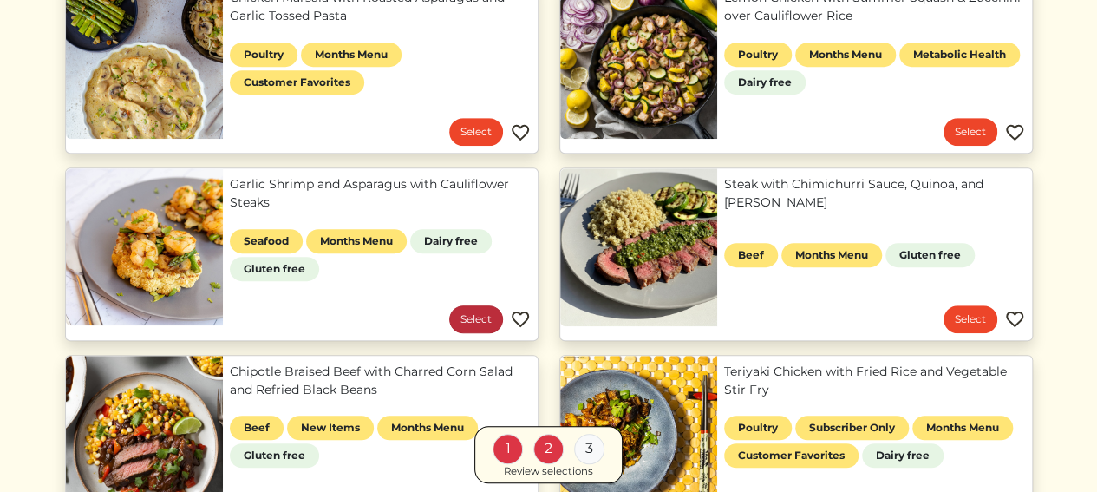
click at [479, 312] on link "Select" at bounding box center [476, 319] width 54 height 28
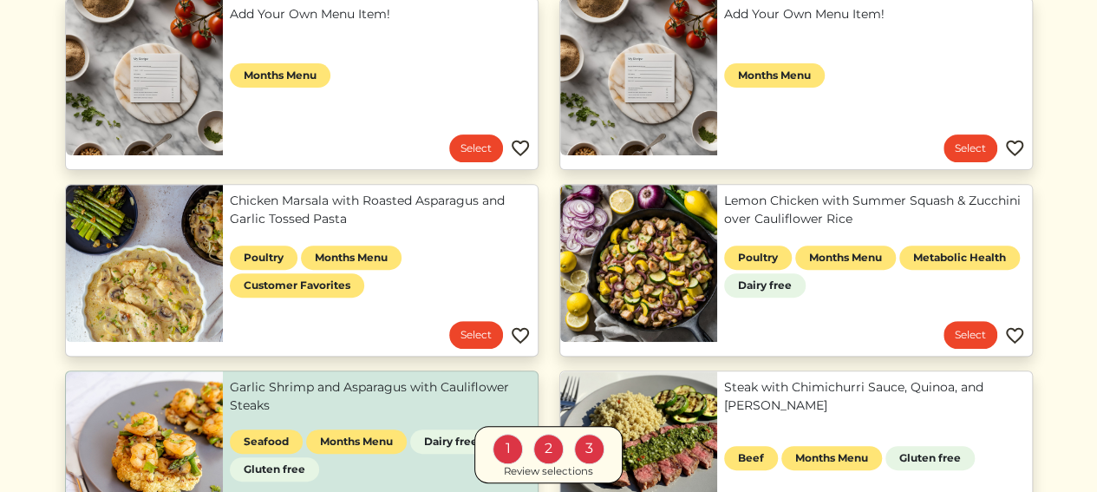
scroll to position [0, 0]
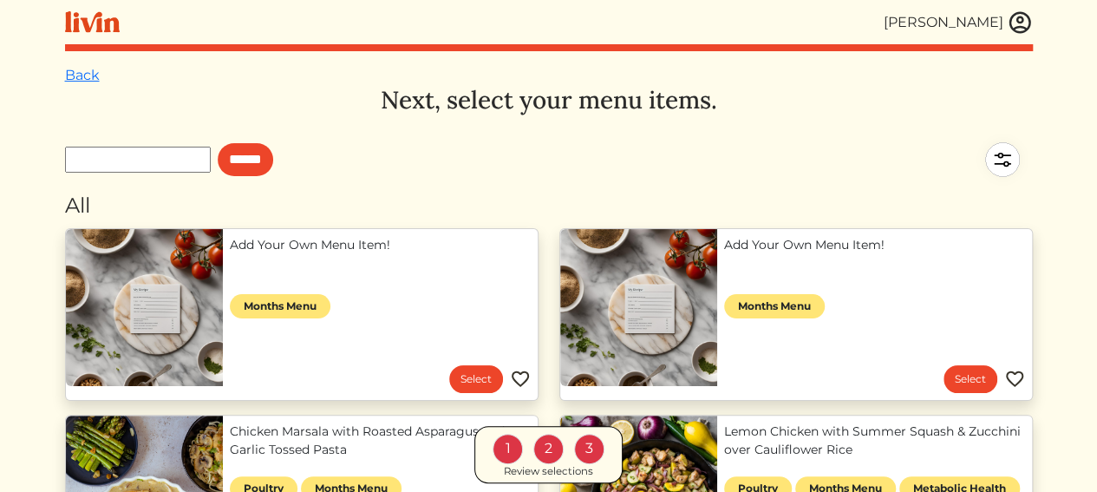
click at [1001, 167] on img at bounding box center [1003, 159] width 61 height 61
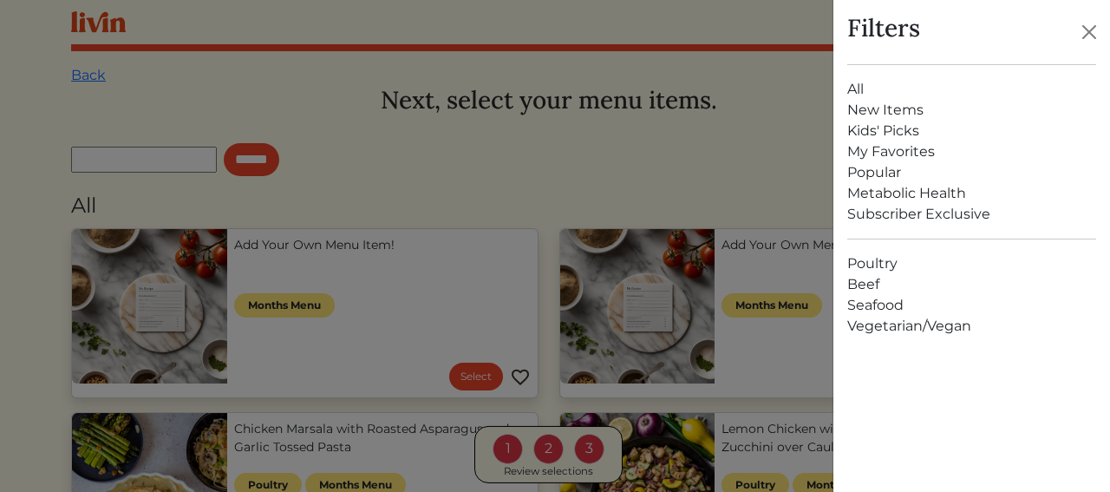
click at [881, 129] on link "Kids' Picks" at bounding box center [972, 131] width 249 height 21
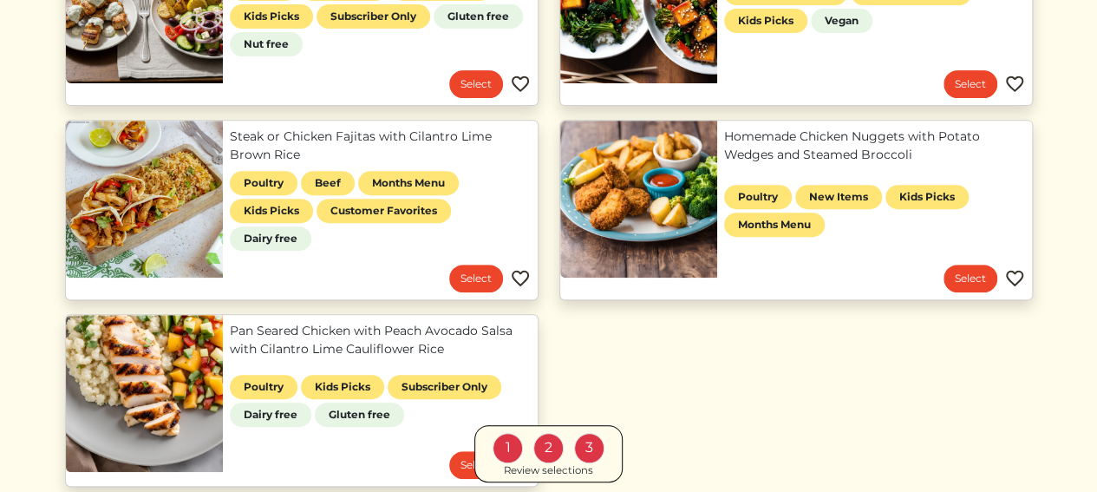
scroll to position [546, 0]
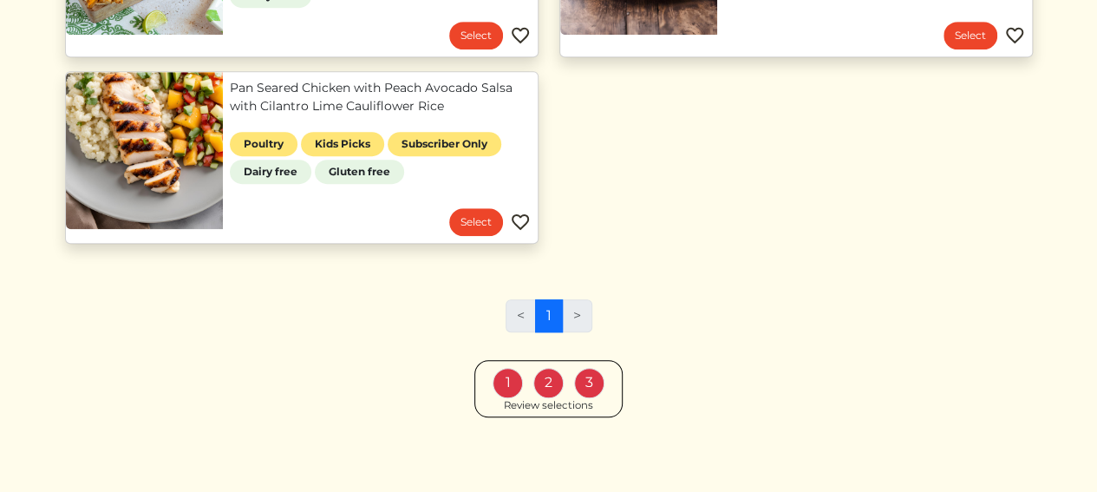
click at [541, 377] on div "2" at bounding box center [549, 383] width 30 height 30
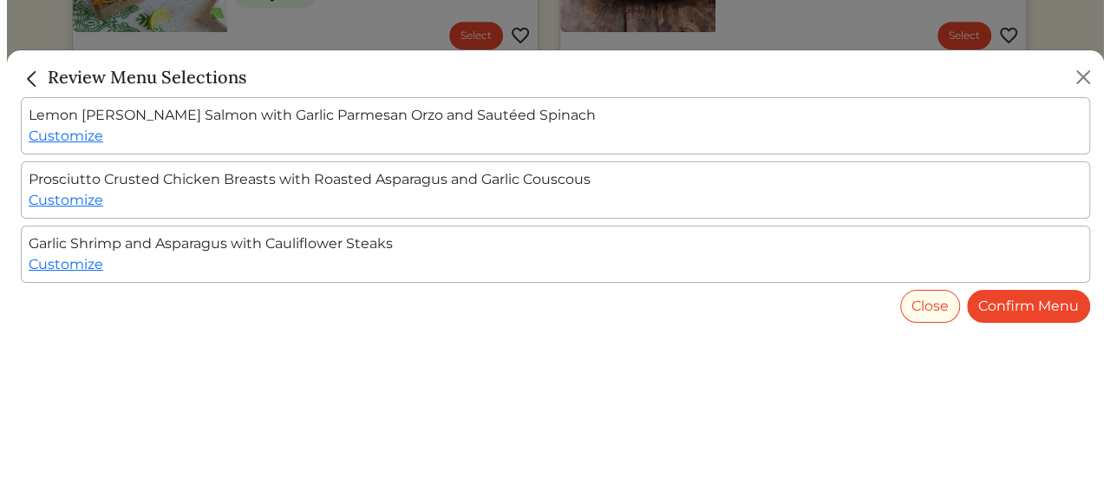
scroll to position [544, 0]
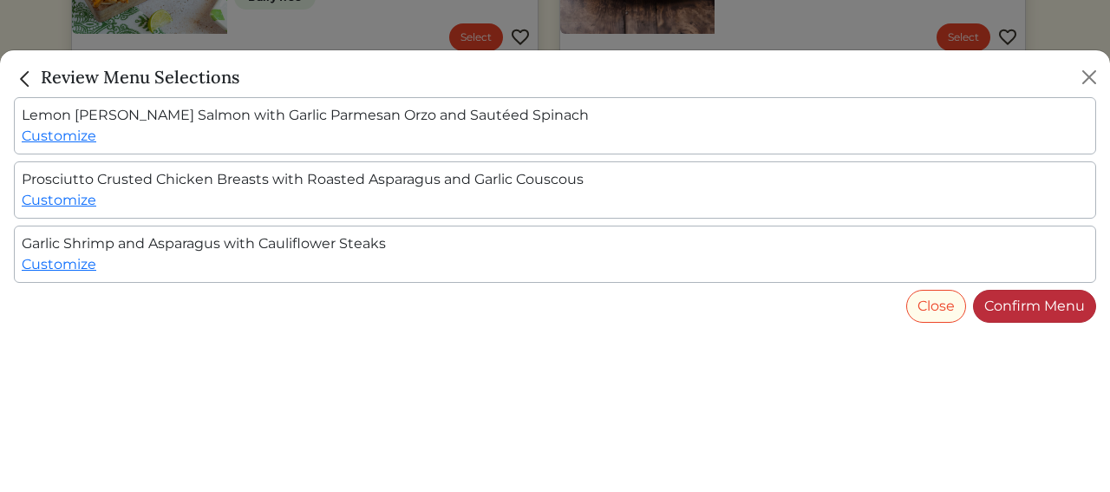
click at [1024, 303] on link "Confirm Menu" at bounding box center [1034, 306] width 123 height 33
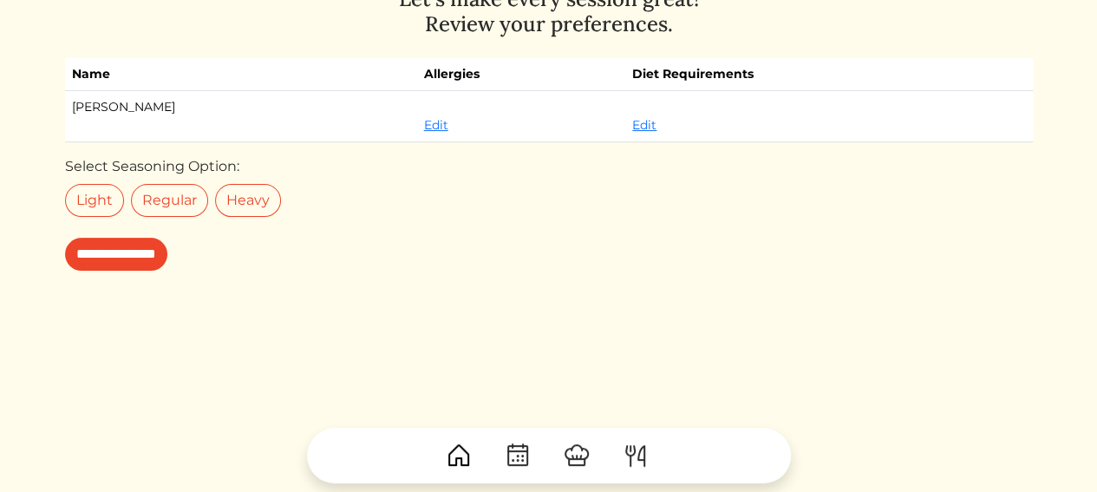
scroll to position [134, 0]
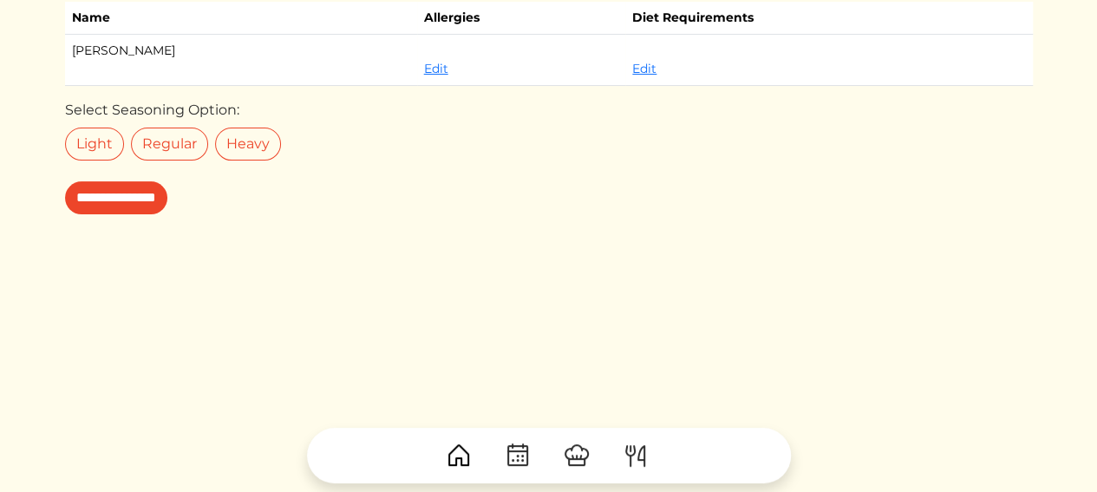
click at [644, 449] on img at bounding box center [636, 456] width 28 height 28
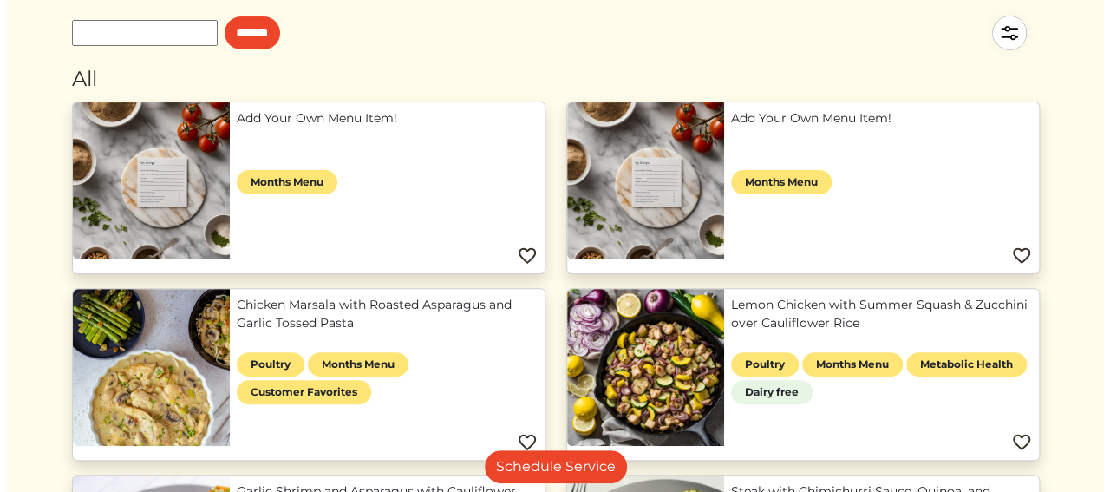
scroll to position [474, 0]
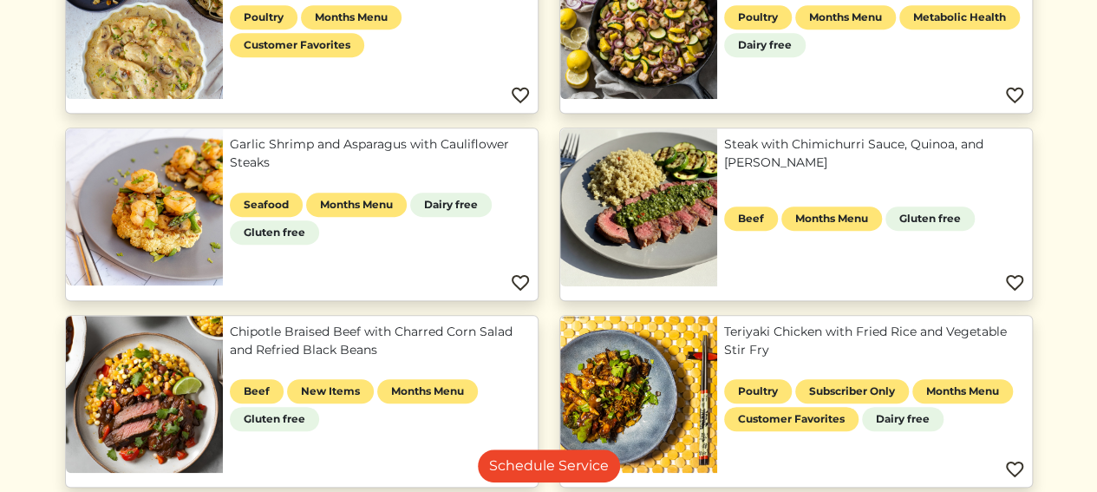
click at [283, 141] on link "Garlic Shrimp and Asparagus with Cauliflower Steaks" at bounding box center [380, 153] width 301 height 36
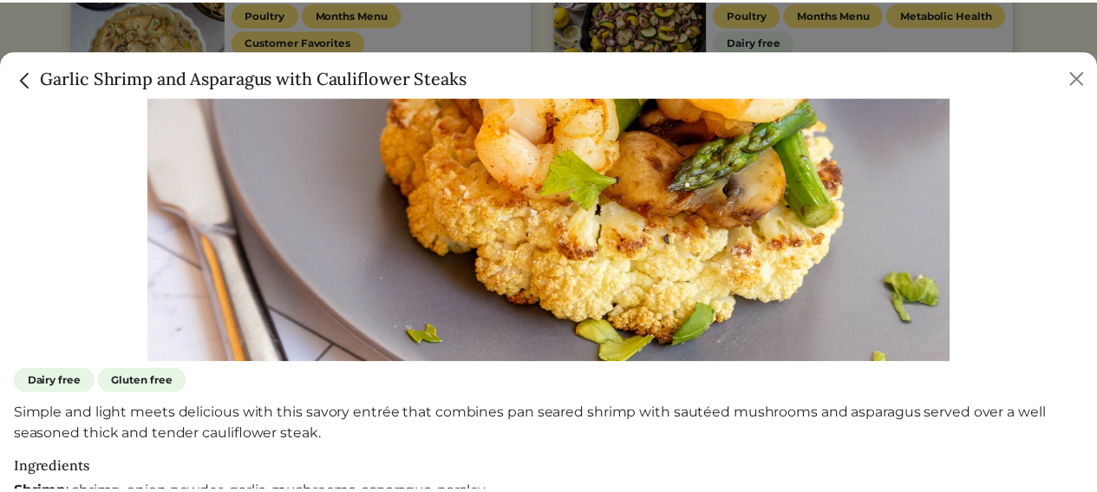
scroll to position [442, 0]
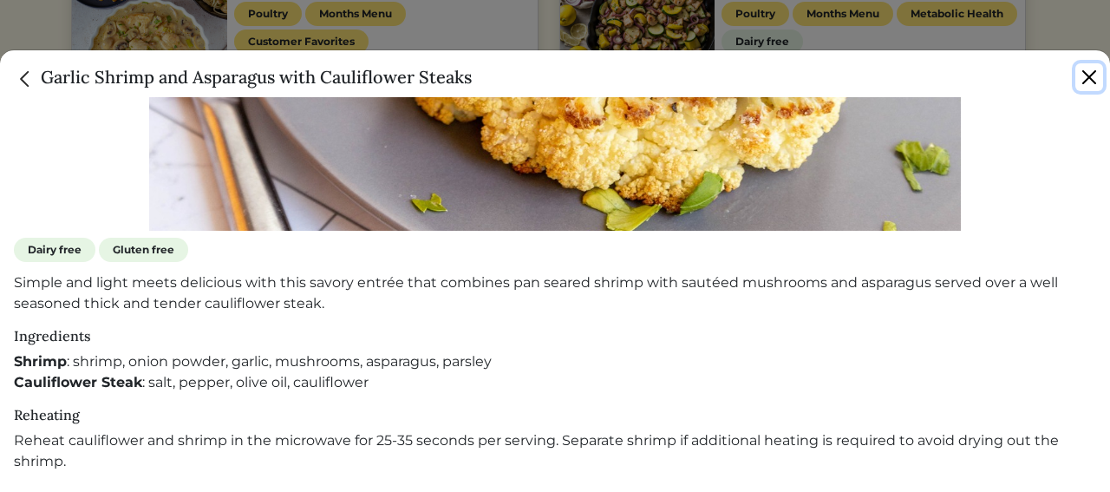
click at [1085, 77] on button "Close" at bounding box center [1090, 77] width 28 height 28
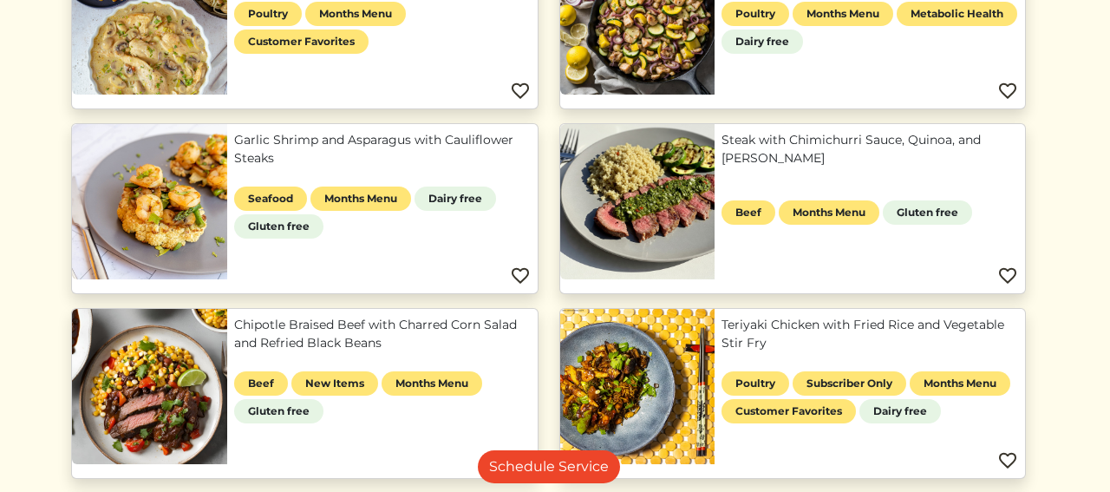
scroll to position [436, 0]
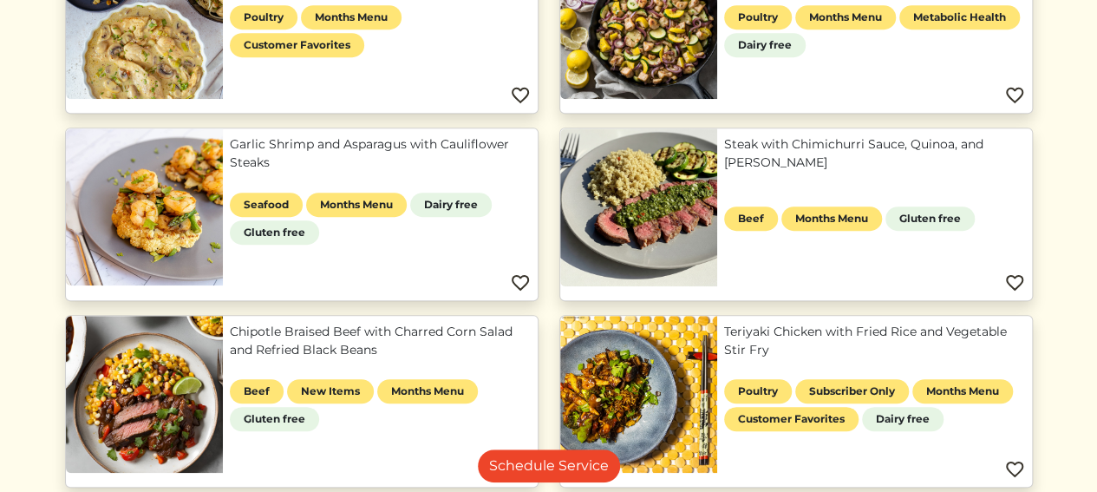
click at [337, 147] on link "Garlic Shrimp and Asparagus with Cauliflower Steaks" at bounding box center [380, 153] width 301 height 36
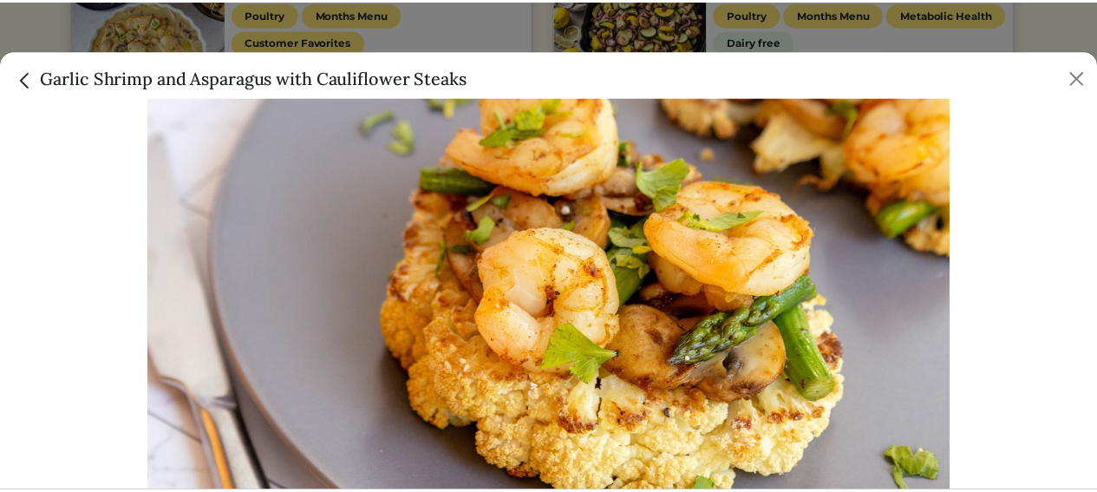
scroll to position [9, 0]
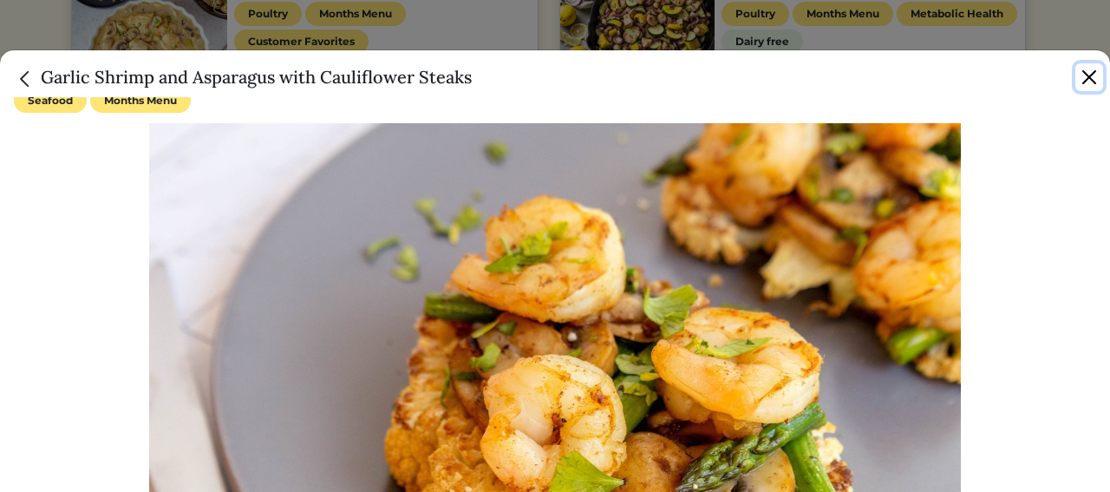
click at [1088, 88] on button "Close" at bounding box center [1090, 77] width 28 height 28
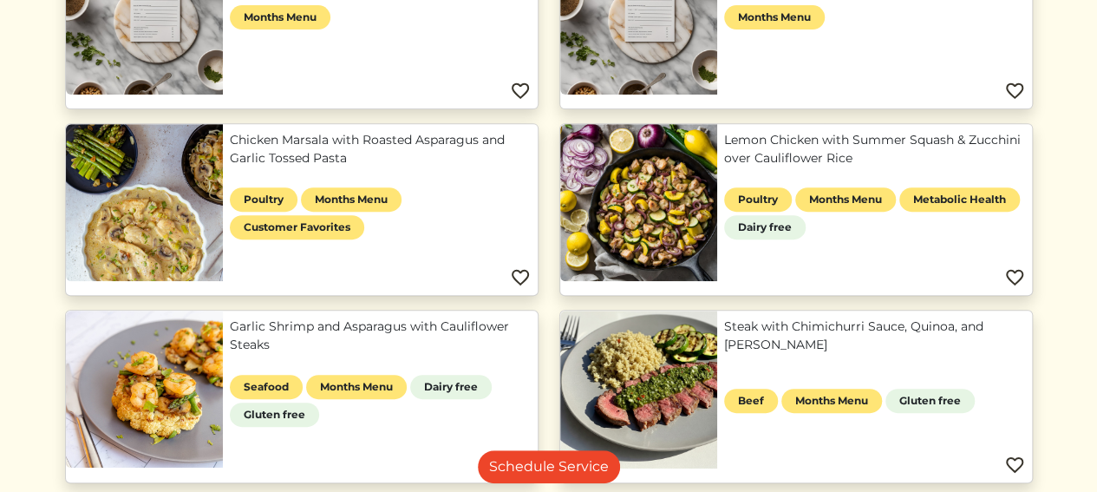
scroll to position [0, 0]
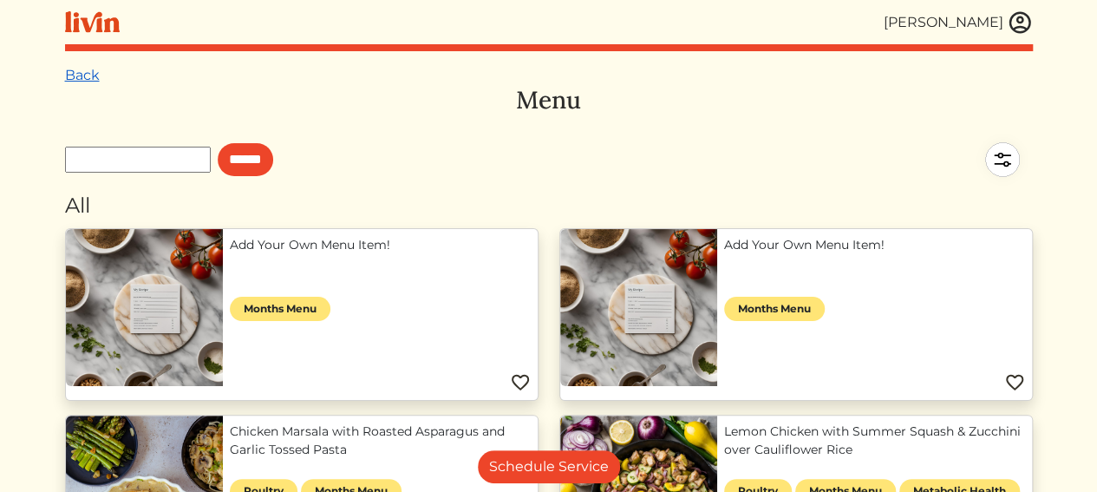
click at [75, 70] on link "Back" at bounding box center [82, 75] width 35 height 16
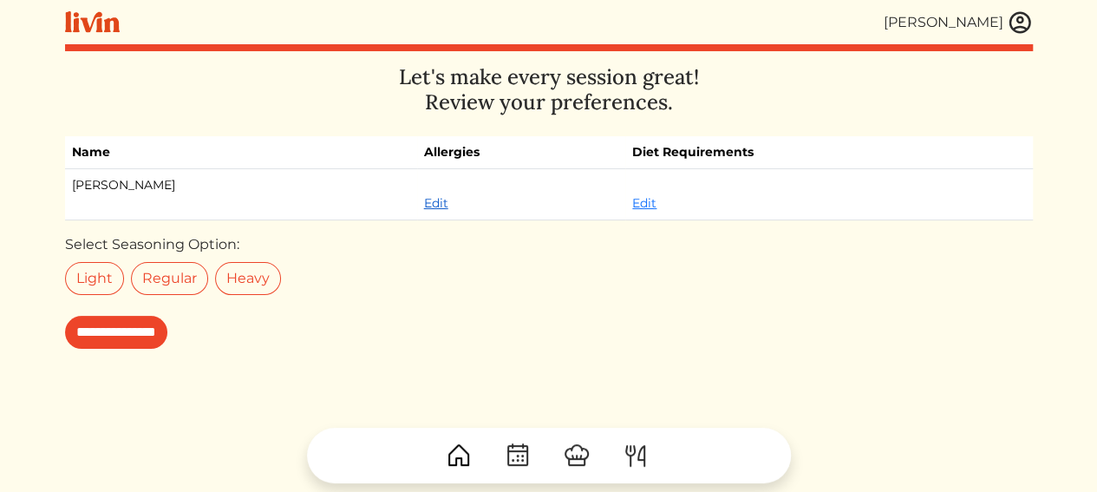
click at [424, 206] on link "Edit" at bounding box center [436, 203] width 24 height 16
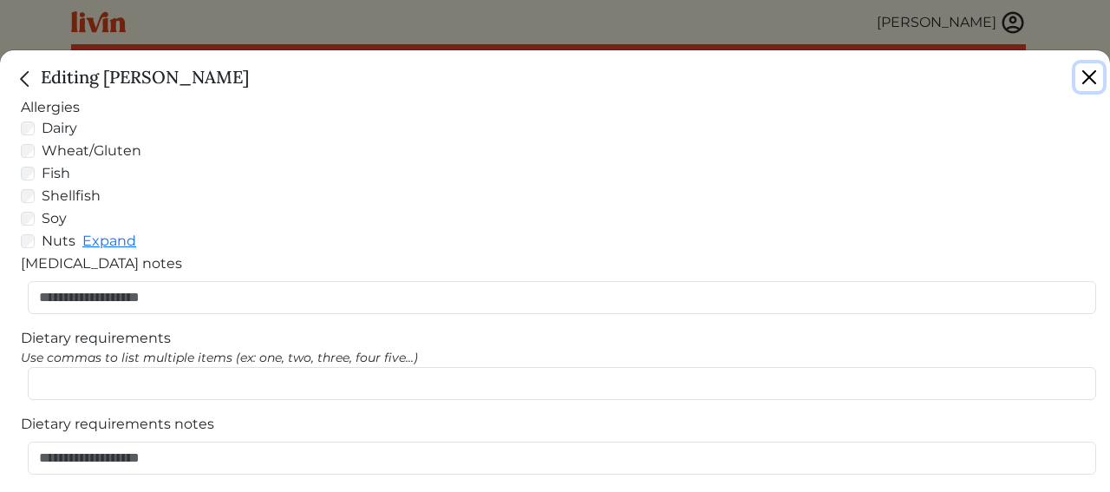
click at [1092, 75] on button "Close" at bounding box center [1090, 77] width 28 height 28
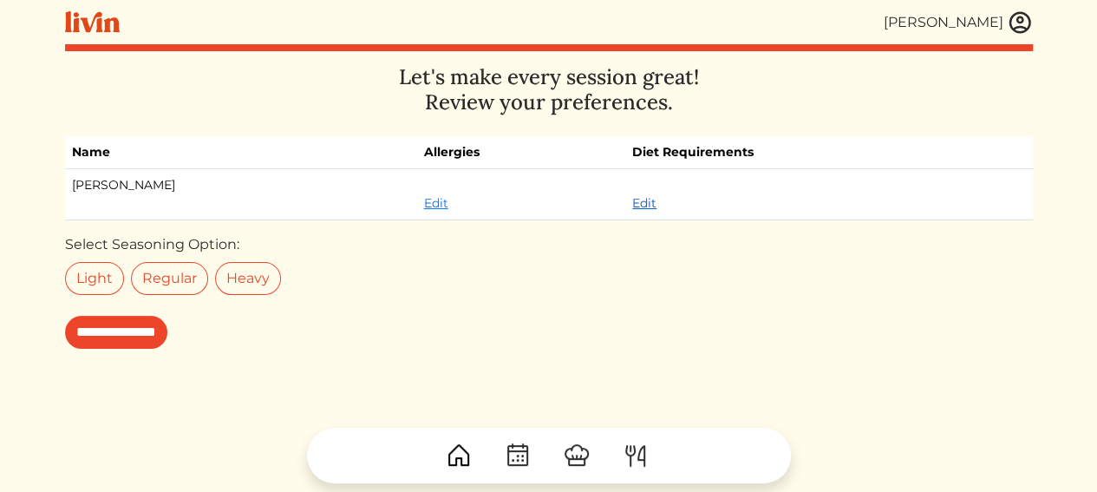
click at [632, 201] on link "Edit" at bounding box center [644, 203] width 24 height 16
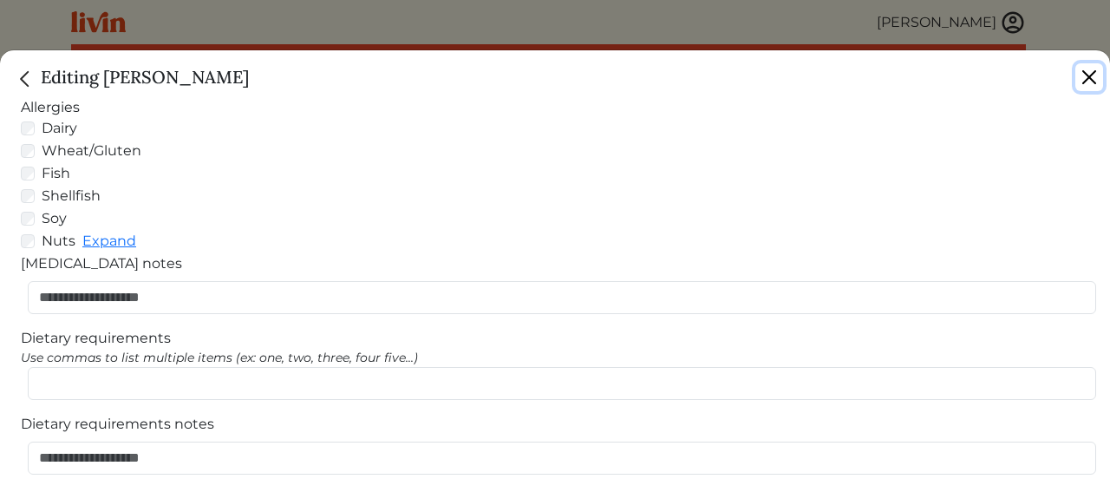
click at [1084, 78] on button "Close" at bounding box center [1090, 77] width 28 height 28
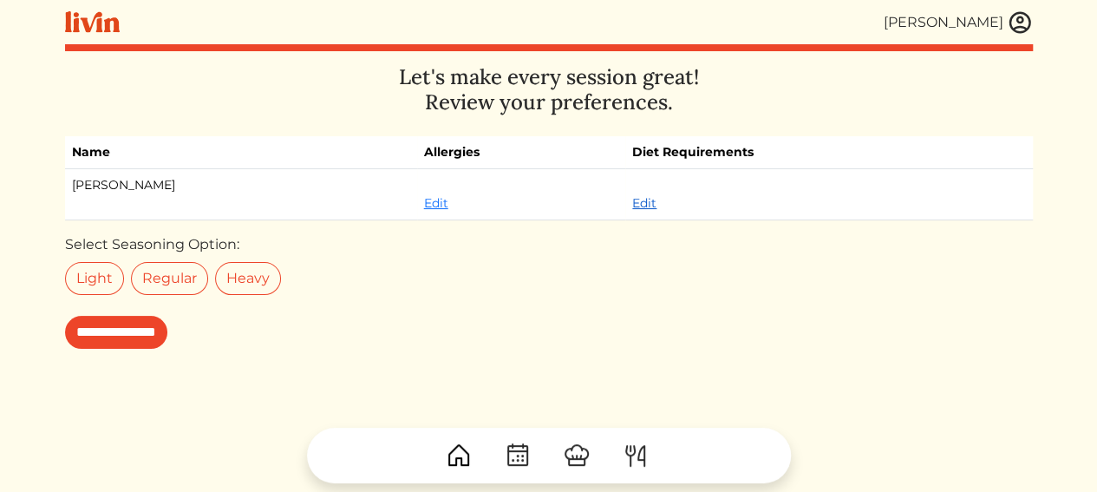
click at [632, 206] on link "Edit" at bounding box center [644, 203] width 24 height 16
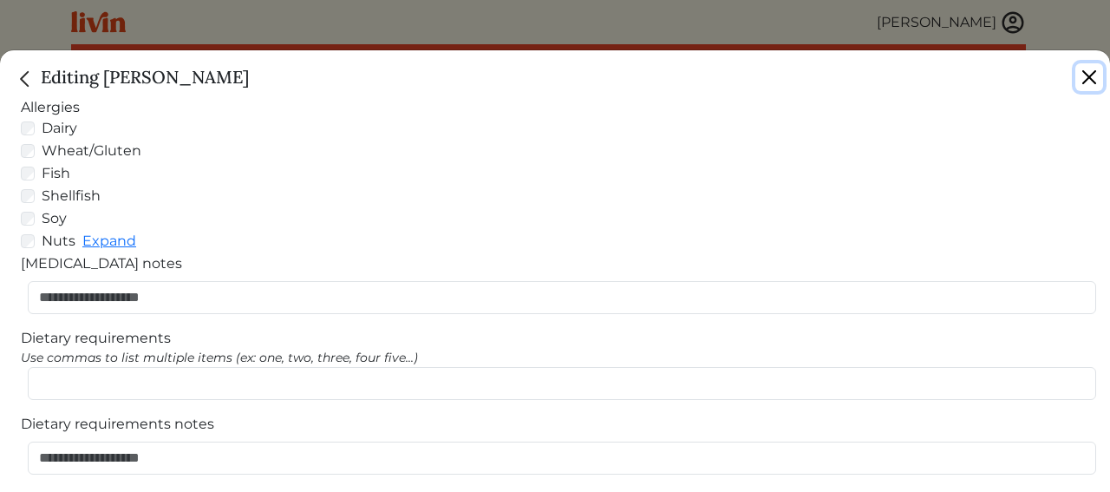
click at [1084, 73] on button "Close" at bounding box center [1090, 77] width 28 height 28
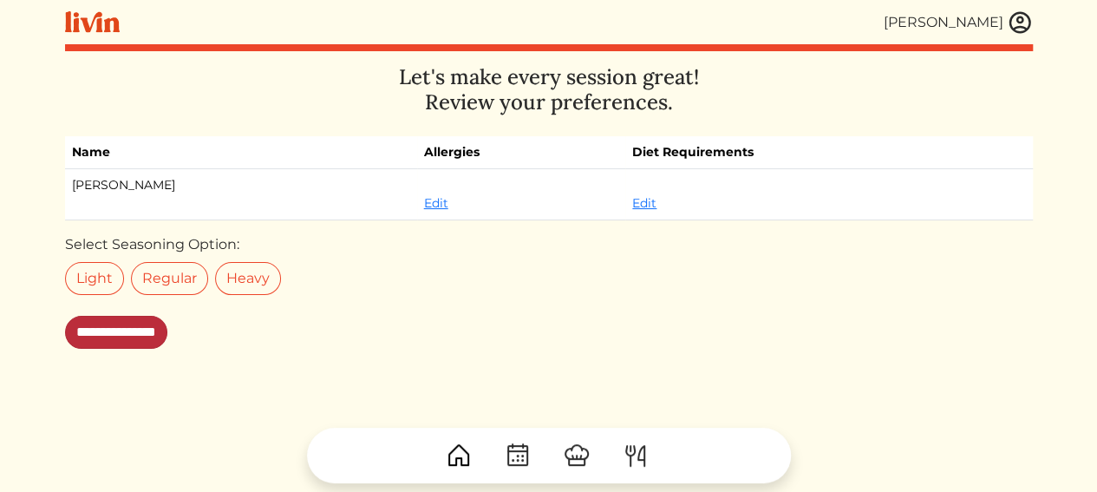
click at [128, 332] on input "**********" at bounding box center [116, 332] width 102 height 33
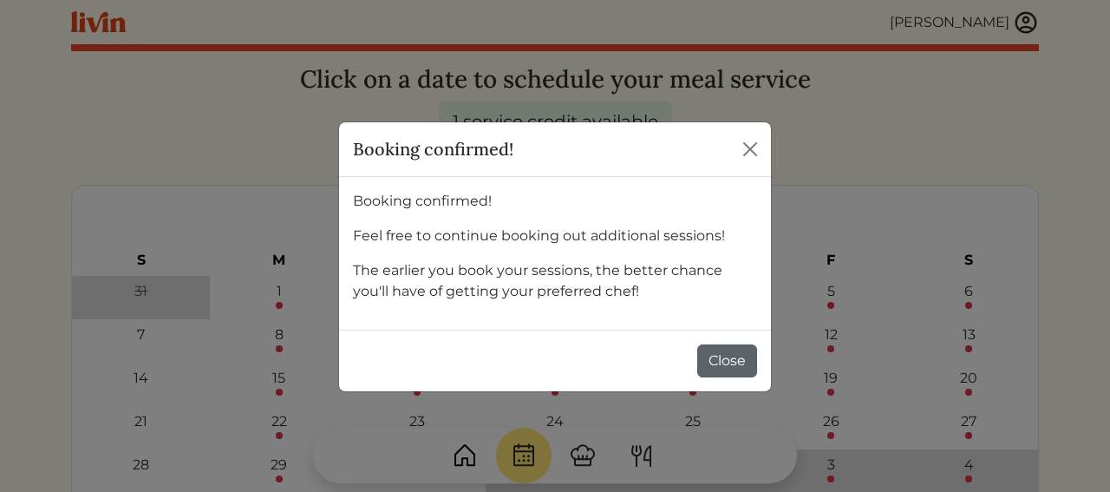
click at [724, 350] on button "Close" at bounding box center [728, 360] width 60 height 33
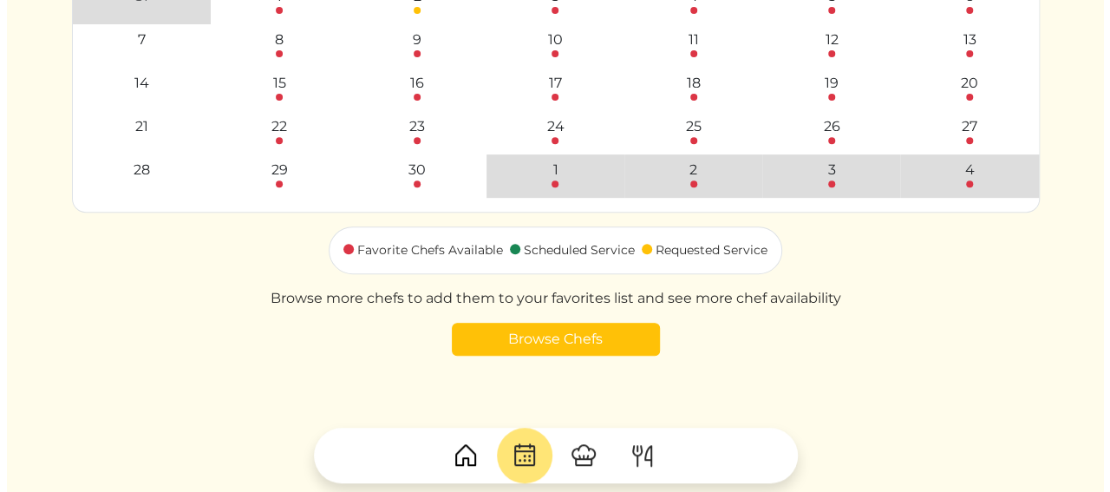
scroll to position [174, 0]
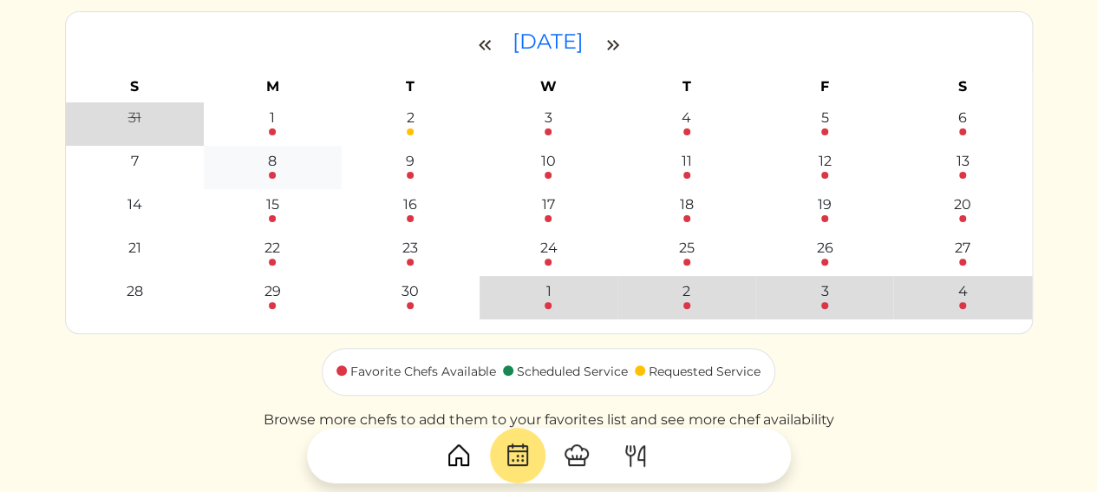
click at [279, 171] on div "8" at bounding box center [273, 165] width 128 height 28
click at [282, 172] on div "8" at bounding box center [273, 165] width 128 height 28
click at [259, 173] on div "8" at bounding box center [273, 165] width 128 height 28
click at [274, 173] on div at bounding box center [272, 175] width 7 height 7
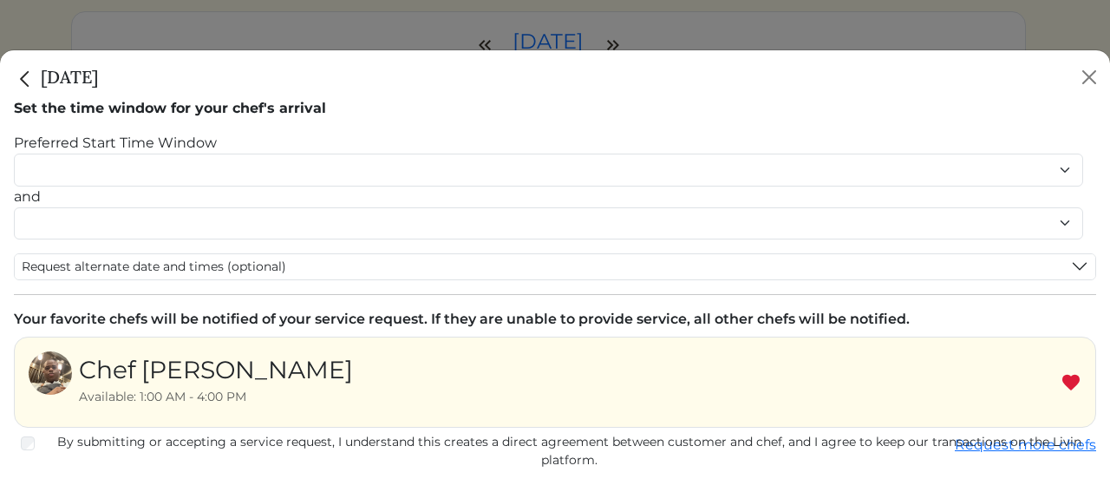
scroll to position [141, 0]
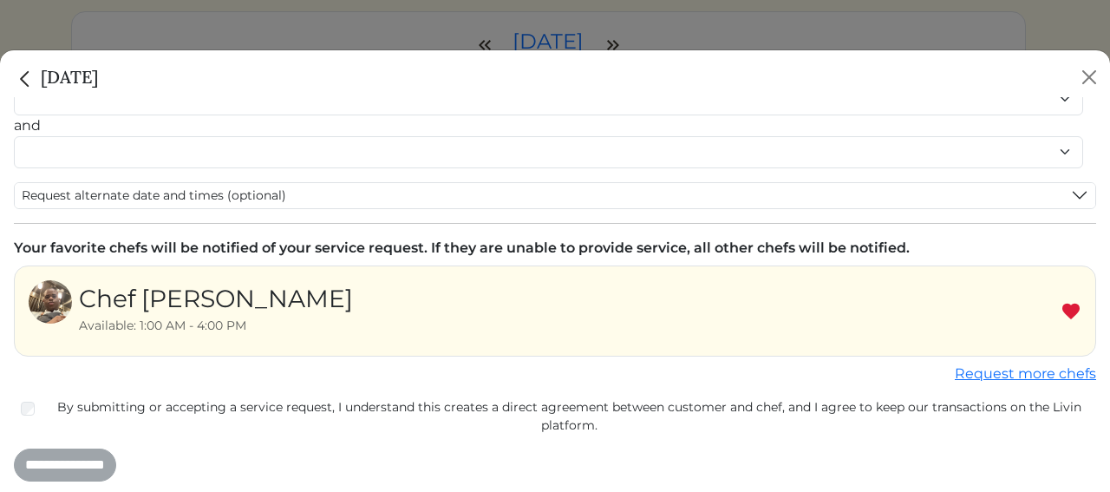
click at [1061, 306] on img at bounding box center [1071, 311] width 21 height 21
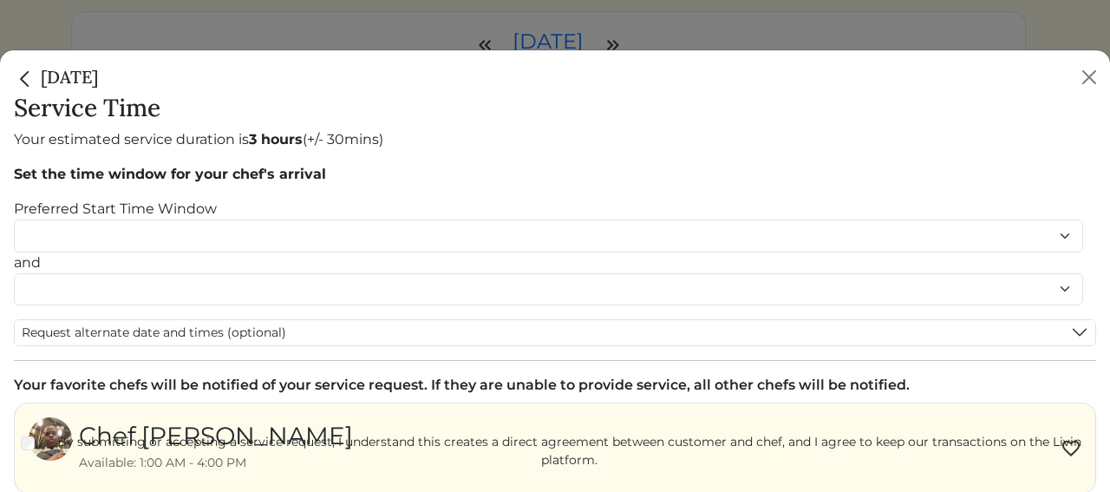
scroll to position [0, 0]
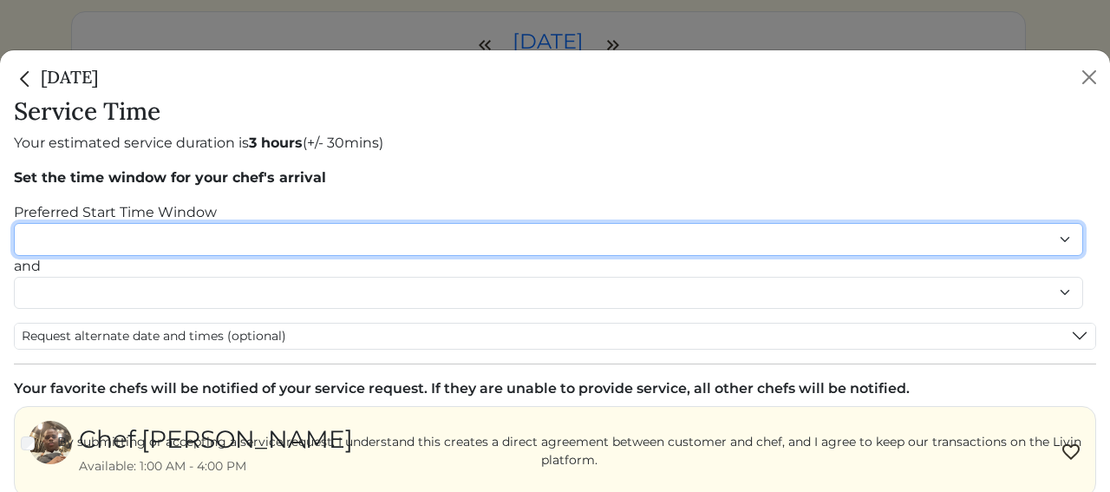
click at [266, 240] on select "******* ******* ******* ******* ******* ******* ******** ******** ******** ****…" at bounding box center [549, 239] width 1070 height 32
select select "********"
click at [14, 223] on select "******* ******* ******* ******* ******* ******* ******** ******** ******** ****…" at bounding box center [549, 239] width 1070 height 32
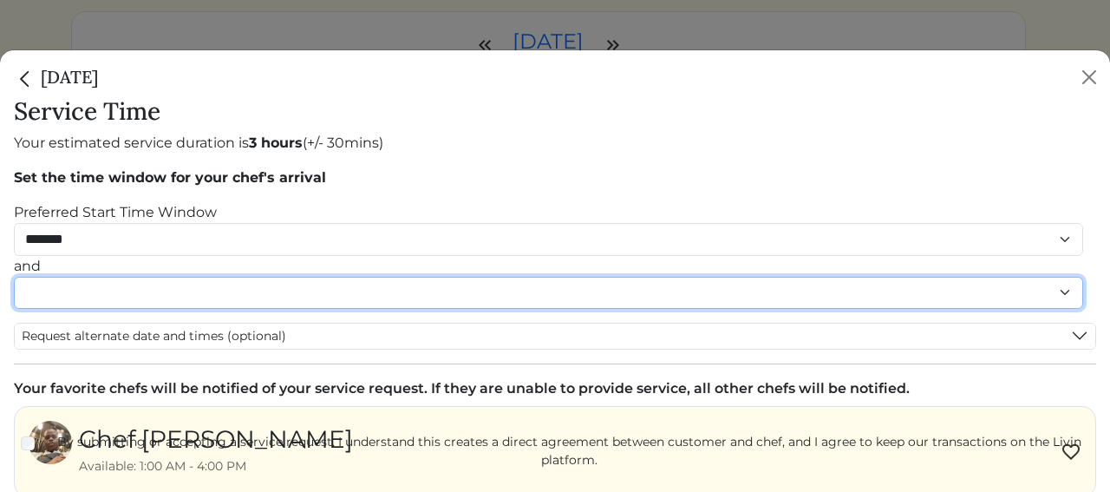
click at [123, 295] on select "******* ******* ******* ******* ******* ******* ******** ******** ******** ****…" at bounding box center [549, 293] width 1070 height 32
select select "********"
click at [14, 294] on select "******* ******* ******* ******* ******* ******* ******** ******** ******** ****…" at bounding box center [549, 293] width 1070 height 32
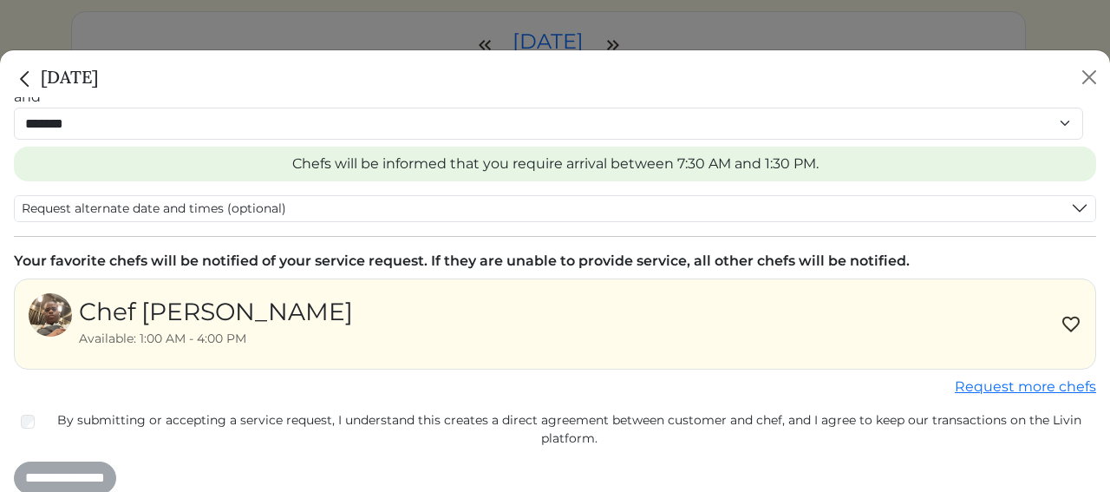
scroll to position [201, 0]
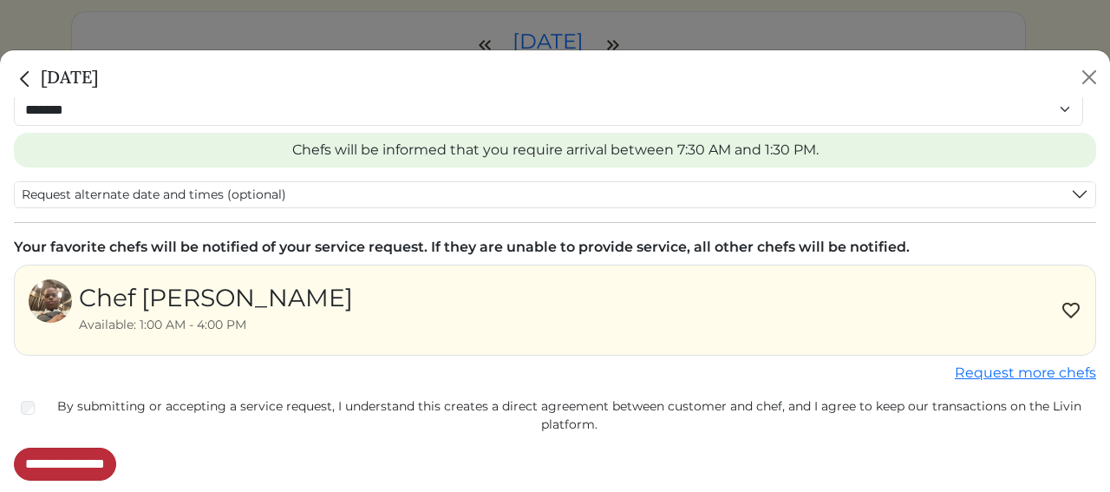
click at [95, 462] on input "**********" at bounding box center [65, 464] width 102 height 33
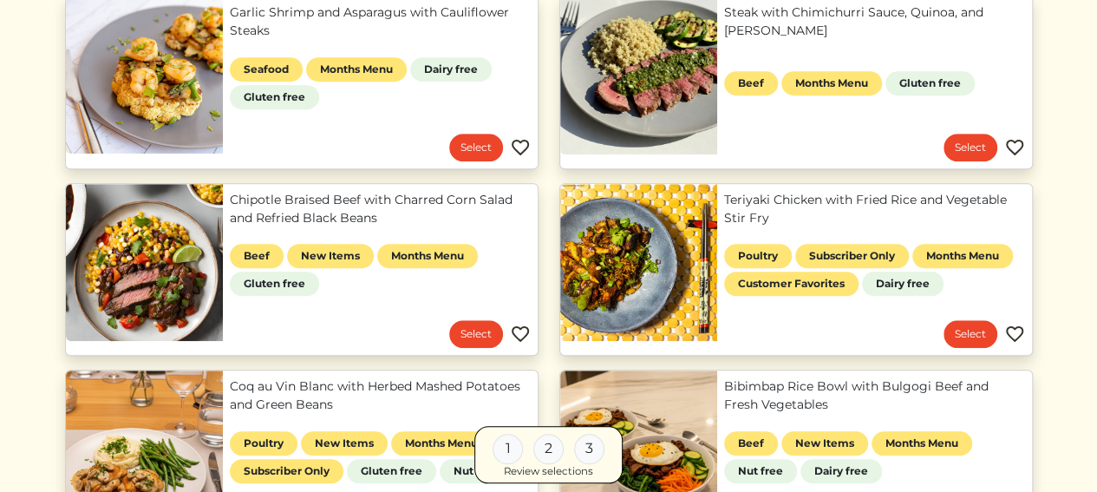
scroll to position [607, 0]
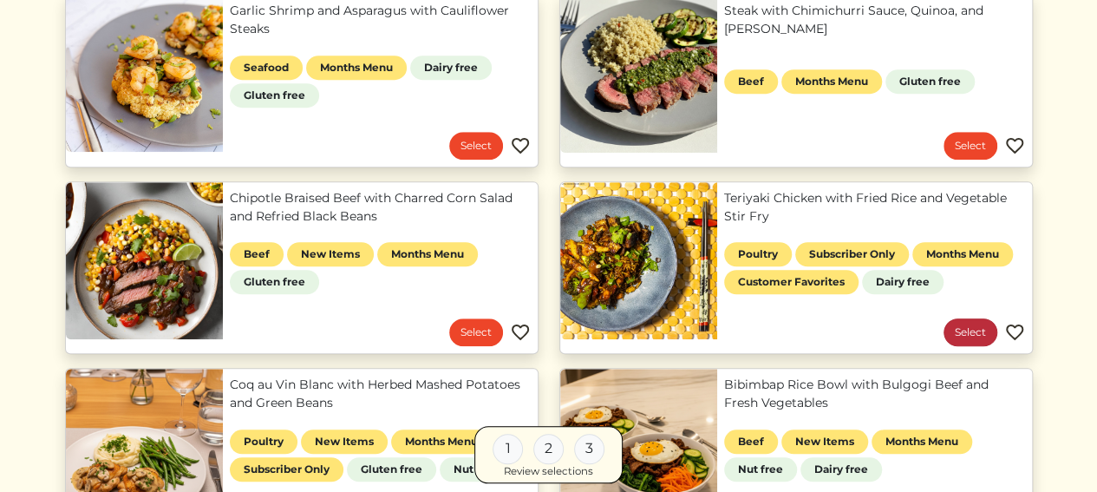
click at [956, 328] on link "Select" at bounding box center [971, 332] width 54 height 28
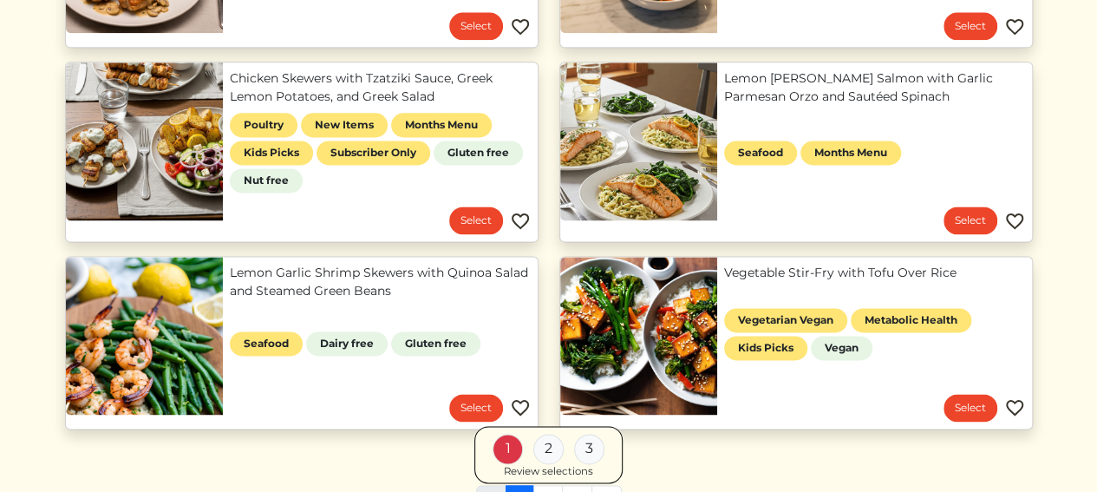
scroll to position [1128, 0]
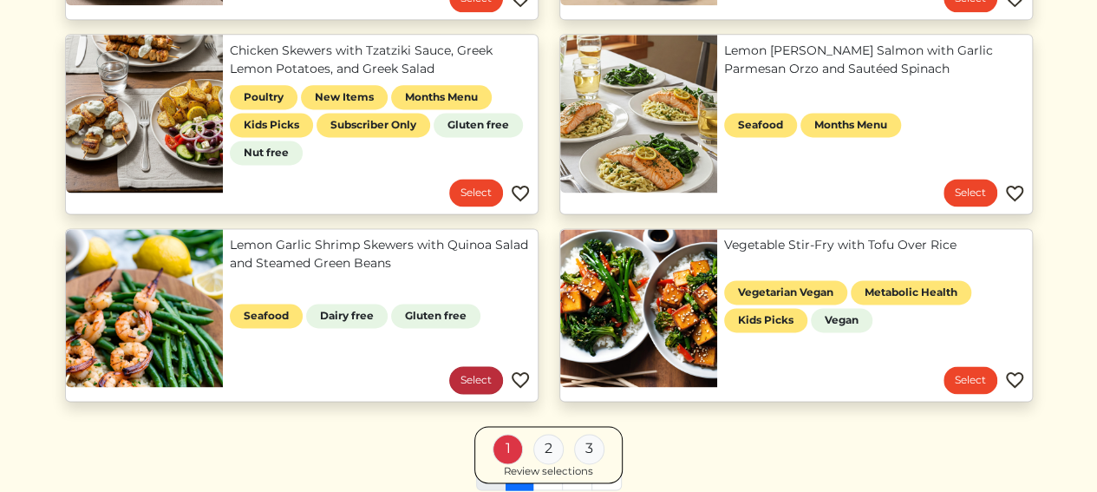
click at [475, 375] on link "Select" at bounding box center [476, 380] width 54 height 28
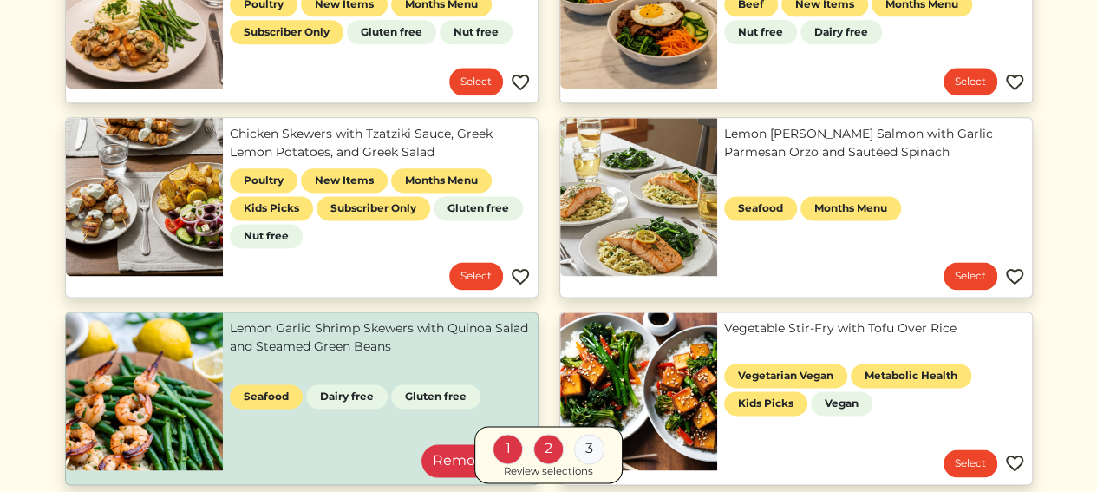
scroll to position [1285, 0]
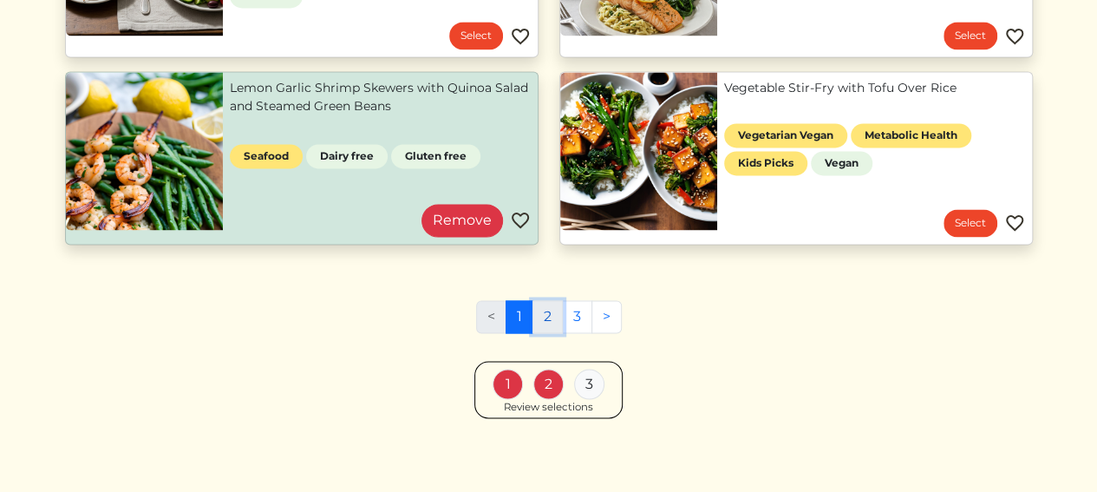
click at [559, 318] on link "2" at bounding box center [548, 316] width 30 height 33
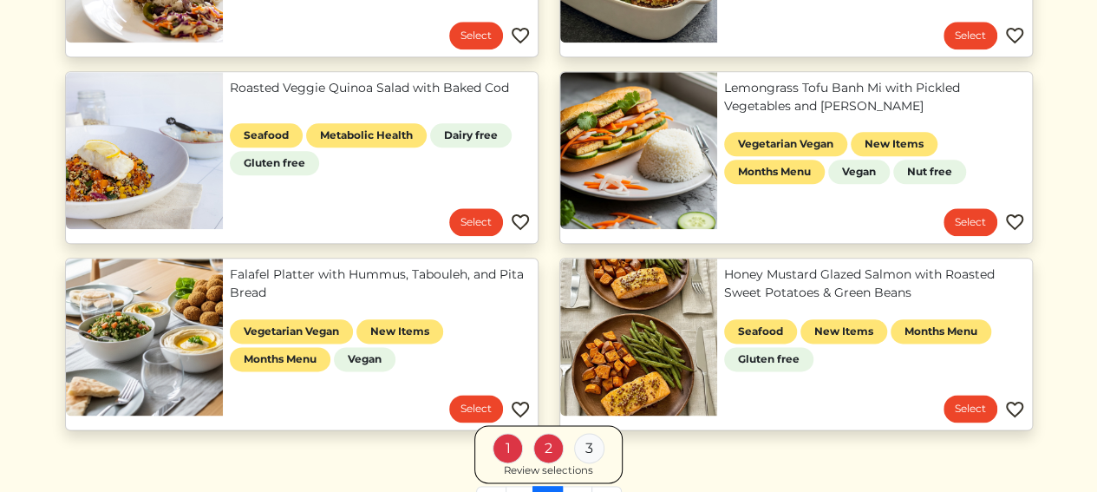
scroll to position [1041, 0]
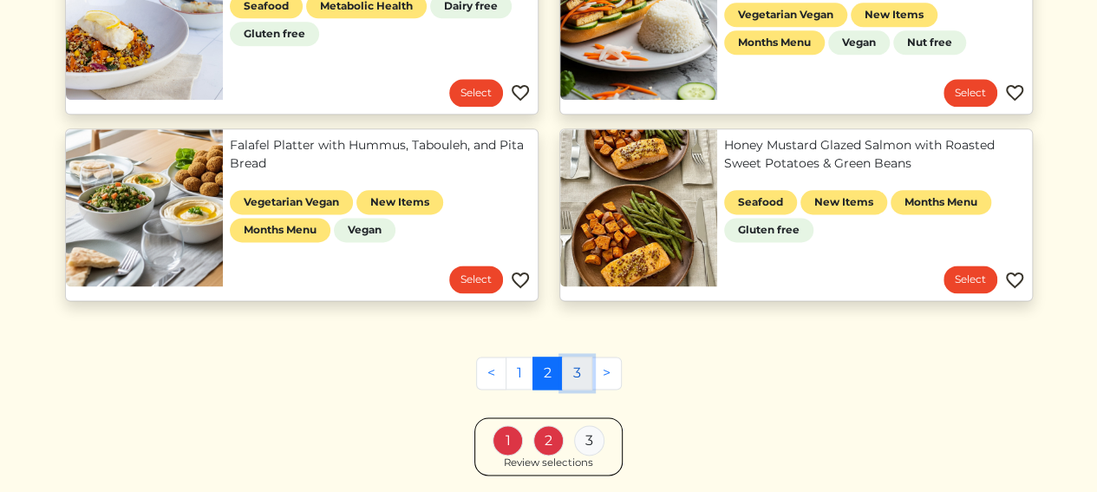
click at [574, 362] on link "3" at bounding box center [577, 373] width 30 height 33
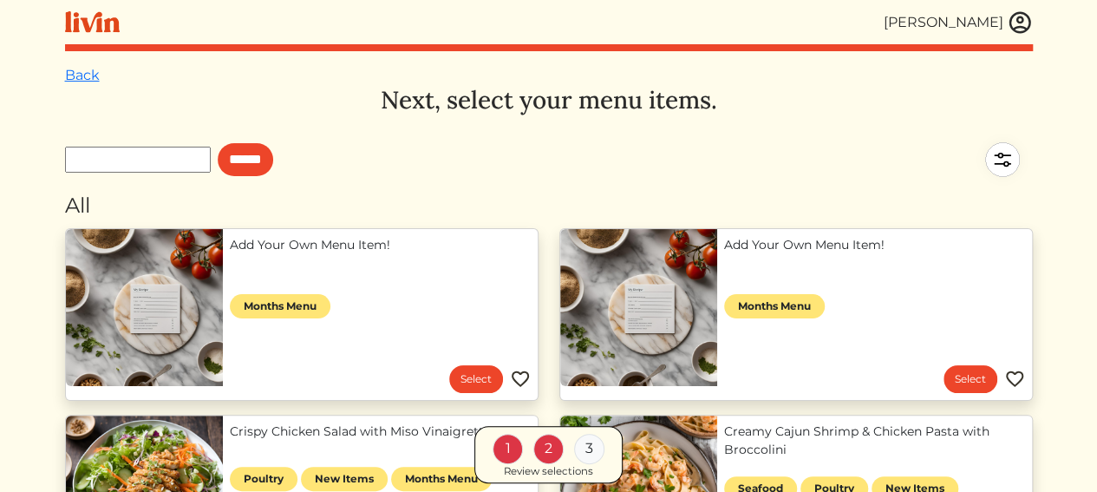
click at [1005, 157] on img at bounding box center [1003, 159] width 61 height 61
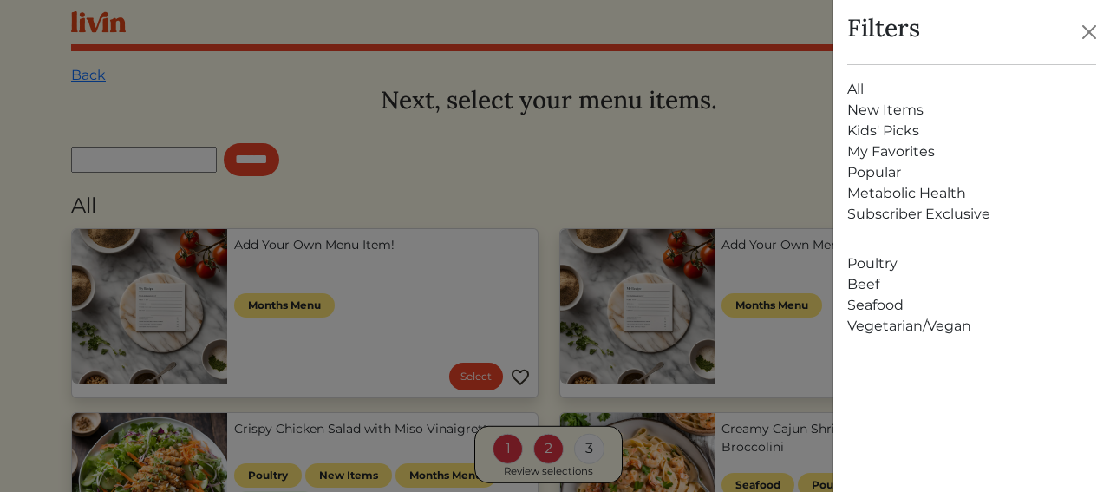
click at [856, 280] on link "Beef" at bounding box center [972, 284] width 249 height 21
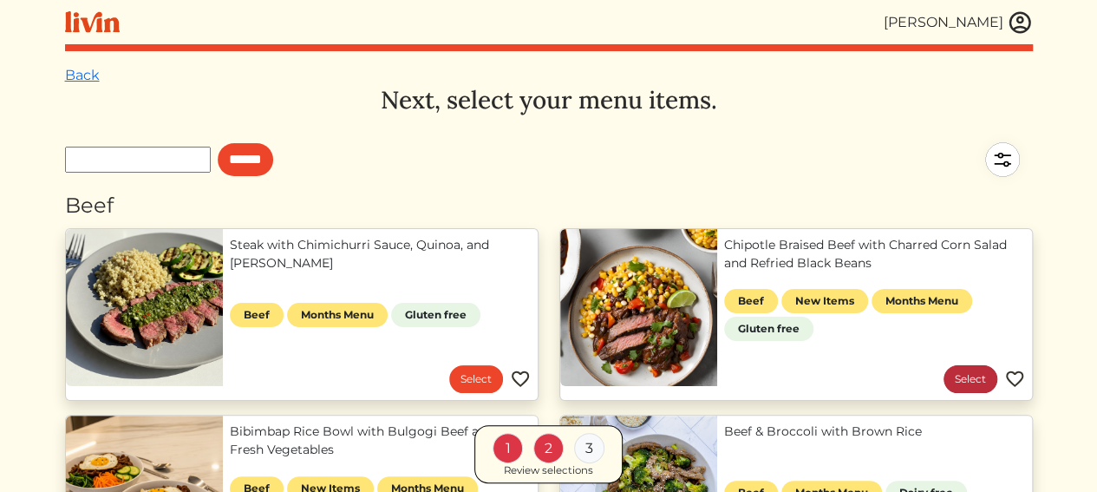
click at [965, 370] on link "Select" at bounding box center [971, 379] width 54 height 28
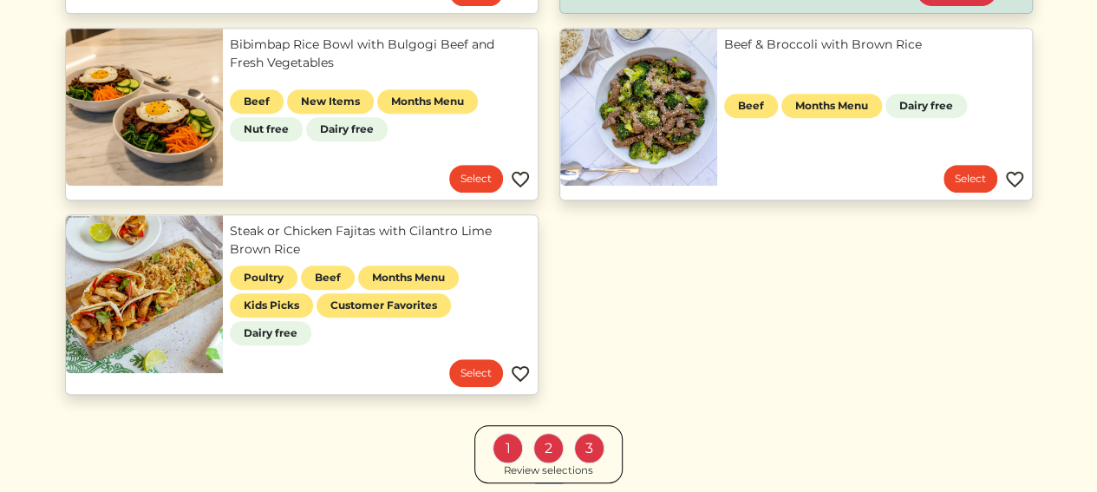
scroll to position [540, 0]
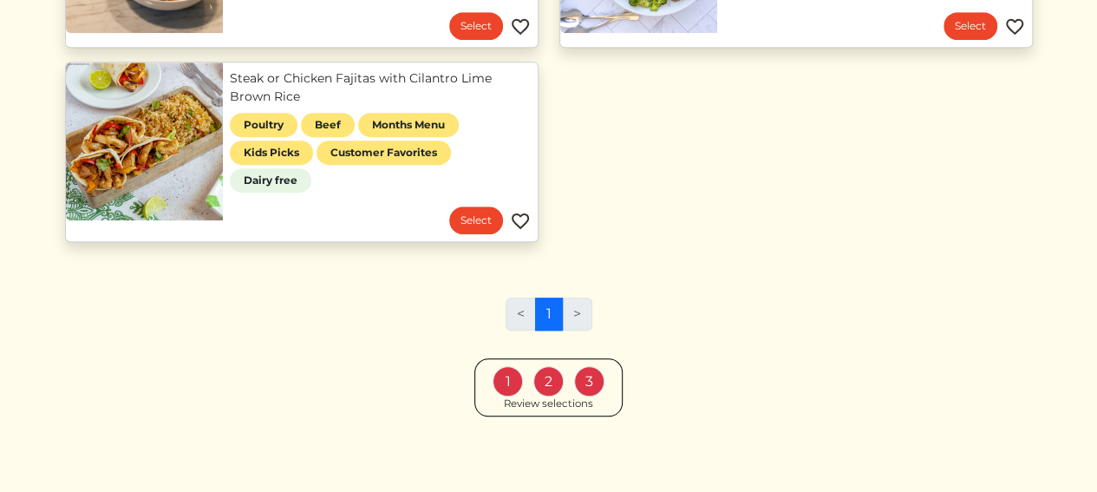
click at [524, 400] on div "Review selections" at bounding box center [548, 404] width 89 height 16
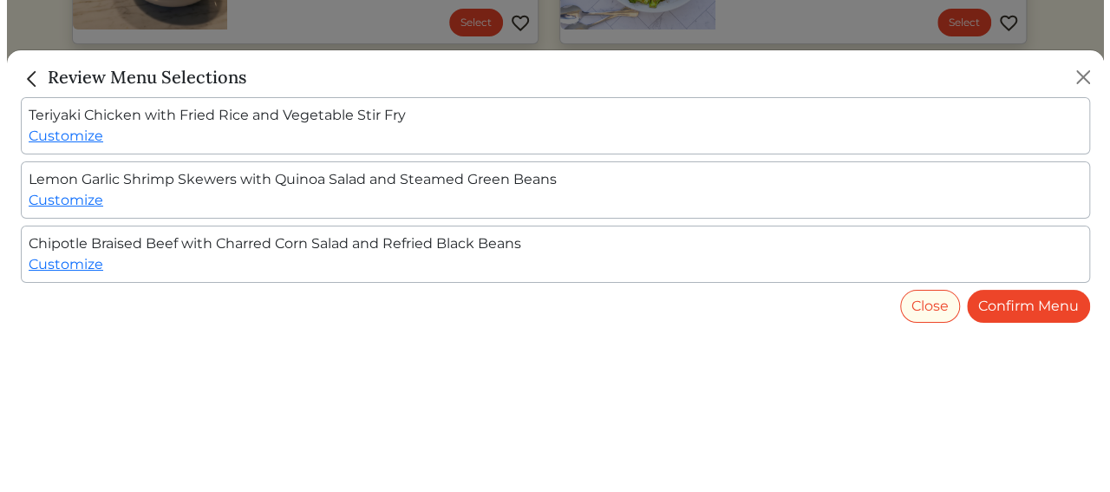
scroll to position [534, 0]
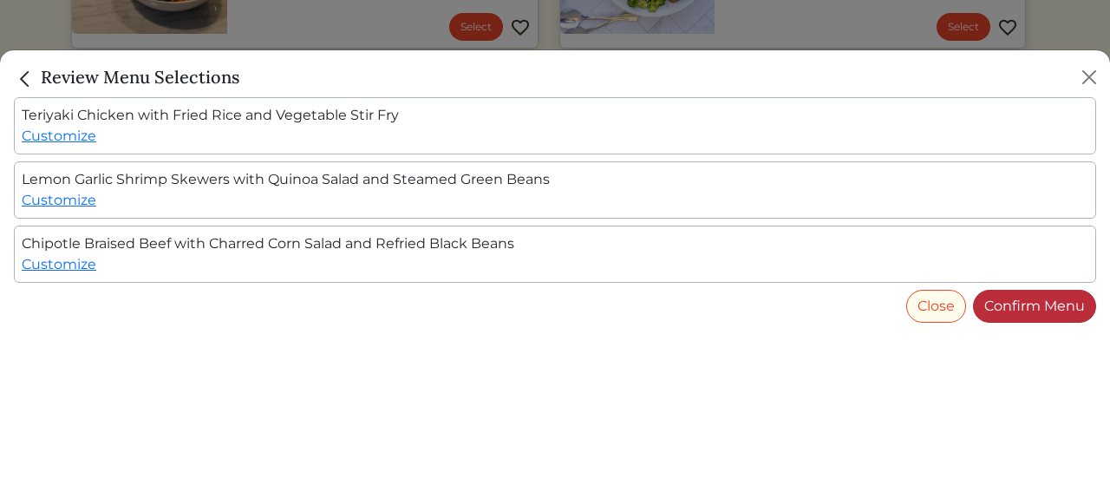
click at [1042, 311] on link "Confirm Menu" at bounding box center [1034, 306] width 123 height 33
click at [76, 265] on link "Customize" at bounding box center [59, 264] width 75 height 16
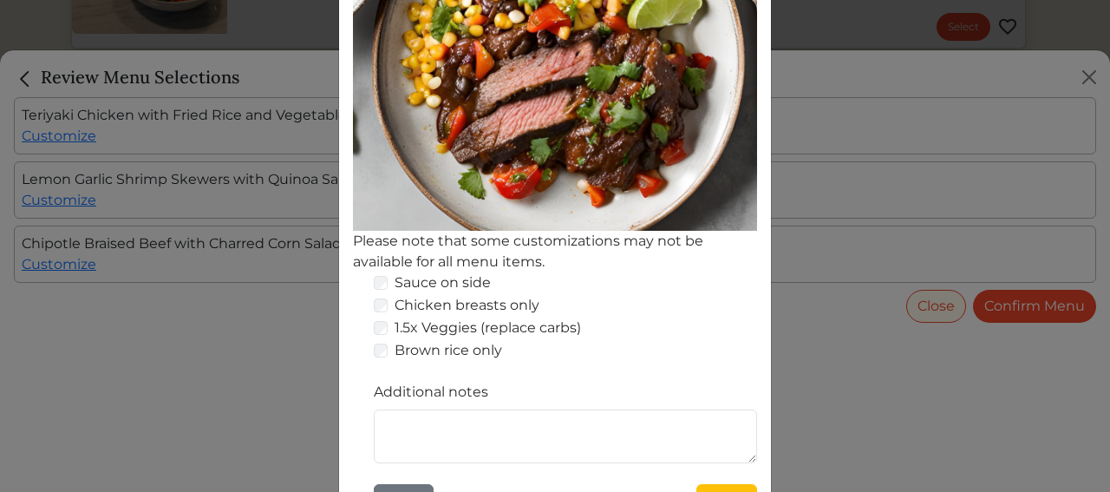
scroll to position [430, 0]
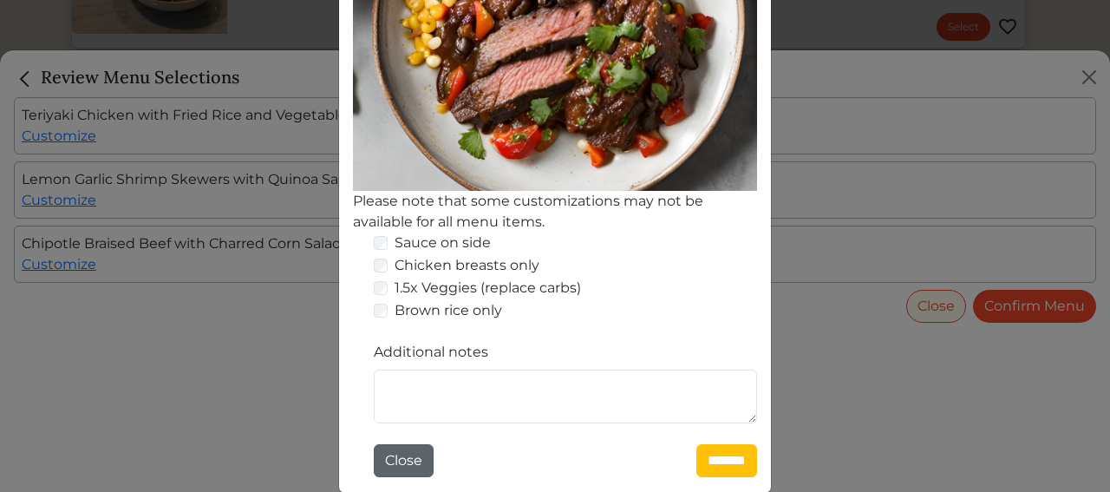
click at [400, 457] on button "Close" at bounding box center [404, 460] width 60 height 33
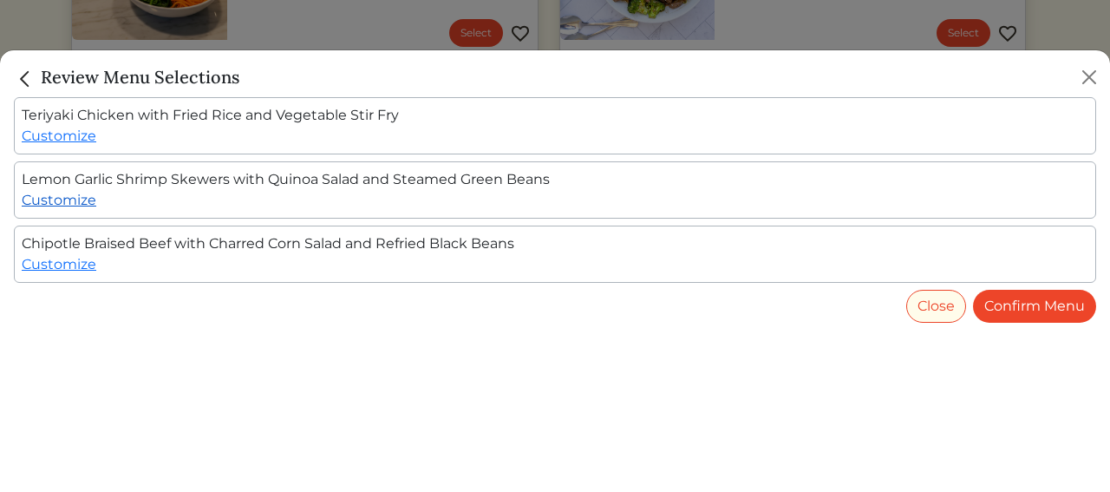
scroll to position [534, 0]
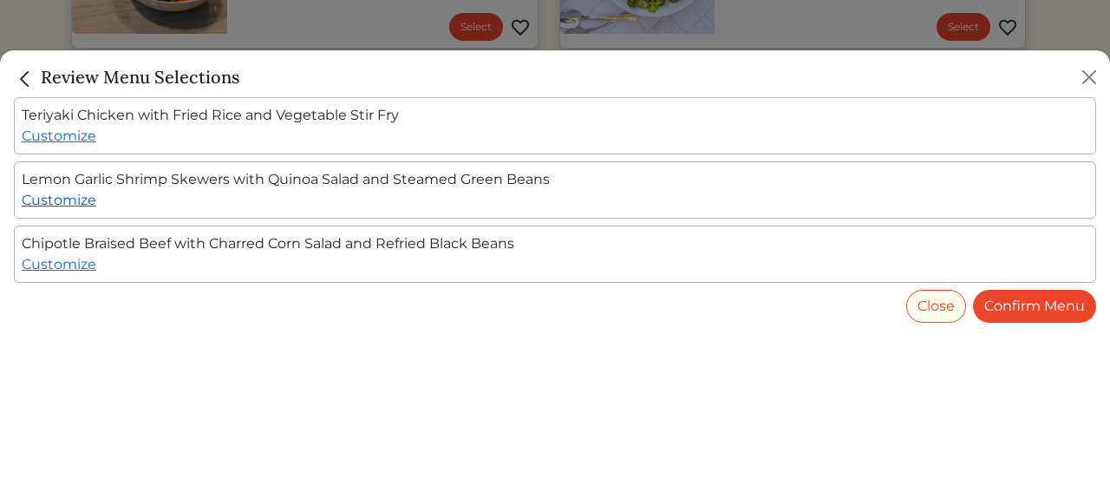
click at [64, 202] on link "Customize" at bounding box center [59, 200] width 75 height 16
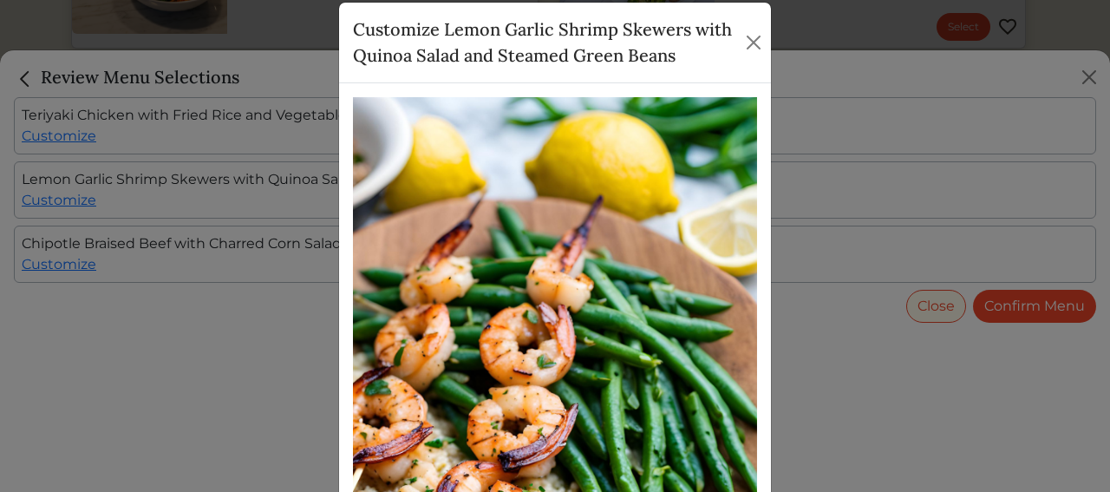
scroll to position [430, 0]
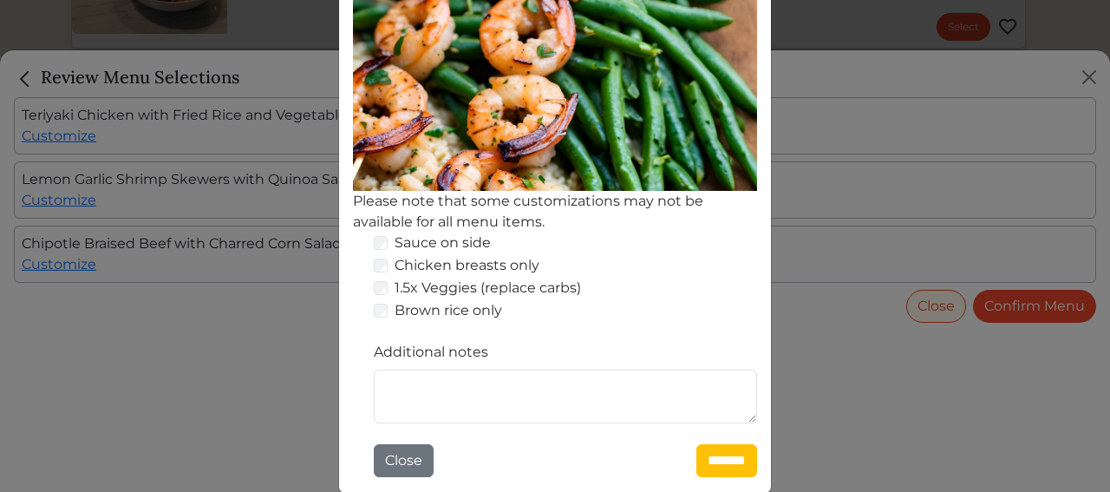
drag, startPoint x: 403, startPoint y: 462, endPoint x: 47, endPoint y: 223, distance: 428.8
click at [397, 460] on button "Close" at bounding box center [404, 460] width 60 height 33
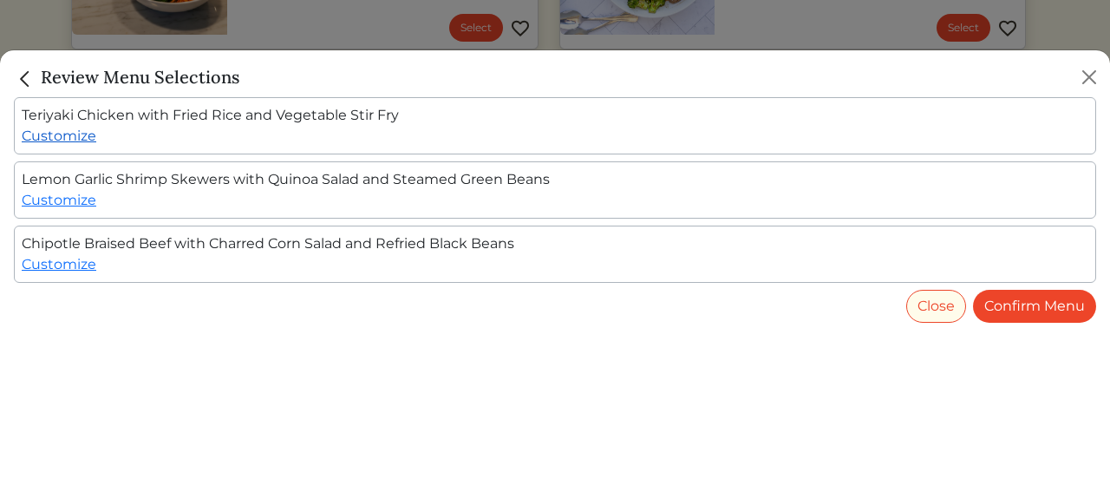
scroll to position [534, 0]
click at [71, 142] on link "Customize" at bounding box center [59, 136] width 75 height 16
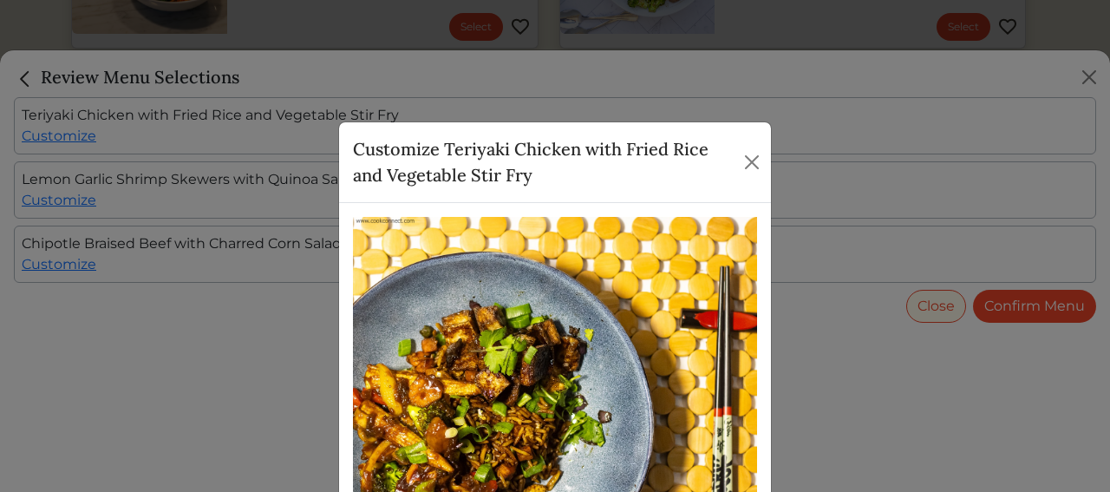
scroll to position [430, 0]
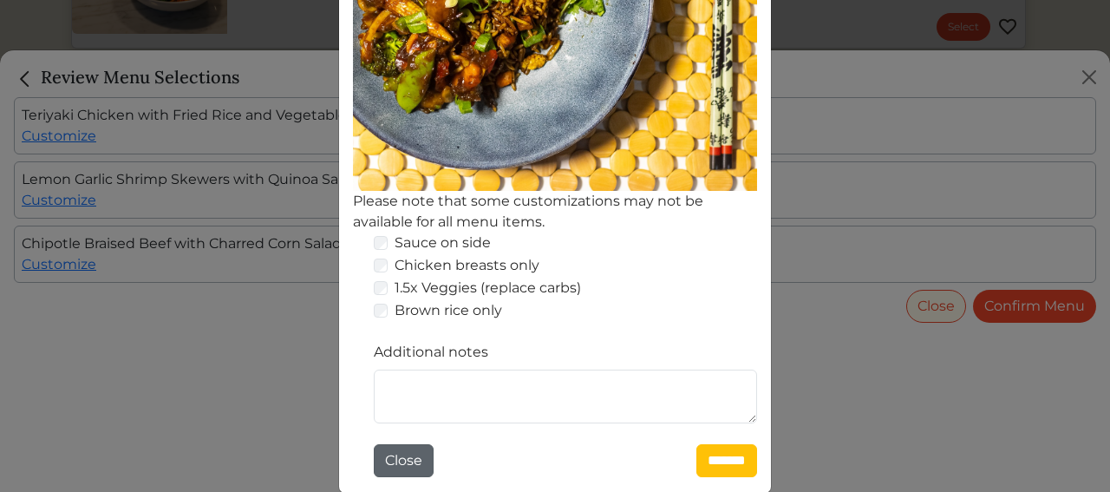
click at [404, 454] on button "Close" at bounding box center [404, 460] width 60 height 33
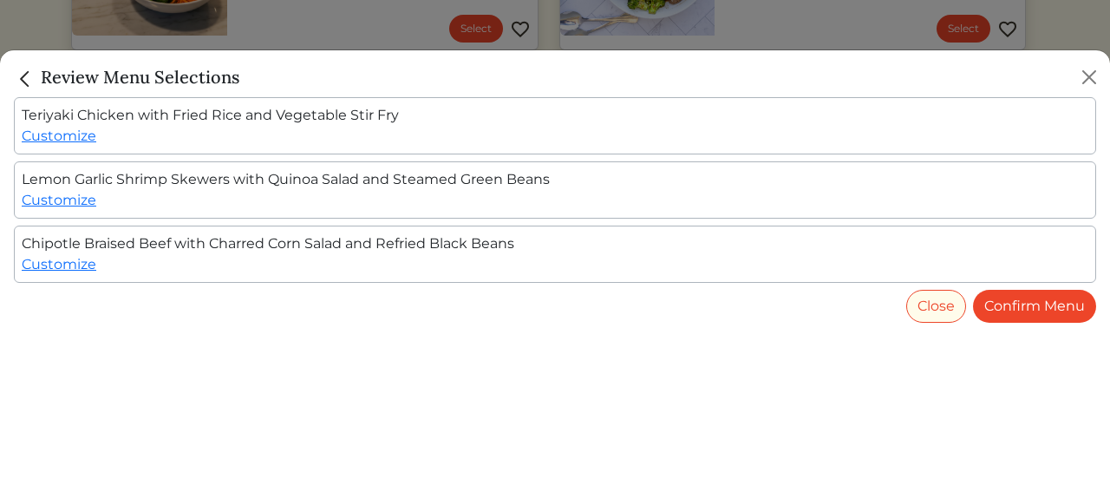
scroll to position [534, 0]
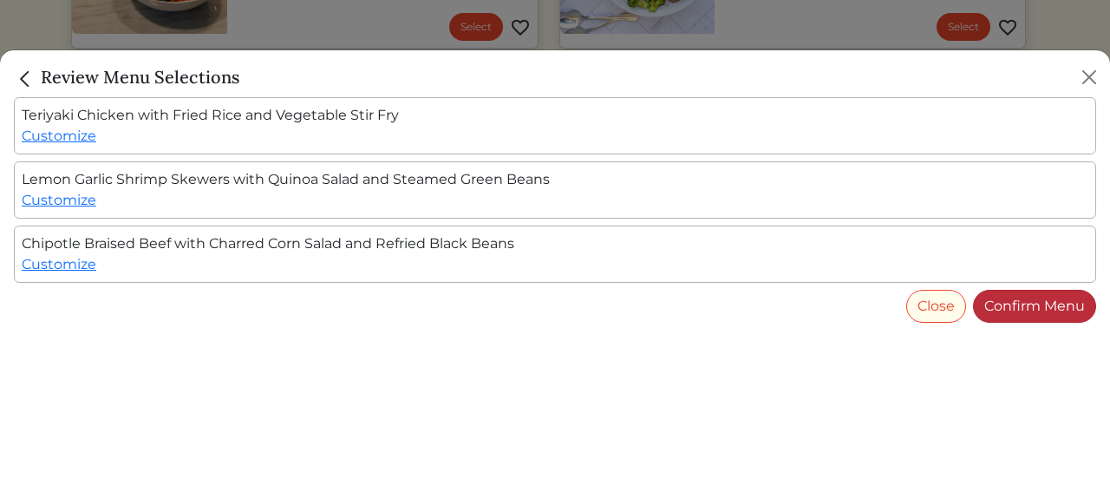
click at [1049, 308] on link "Confirm Menu" at bounding box center [1034, 306] width 123 height 33
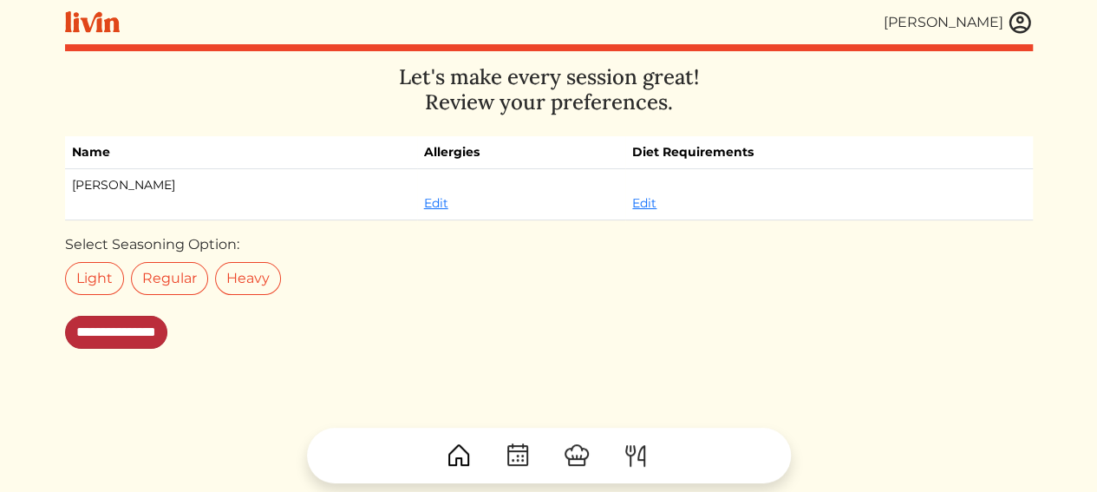
click at [167, 330] on input "**********" at bounding box center [116, 332] width 102 height 33
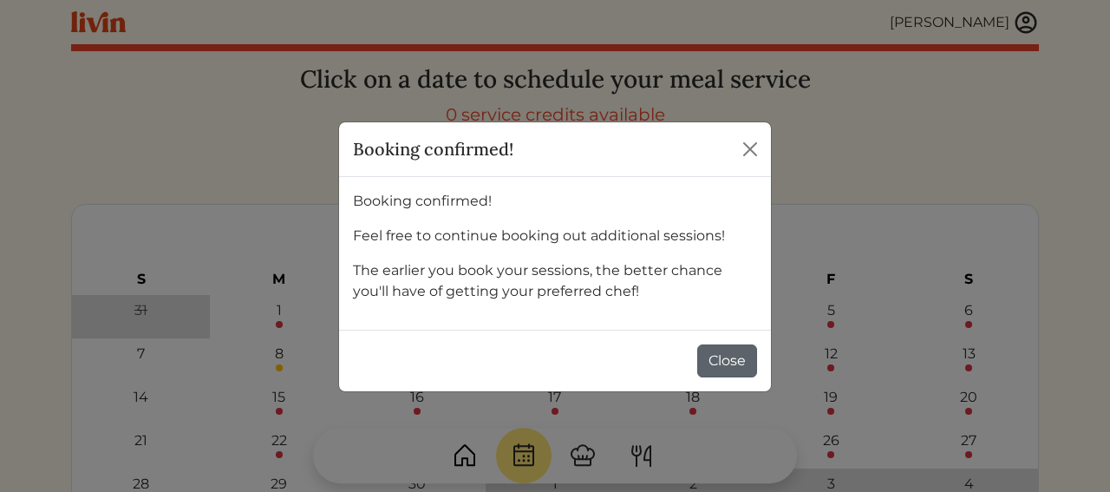
click at [743, 360] on button "Close" at bounding box center [728, 360] width 60 height 33
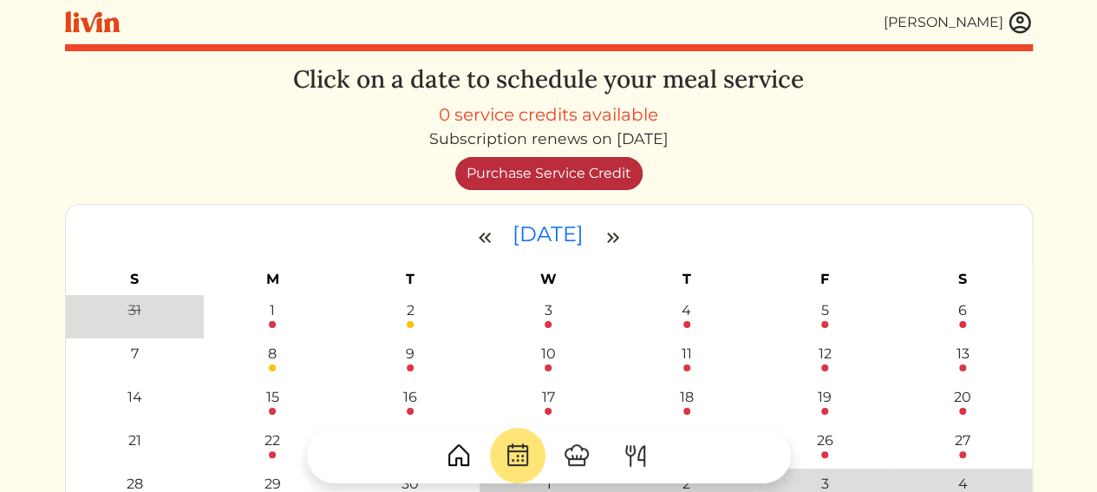
click at [560, 157] on link "Purchase Service Credit" at bounding box center [548, 173] width 187 height 33
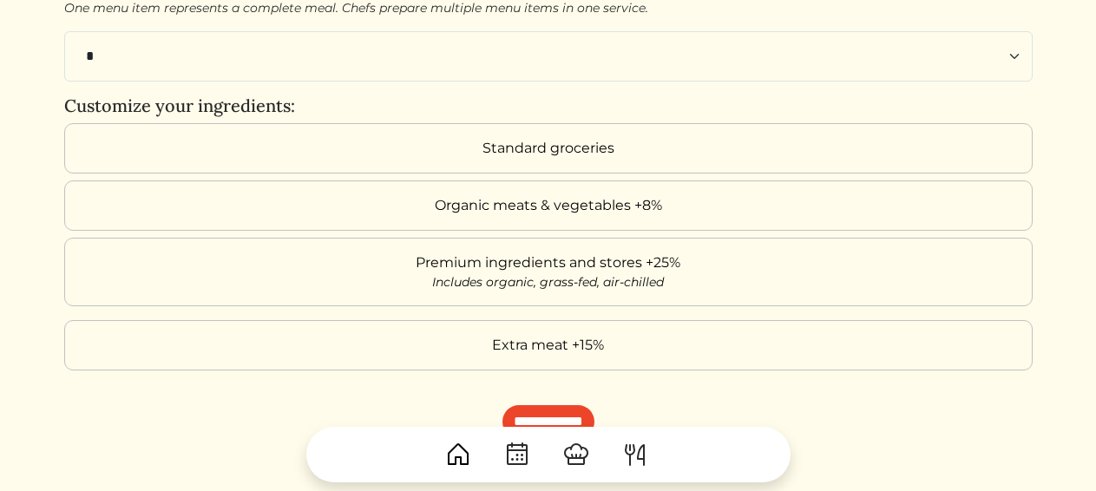
scroll to position [49, 0]
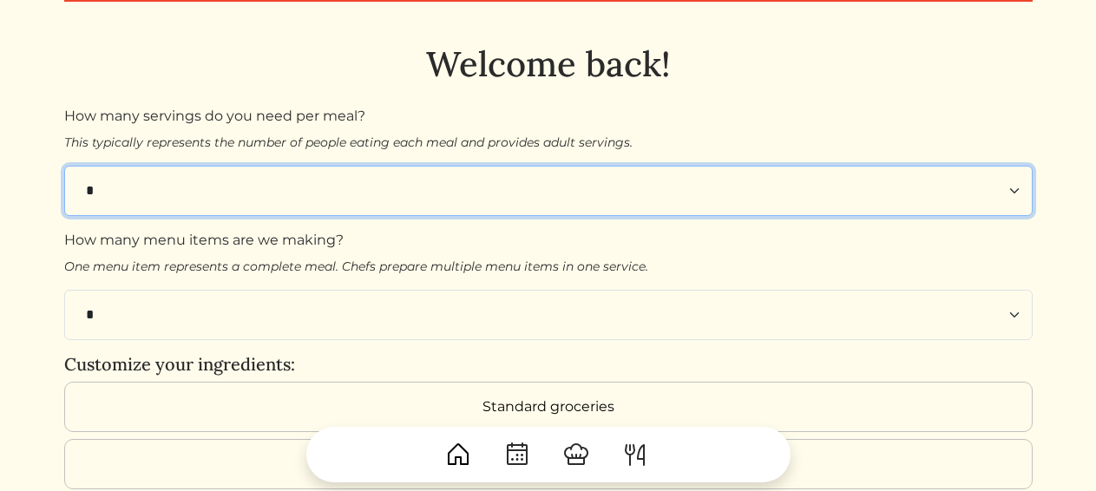
click at [232, 184] on select "* * * * * * * * **" at bounding box center [548, 191] width 968 height 50
select select "*"
click at [64, 166] on select "* * * * * * * * **" at bounding box center [548, 191] width 968 height 50
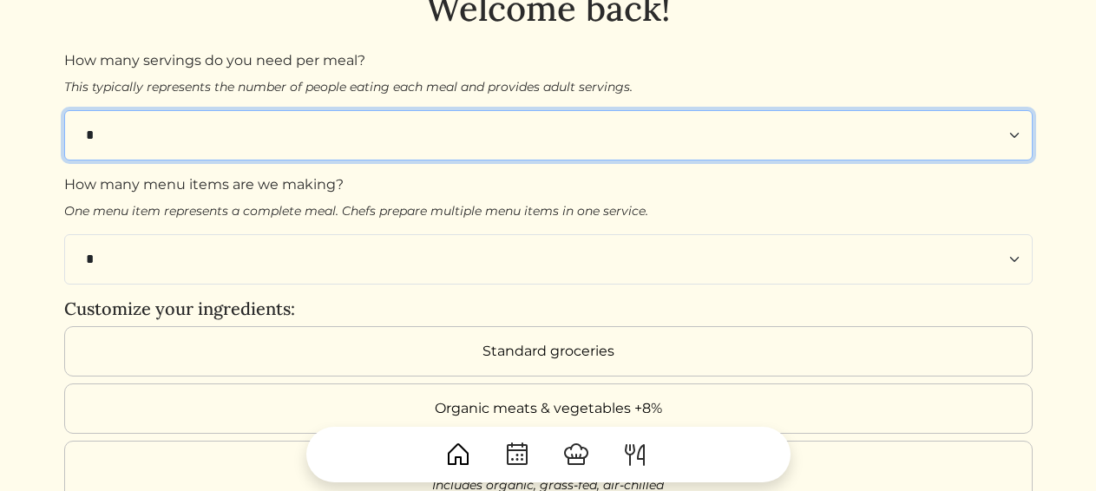
scroll to position [136, 0]
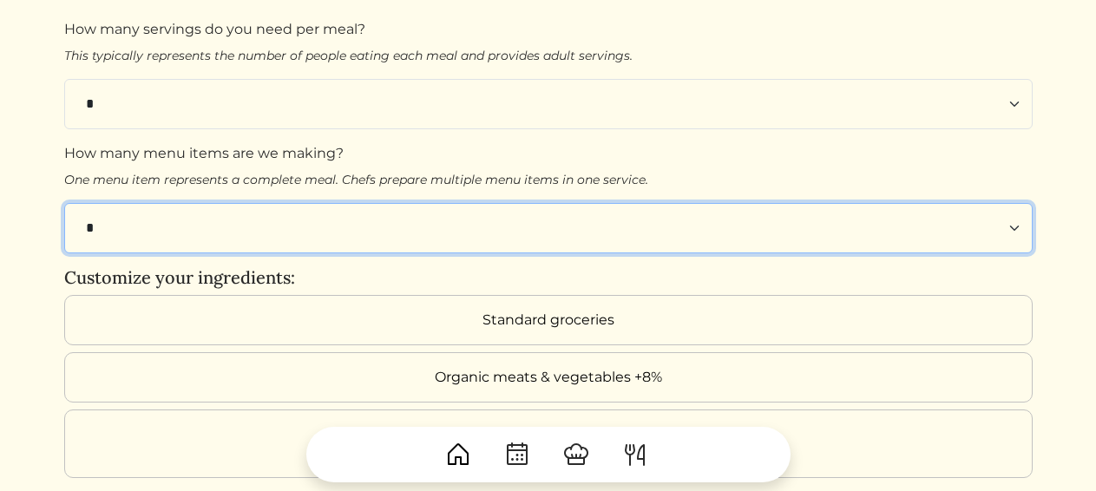
click at [286, 214] on select "* * * * * * * * **" at bounding box center [548, 228] width 968 height 50
select select "*"
click at [64, 203] on select "* * * * * * * * **" at bounding box center [548, 228] width 968 height 50
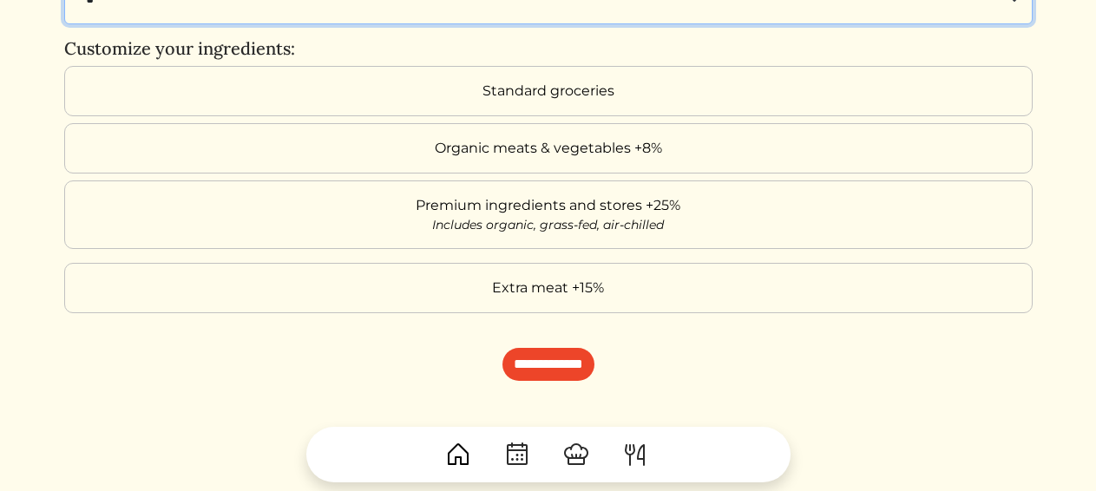
scroll to position [396, 0]
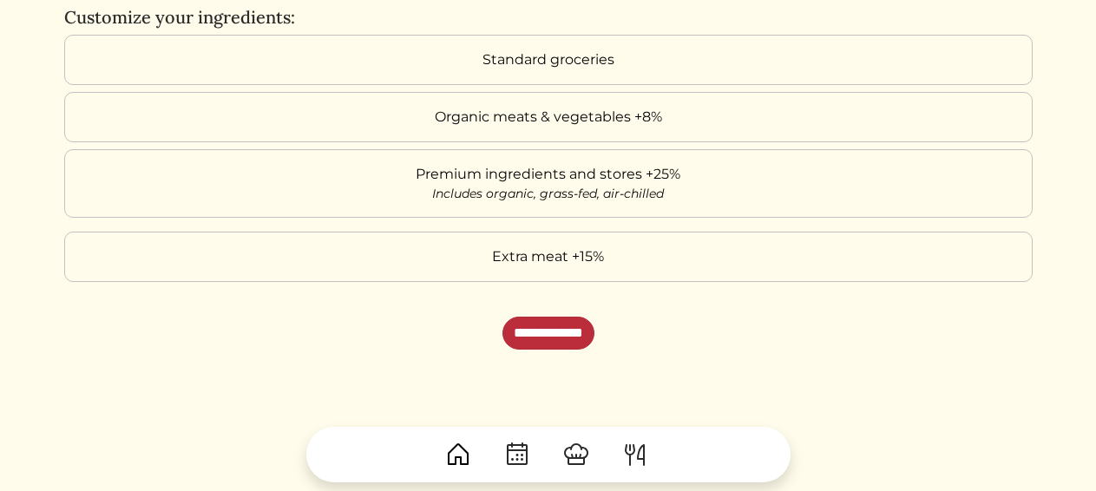
click at [541, 317] on input "**********" at bounding box center [548, 333] width 92 height 33
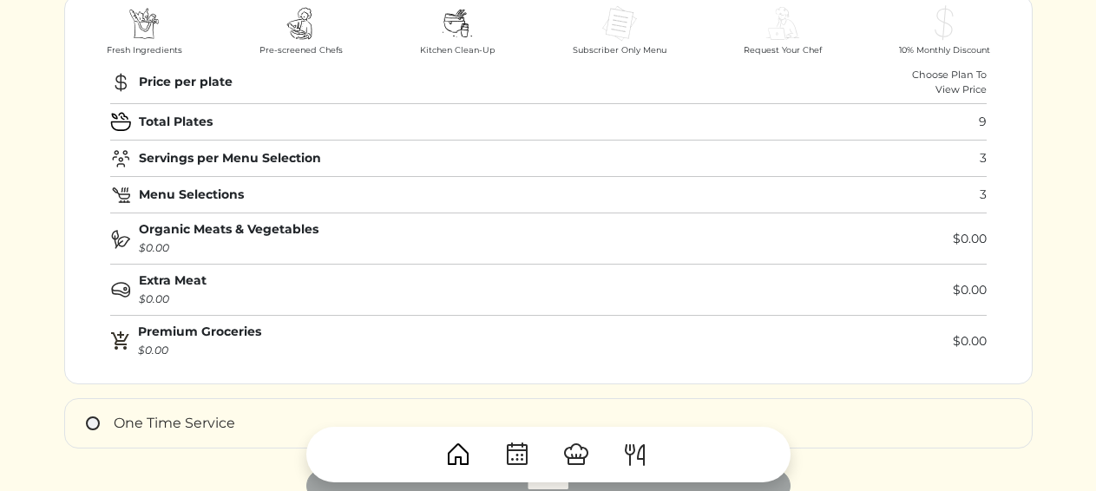
scroll to position [347, 0]
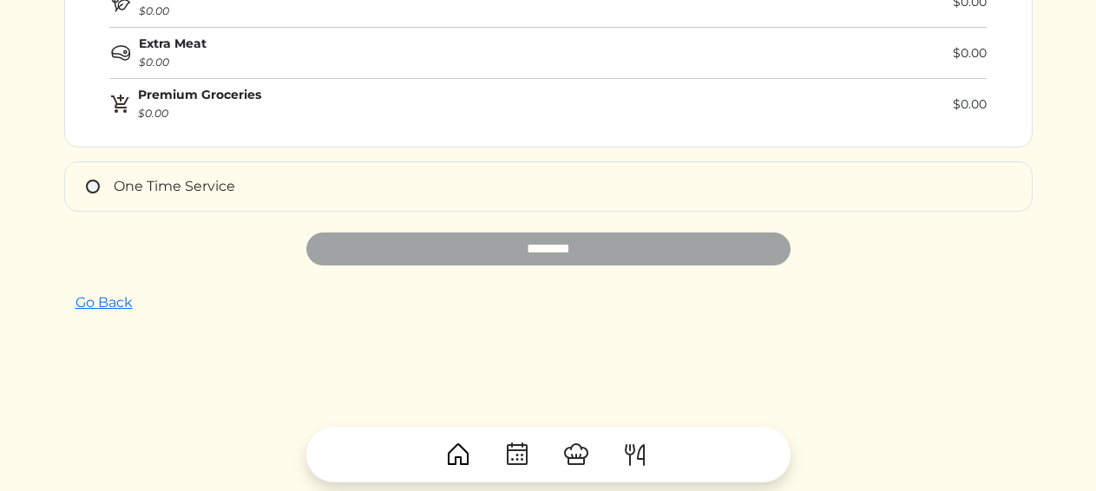
click at [151, 186] on span "One Time Service" at bounding box center [174, 186] width 121 height 16
type input "**********"
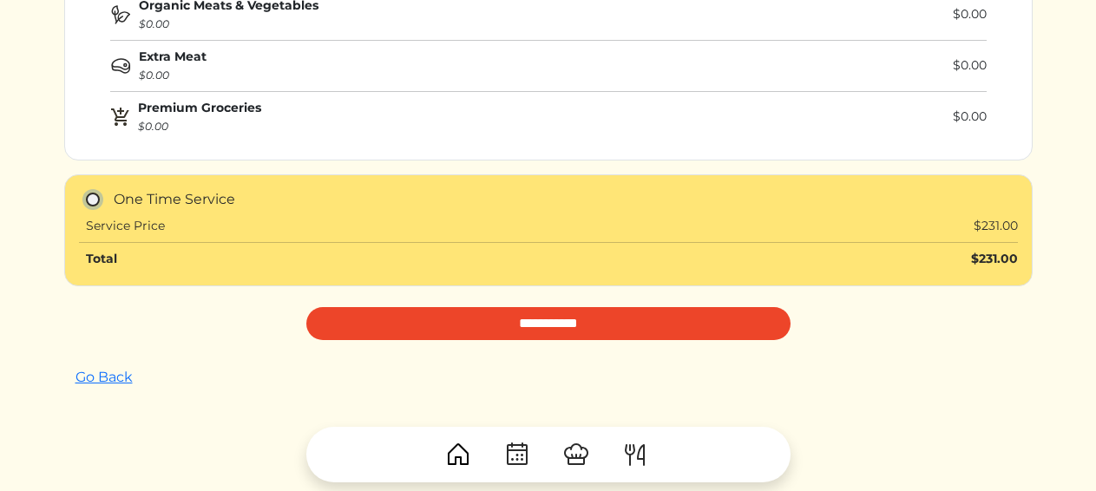
scroll to position [447, 0]
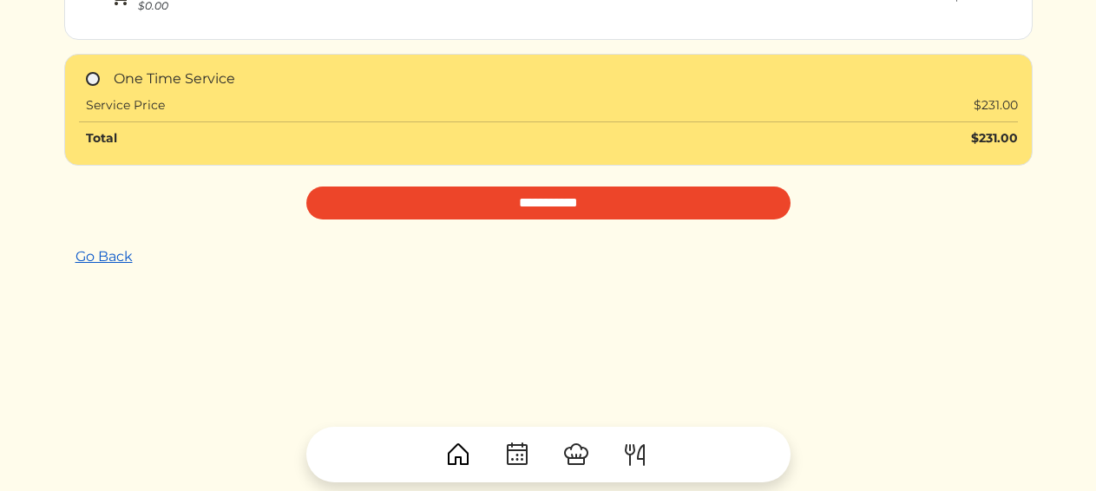
click at [92, 256] on link "Go Back" at bounding box center [104, 256] width 80 height 33
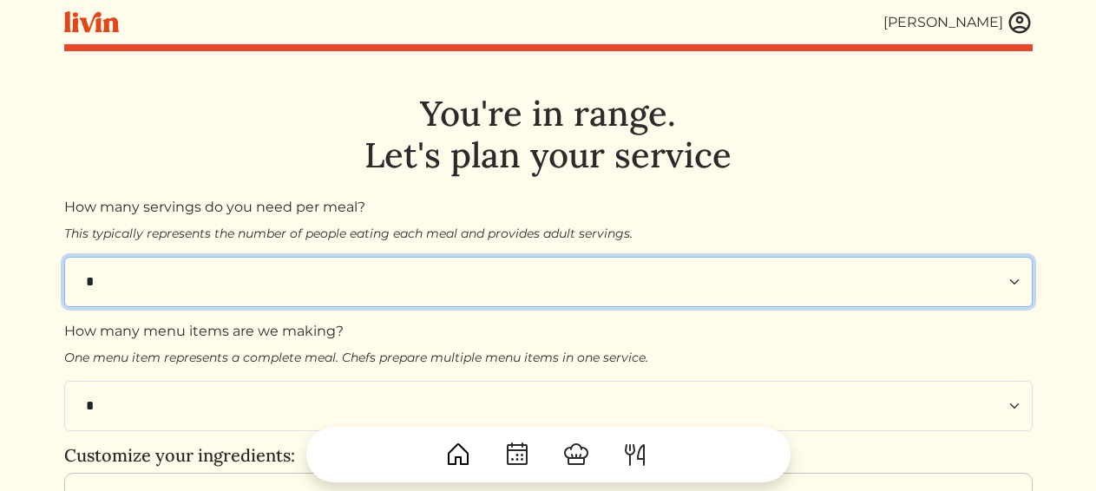
click at [159, 285] on select "* * * * * * * * **" at bounding box center [548, 282] width 968 height 50
click at [64, 257] on select "* * * * * * * * **" at bounding box center [548, 282] width 968 height 50
click at [116, 291] on select "* * * * * * * * **" at bounding box center [548, 282] width 968 height 50
select select "*"
click at [64, 257] on select "* * * * * * * * **" at bounding box center [548, 282] width 968 height 50
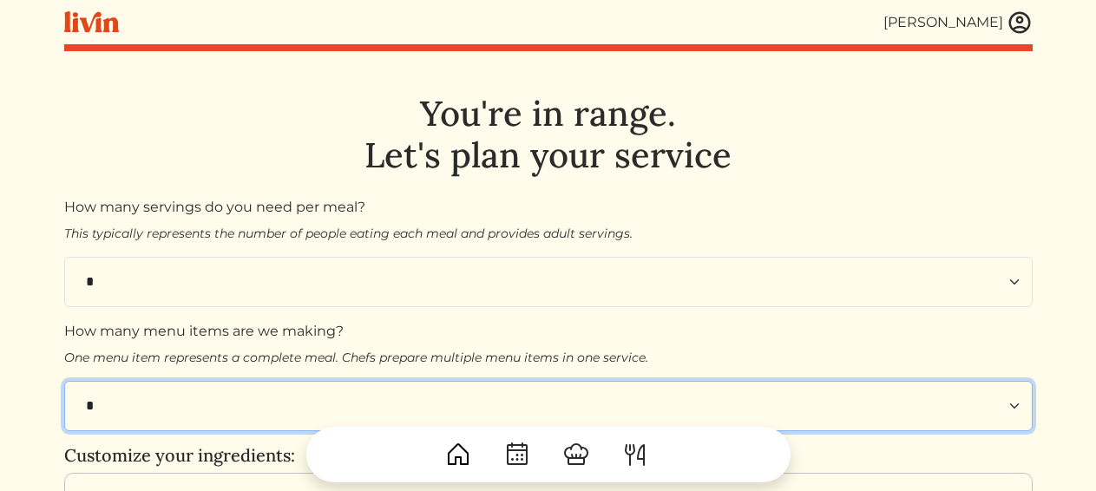
click at [114, 406] on select "* * * * * * * * **" at bounding box center [548, 406] width 968 height 50
click at [64, 381] on select "* * * * * * * * **" at bounding box center [548, 406] width 968 height 50
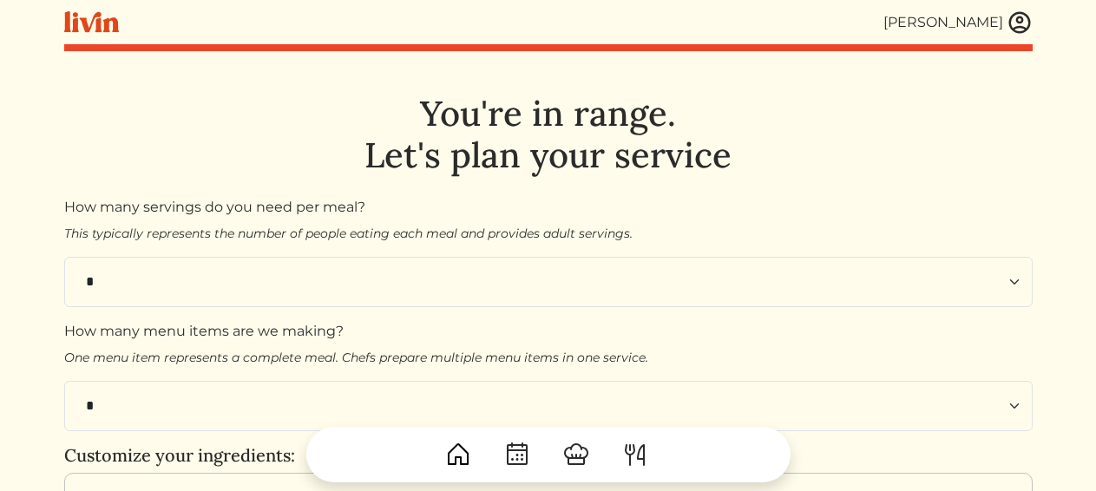
click at [109, 485] on label "Standard groceries" at bounding box center [548, 498] width 968 height 50
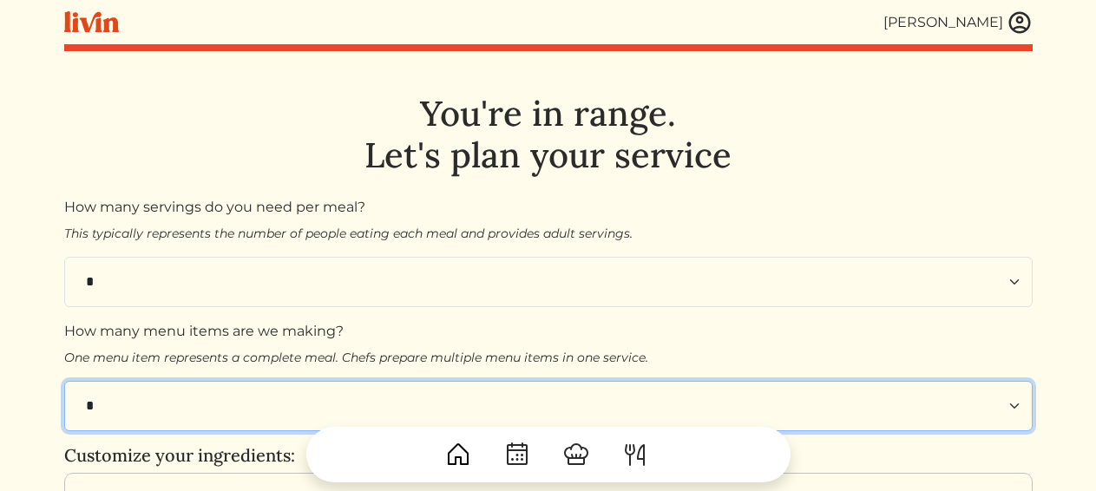
click at [135, 402] on select "* * * * * * * * **" at bounding box center [548, 406] width 968 height 50
select select "*"
click at [64, 381] on select "* * * * * * * * **" at bounding box center [548, 406] width 968 height 50
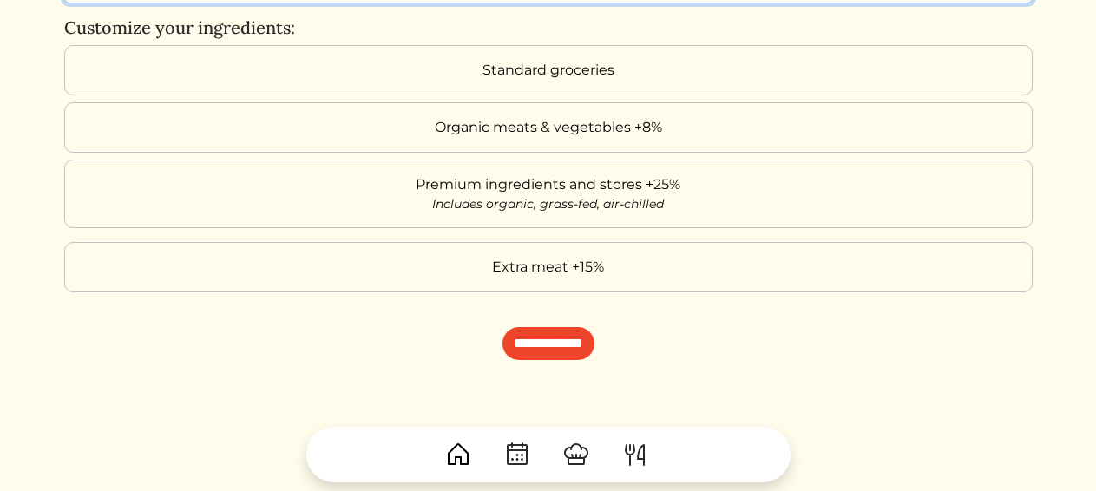
scroll to position [434, 0]
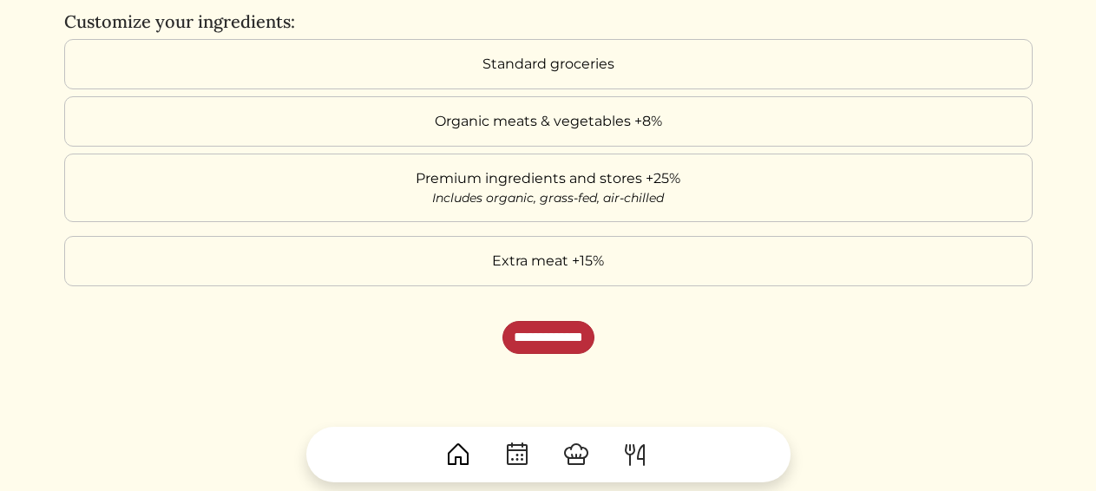
click at [556, 325] on input "**********" at bounding box center [548, 337] width 92 height 33
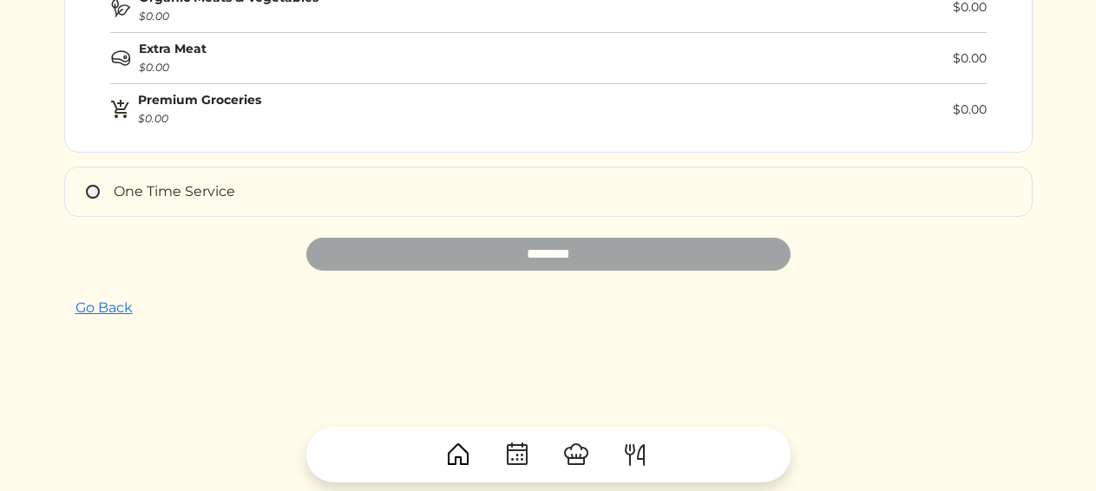
scroll to position [347, 0]
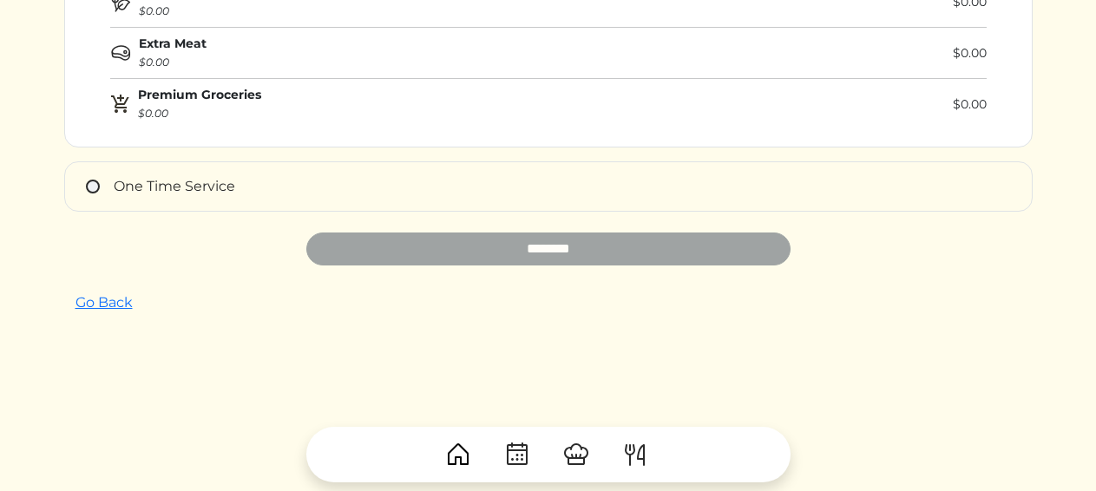
click at [146, 186] on span "One Time Service" at bounding box center [174, 186] width 121 height 16
type input "**********"
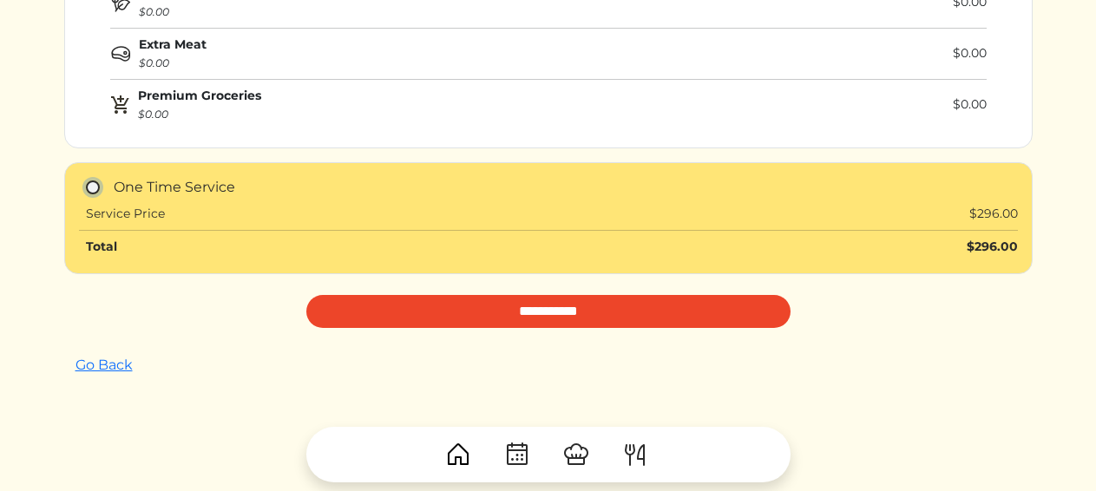
scroll to position [0, 0]
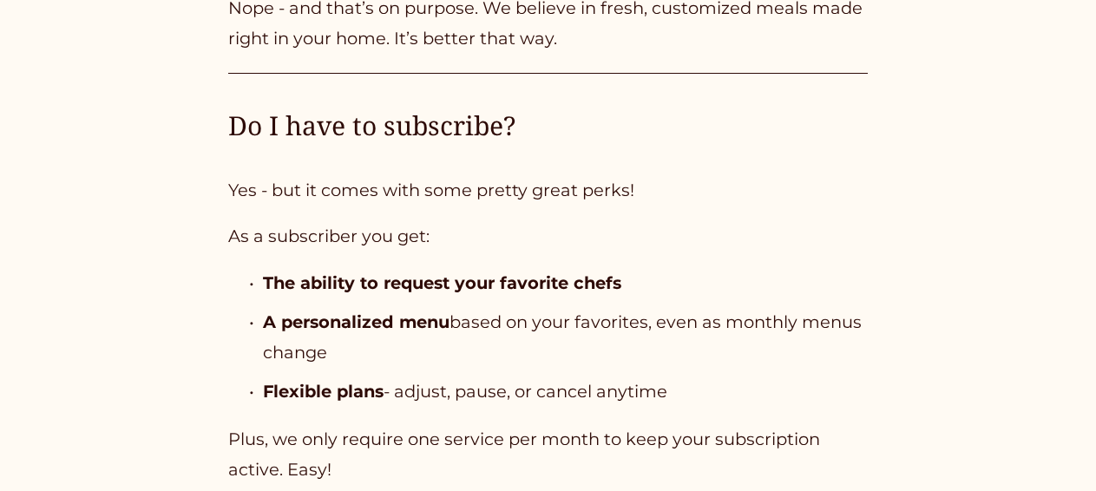
scroll to position [4955, 0]
